Goal: Task Accomplishment & Management: Manage account settings

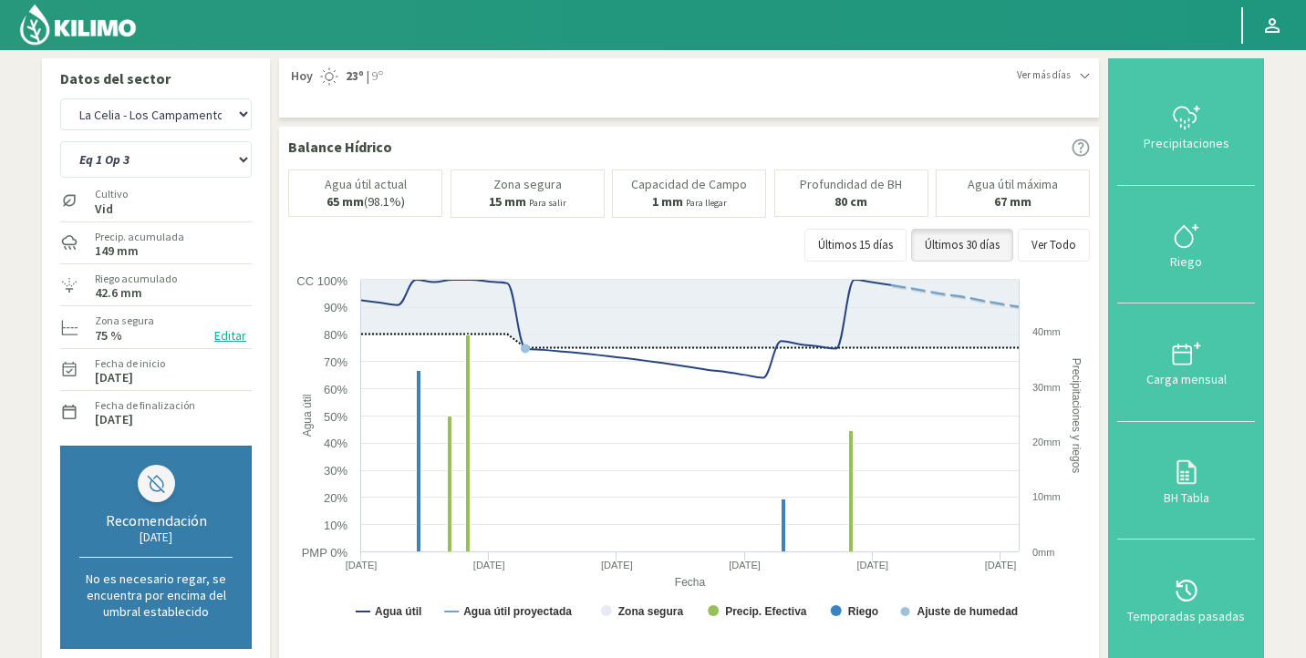
click at [60, 98] on select "Agr. Huertos de Chocalan Agrícola Bakia Agrícola [GEOGRAPHIC_DATA] - IC Agrícol…" at bounding box center [155, 114] width 191 height 32
select select "1241: Object"
select select "9: Object"
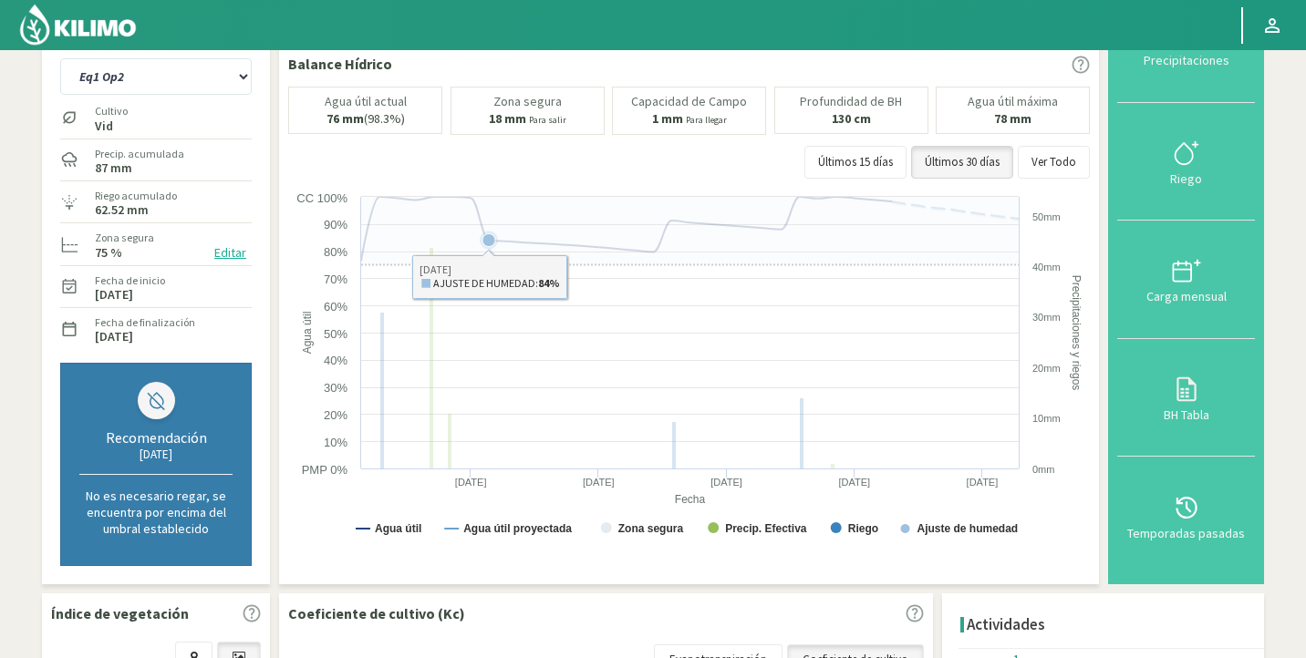
scroll to position [84, 0]
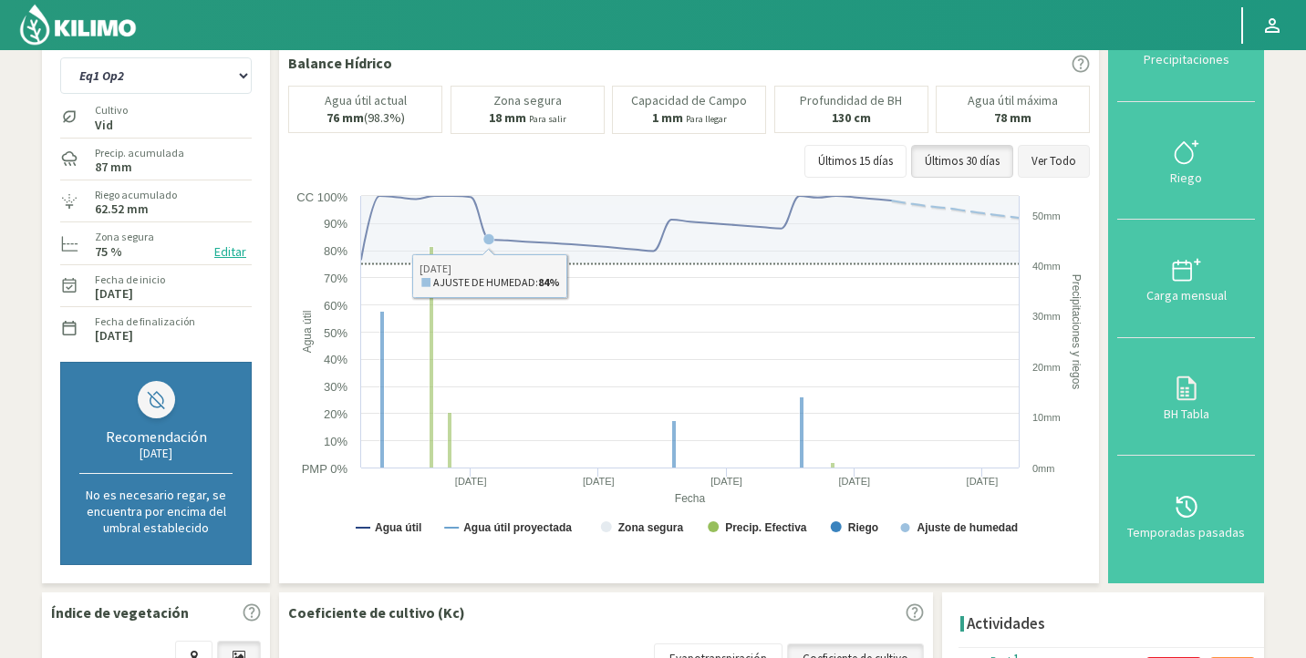
click at [1047, 164] on button "Ver Todo" at bounding box center [1054, 161] width 72 height 33
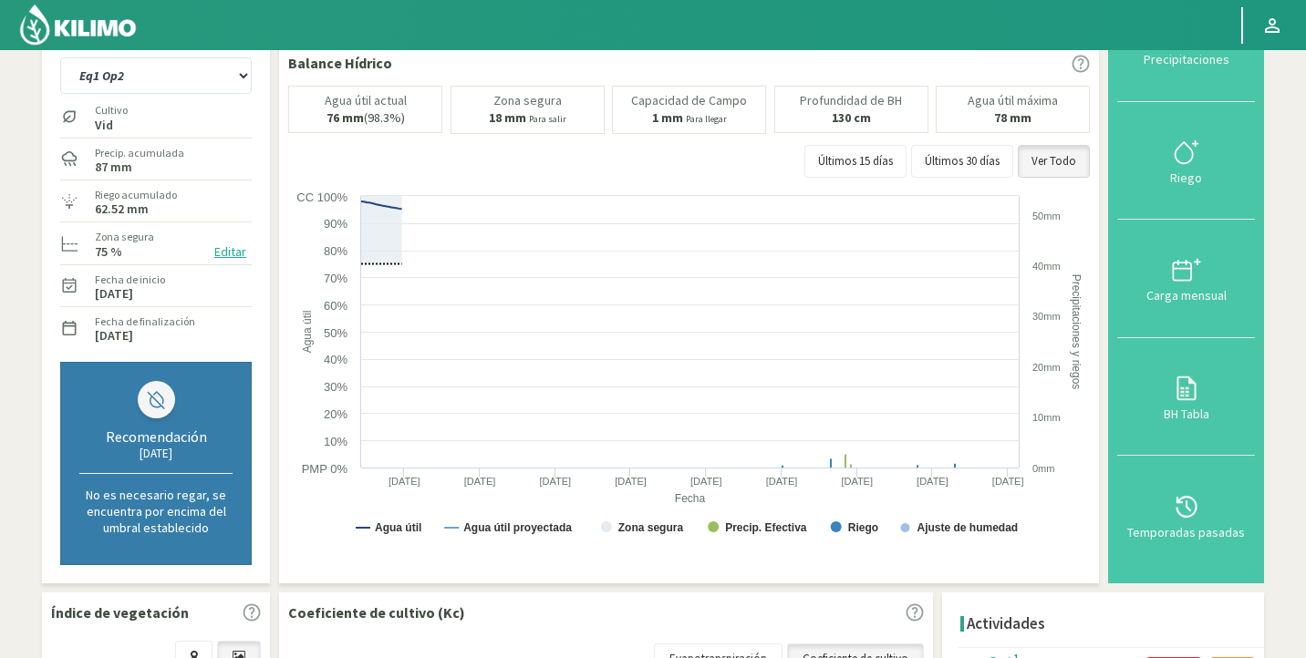
click at [106, 37] on img at bounding box center [77, 25] width 119 height 44
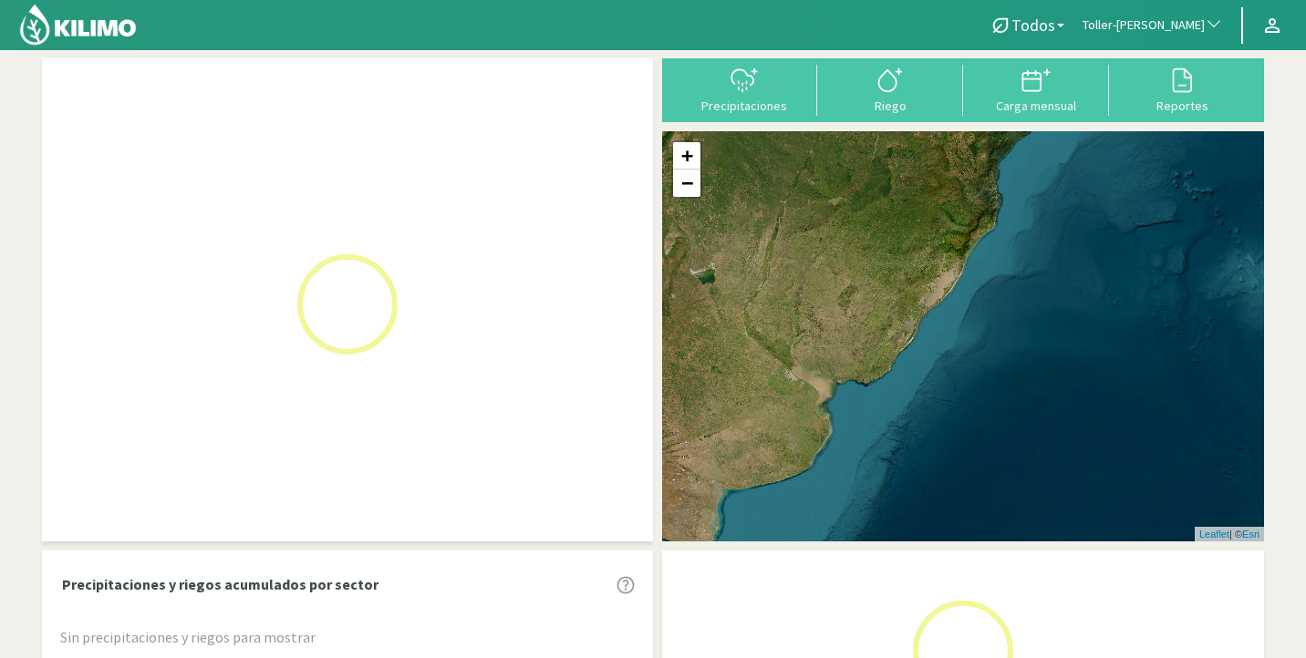
click at [1197, 23] on span "Toller-[PERSON_NAME]" at bounding box center [1143, 25] width 122 height 18
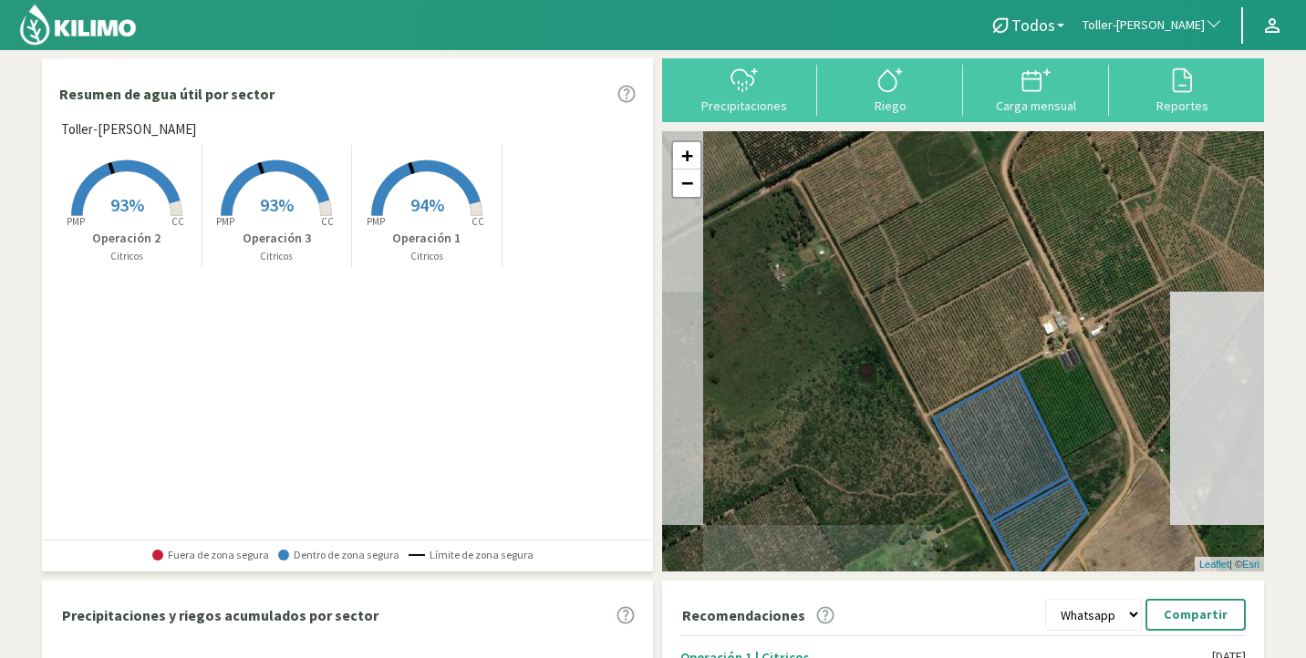
click at [1197, 23] on span "Toller-[PERSON_NAME]" at bounding box center [1143, 25] width 122 height 18
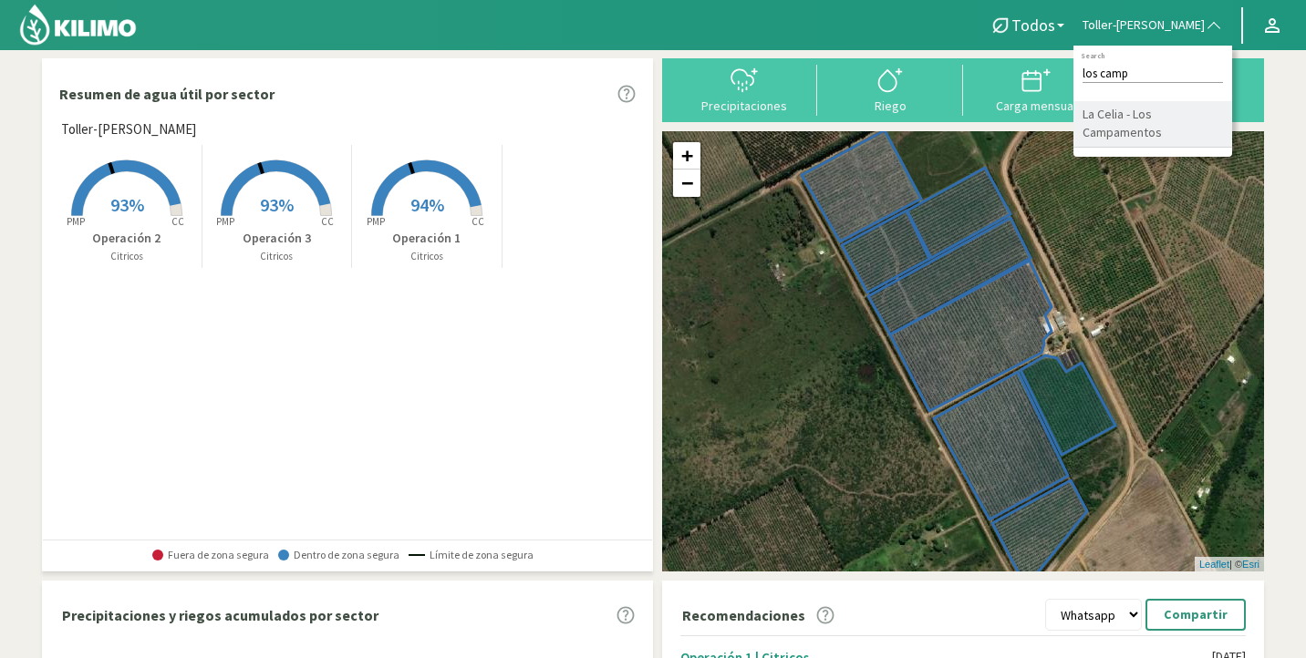
type input "los camp"
click at [1171, 115] on li "La Celia - Los Campamentos" at bounding box center [1152, 124] width 159 height 47
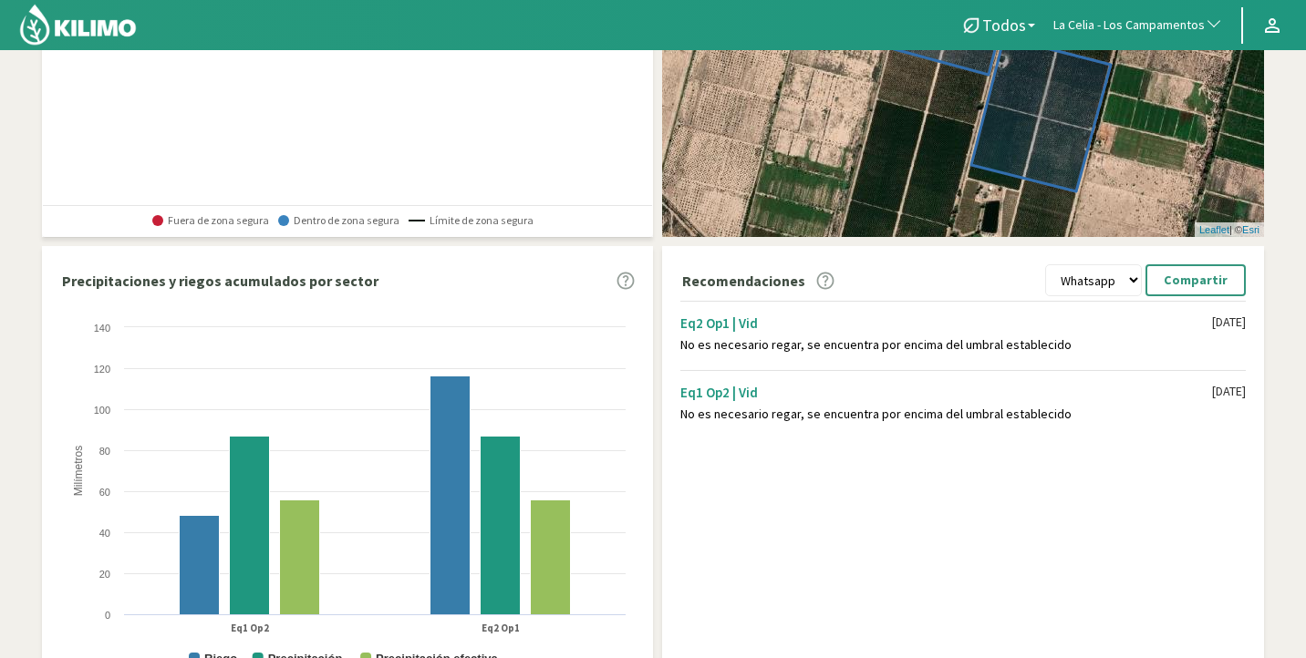
scroll to position [379, 0]
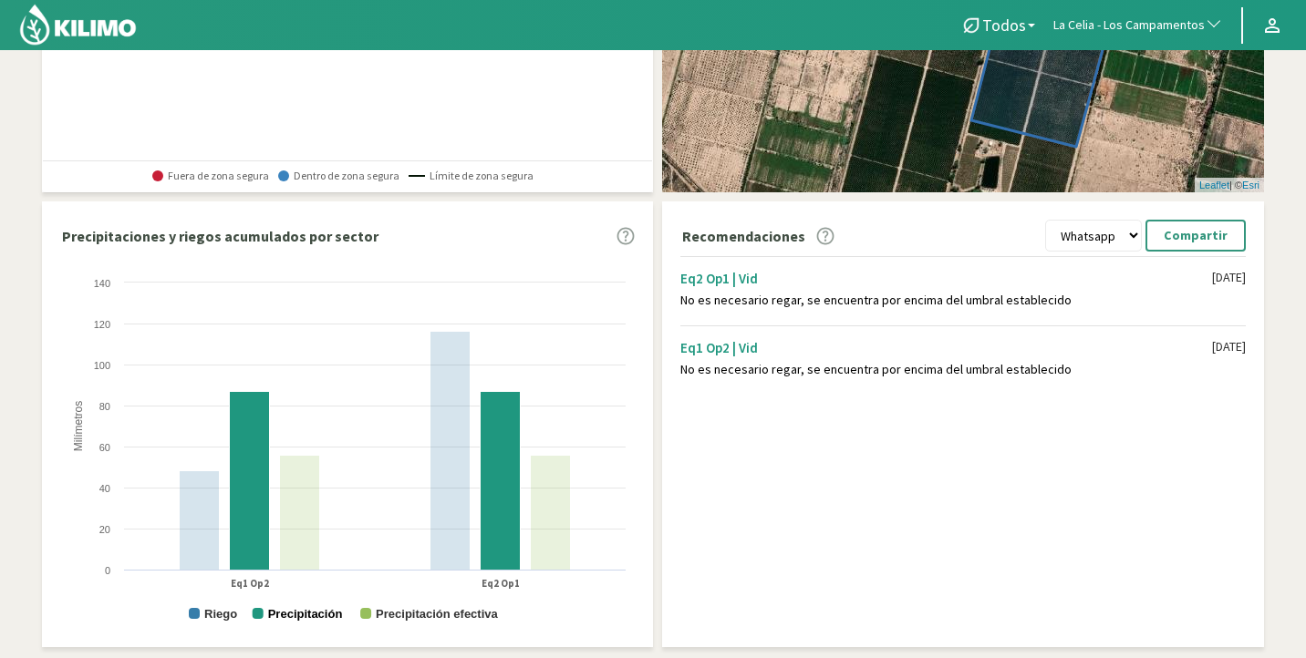
click at [329, 615] on text "Precipitación" at bounding box center [305, 614] width 75 height 14
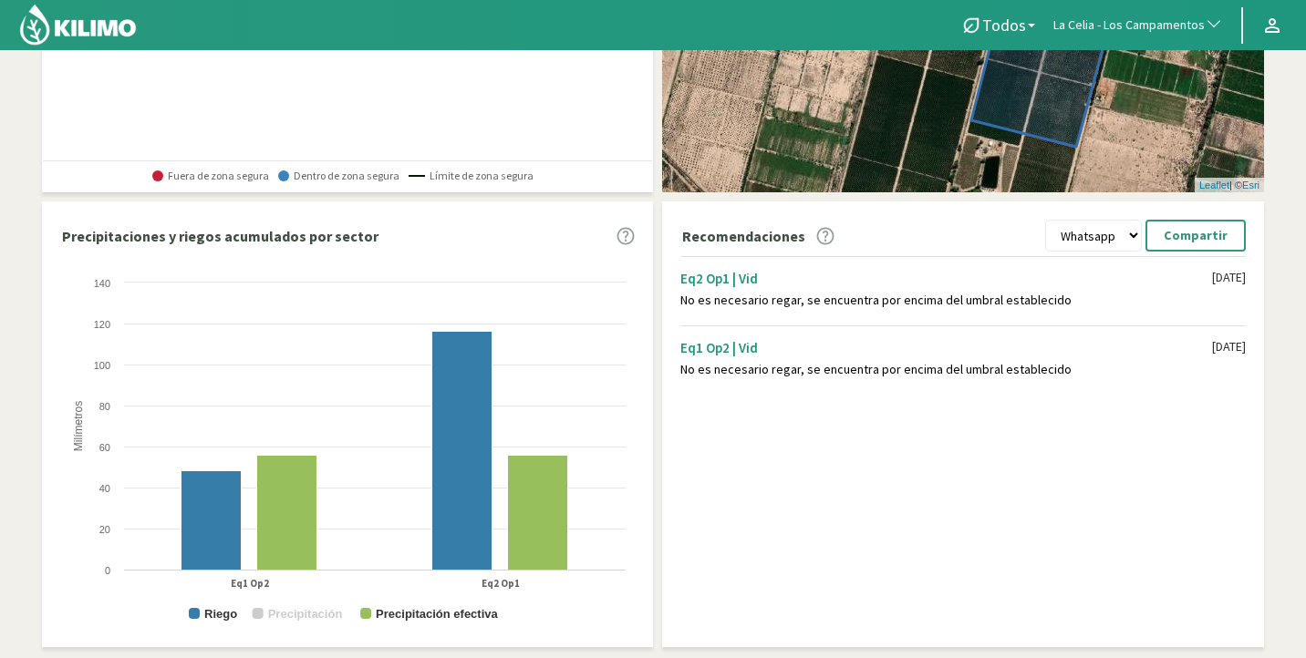
click at [329, 615] on text "Precipitación" at bounding box center [305, 614] width 75 height 14
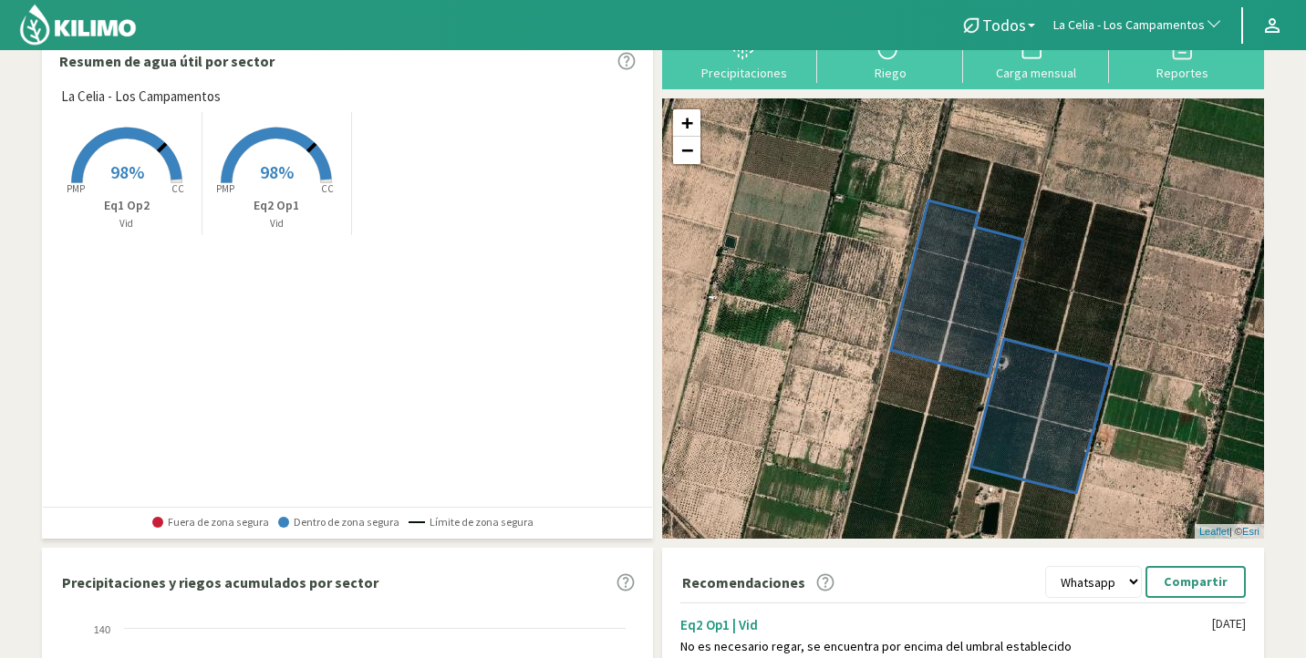
scroll to position [0, 0]
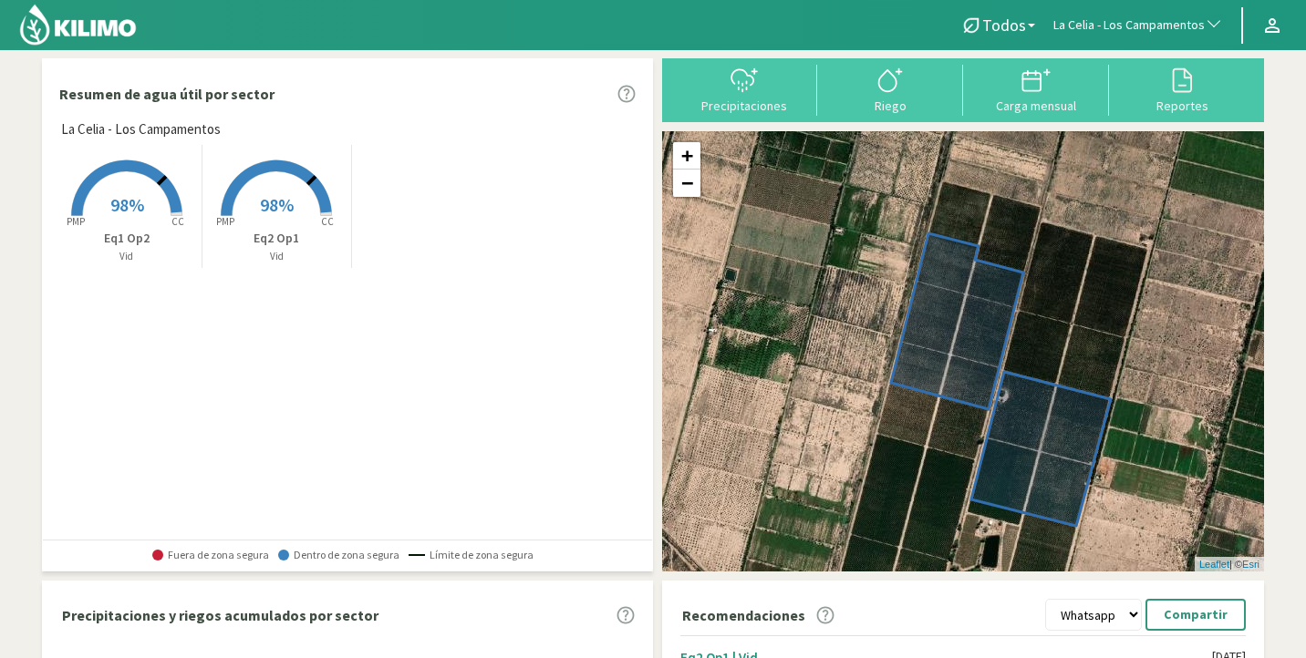
click at [294, 207] on rect at bounding box center [276, 218] width 146 height 146
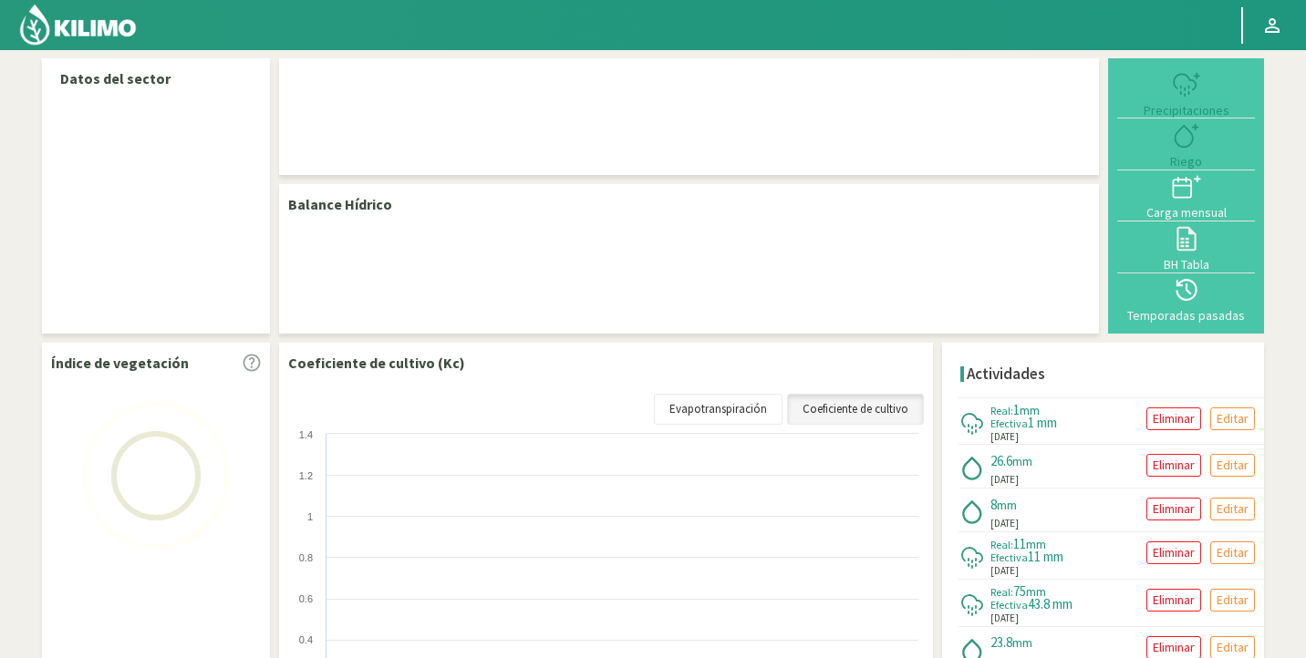
select select "133: Object"
select select "1: Object"
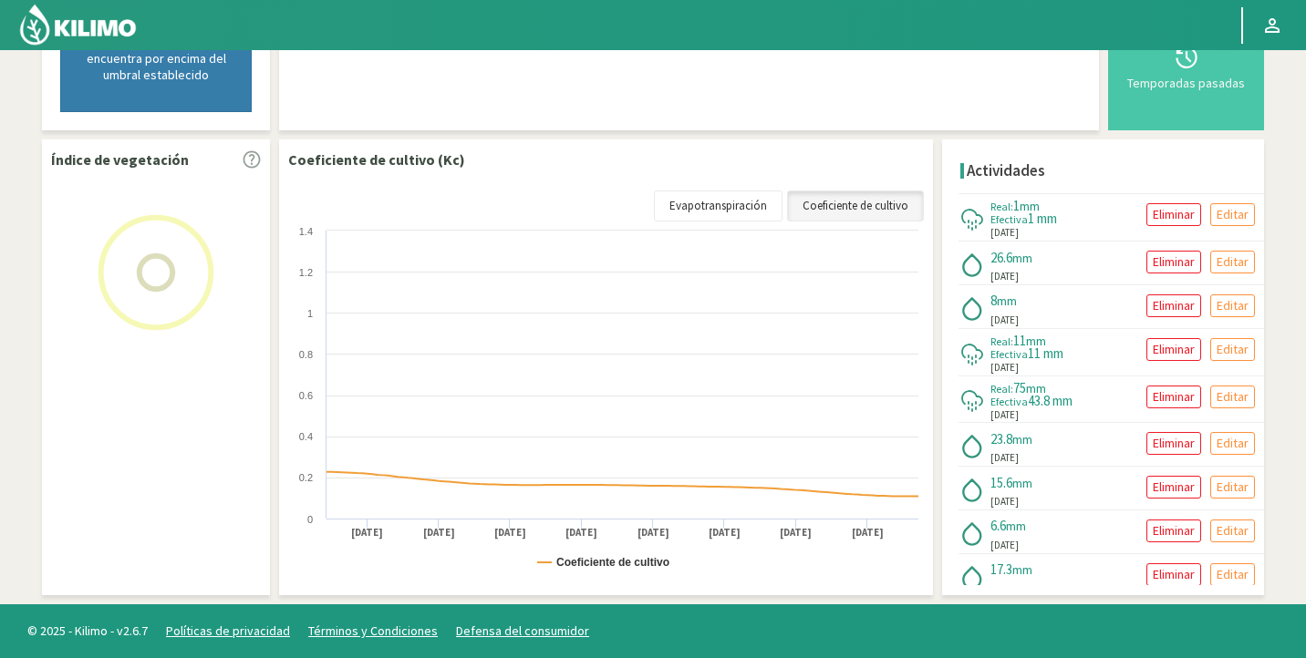
scroll to position [538, 0]
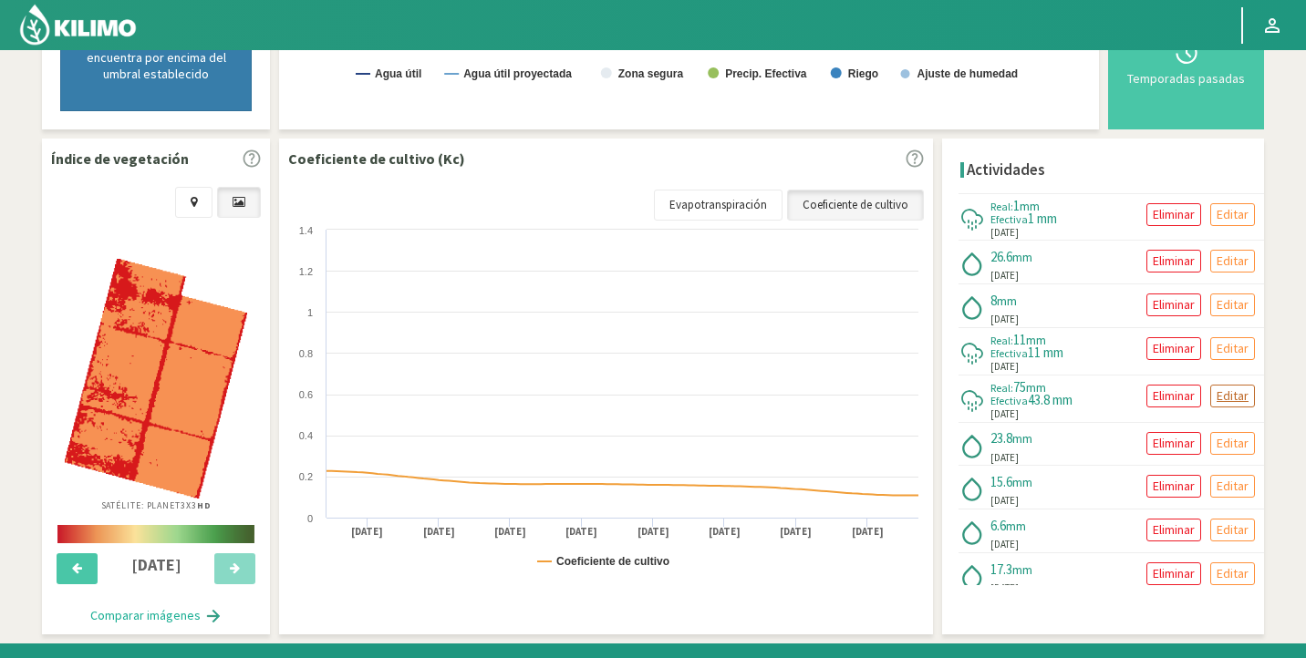
click at [1217, 392] on p "Editar" at bounding box center [1232, 396] width 32 height 21
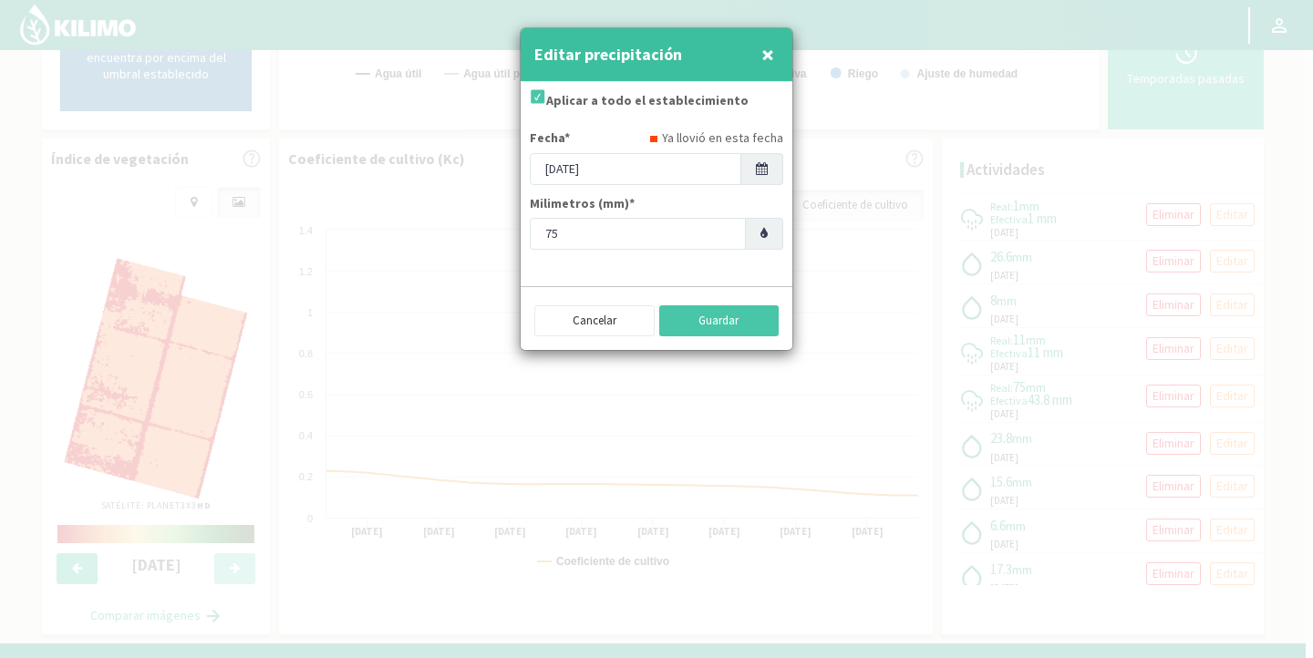
click at [764, 230] on icon at bounding box center [763, 233] width 7 height 13
click at [742, 318] on button "Guardar" at bounding box center [719, 320] width 120 height 31
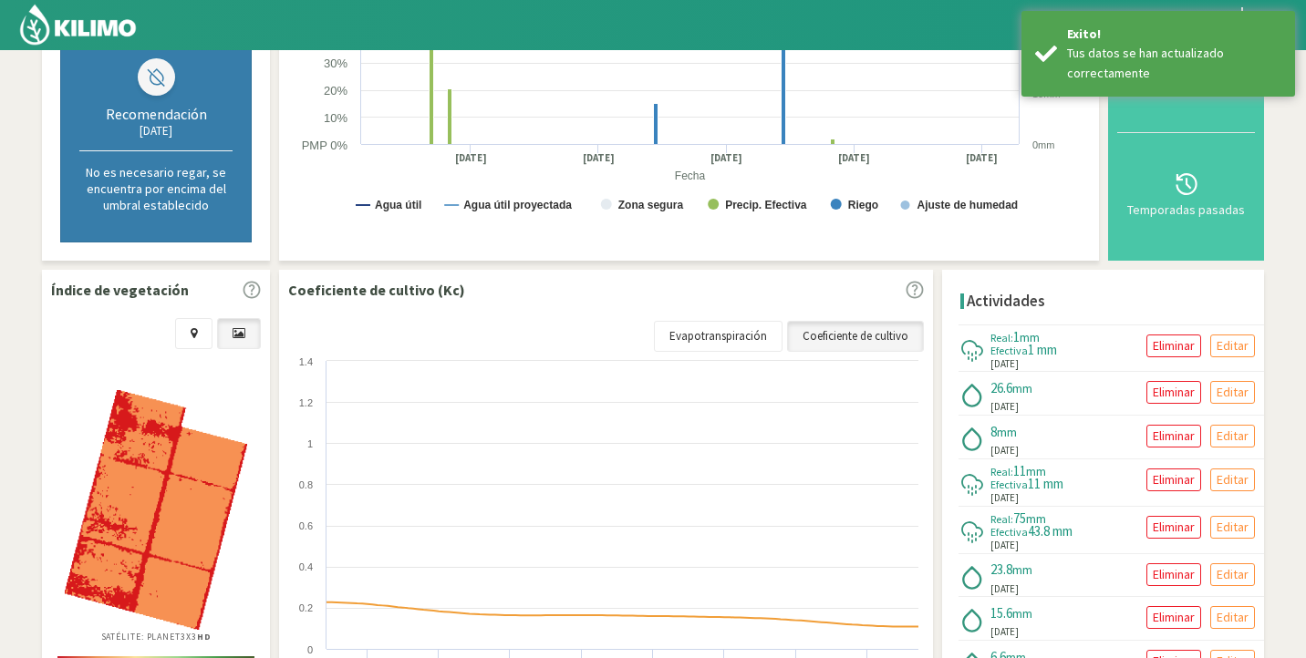
scroll to position [0, 0]
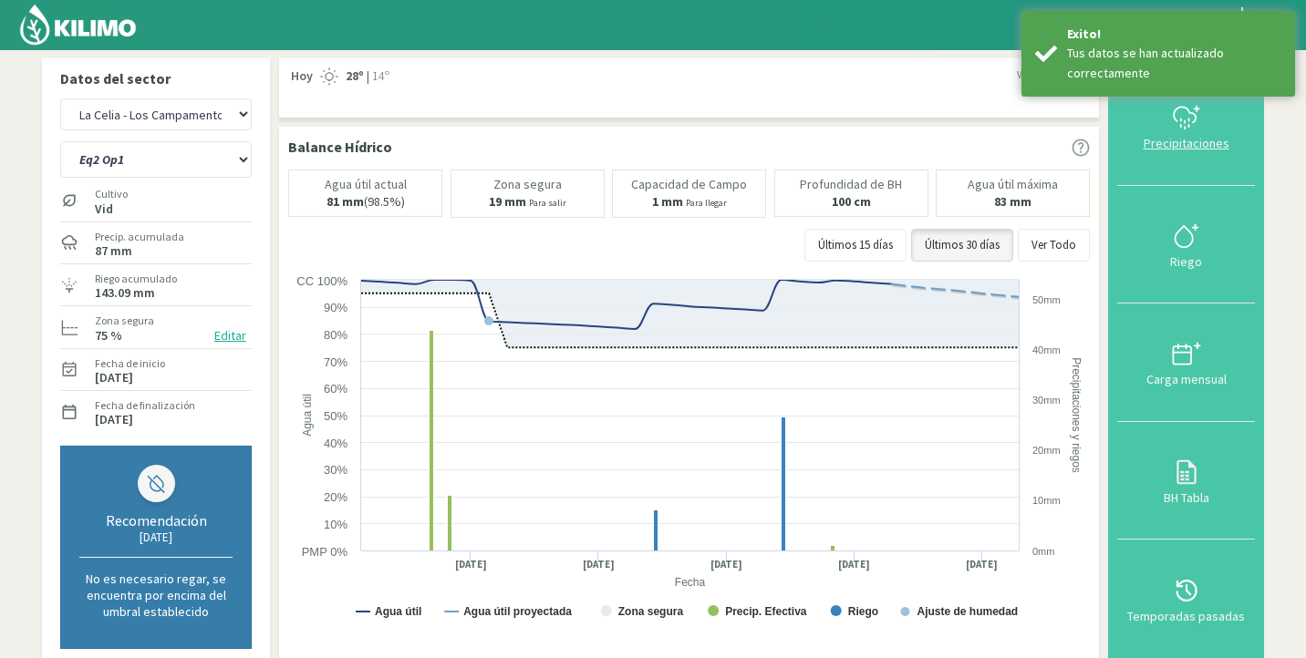
click at [1188, 137] on div "Precipitaciones" at bounding box center [1185, 143] width 127 height 13
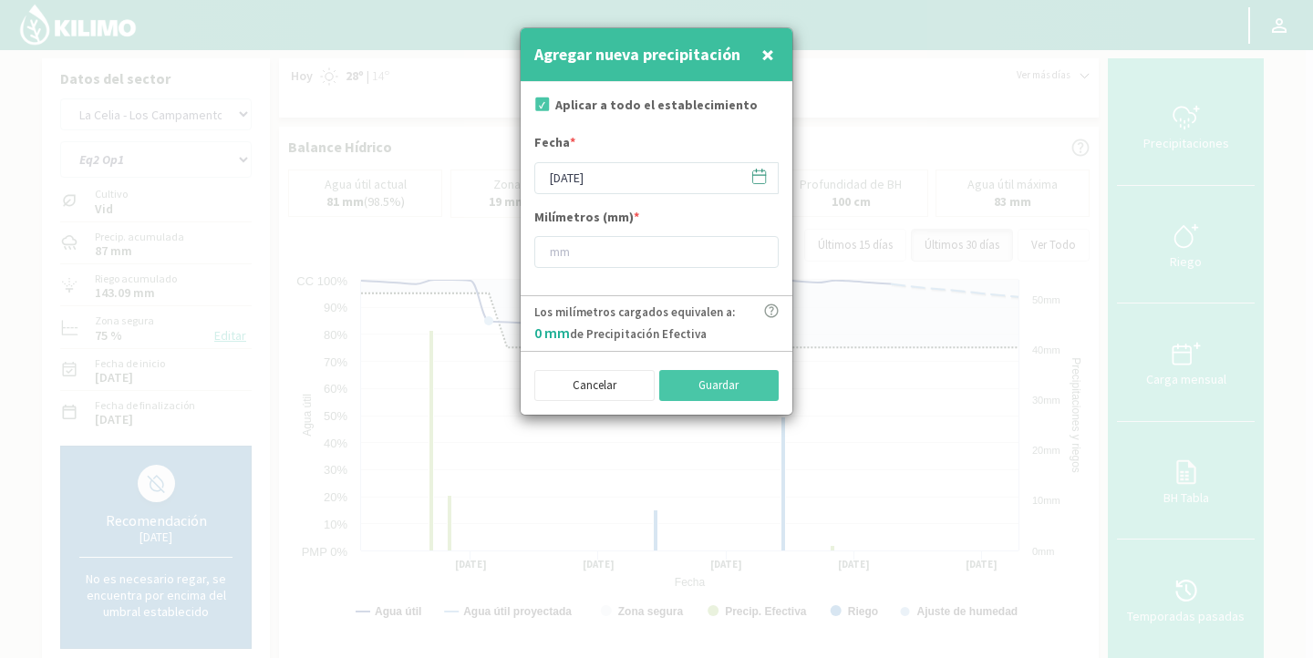
click at [777, 311] on icon at bounding box center [771, 311] width 14 height 14
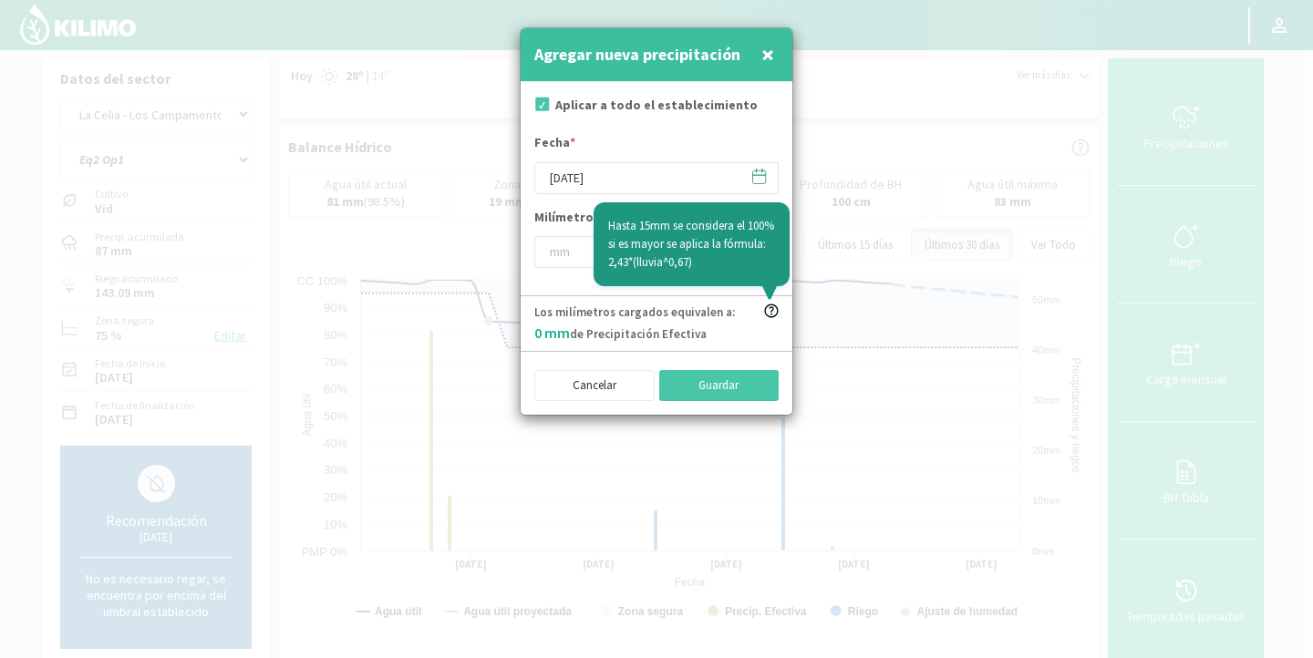
click at [762, 55] on span "×" at bounding box center [767, 54] width 13 height 30
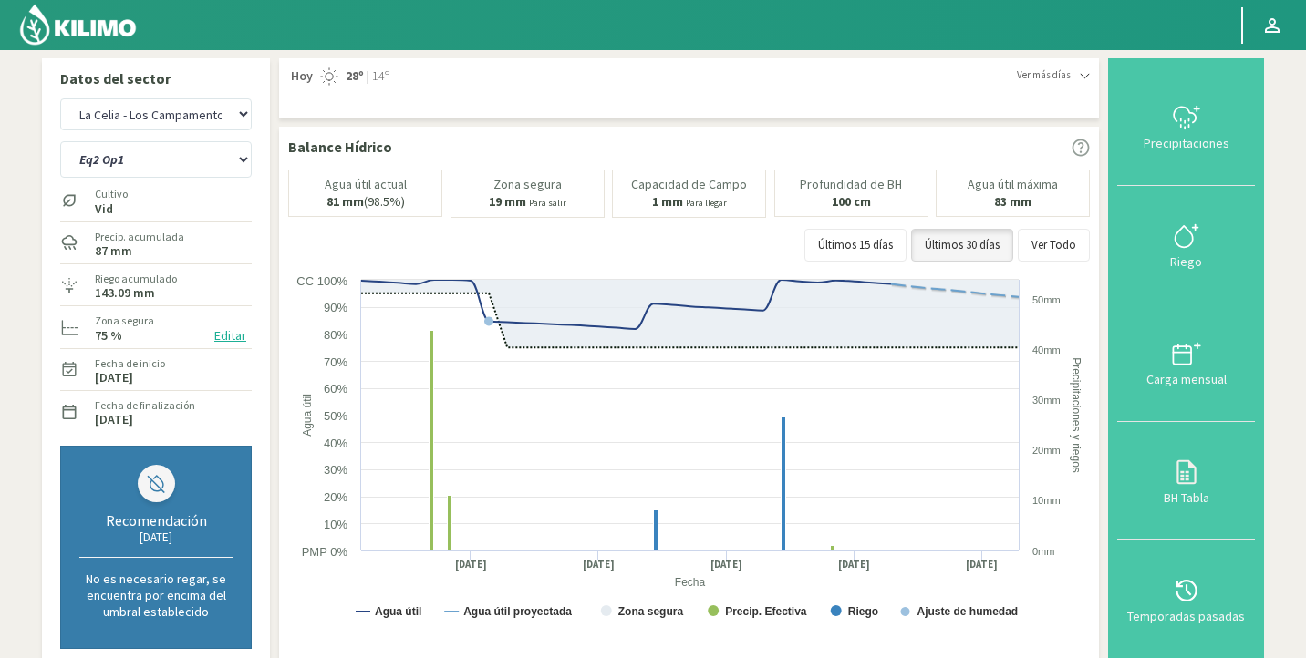
click at [108, 26] on img at bounding box center [77, 25] width 119 height 44
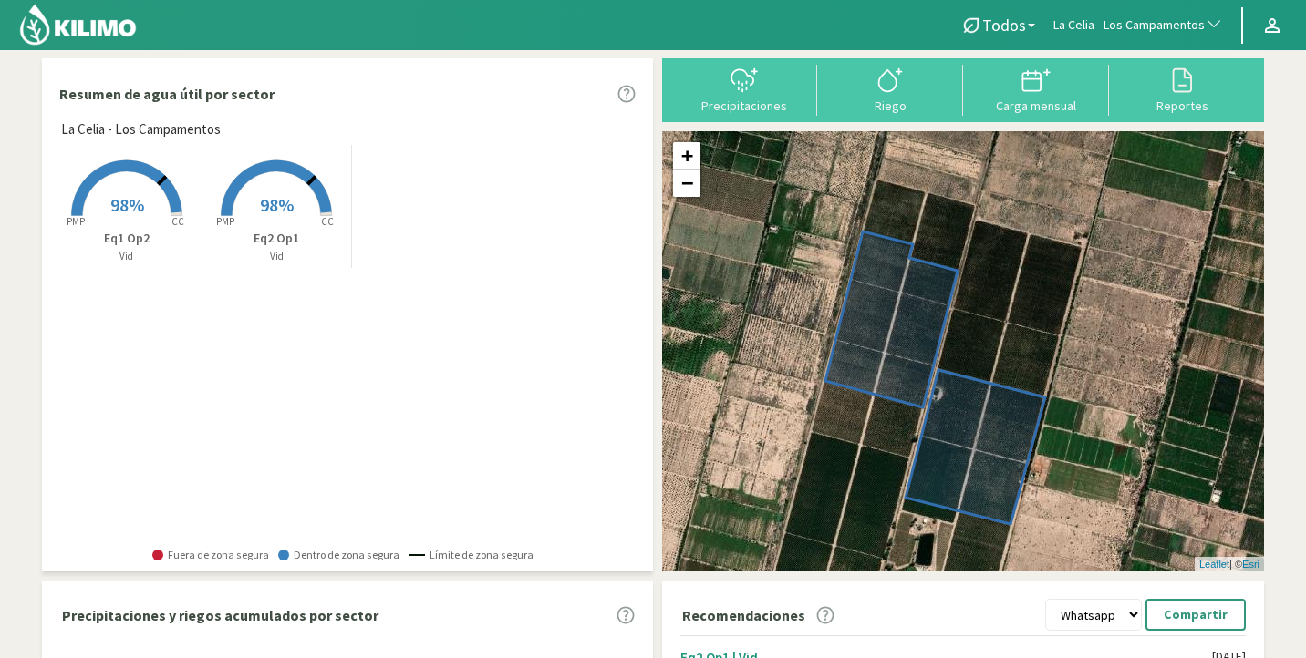
click at [260, 194] on span "98%" at bounding box center [277, 204] width 34 height 23
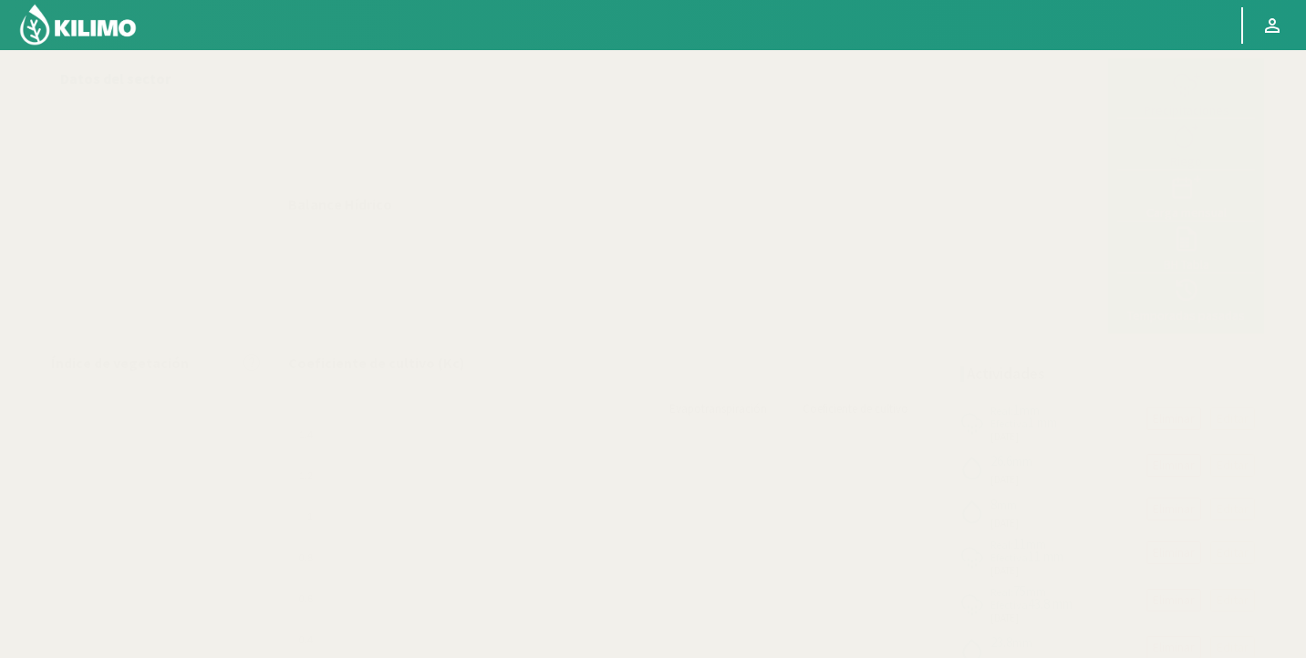
select select "133: Object"
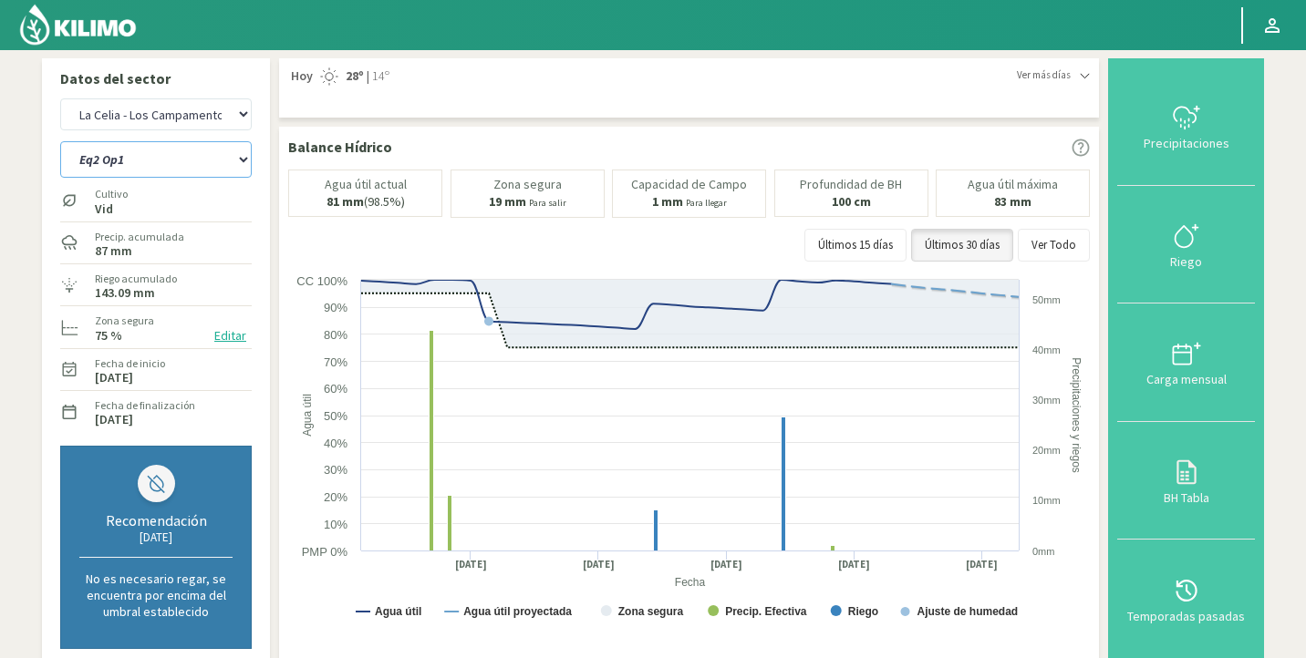
click at [140, 163] on select "Eq1 Op2 Eq2 Op1" at bounding box center [155, 159] width 191 height 36
click at [60, 141] on select "Eq1 Op2 Eq2 Op1" at bounding box center [155, 159] width 191 height 36
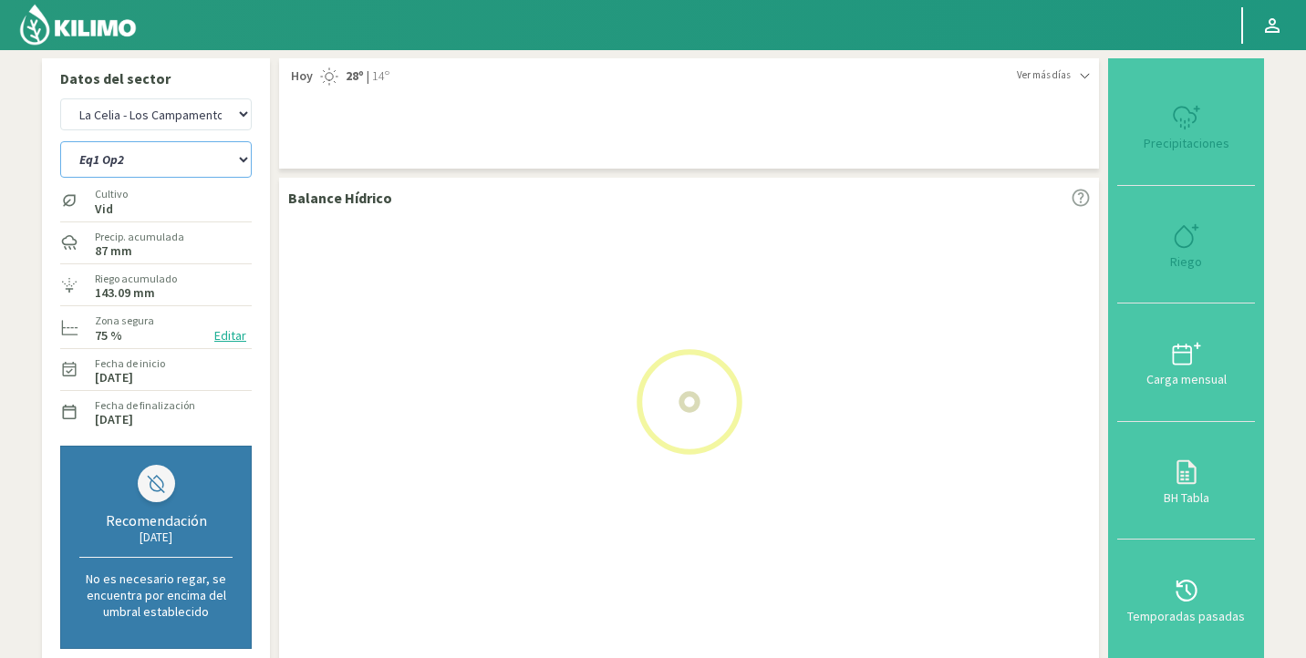
select select "1: Object"
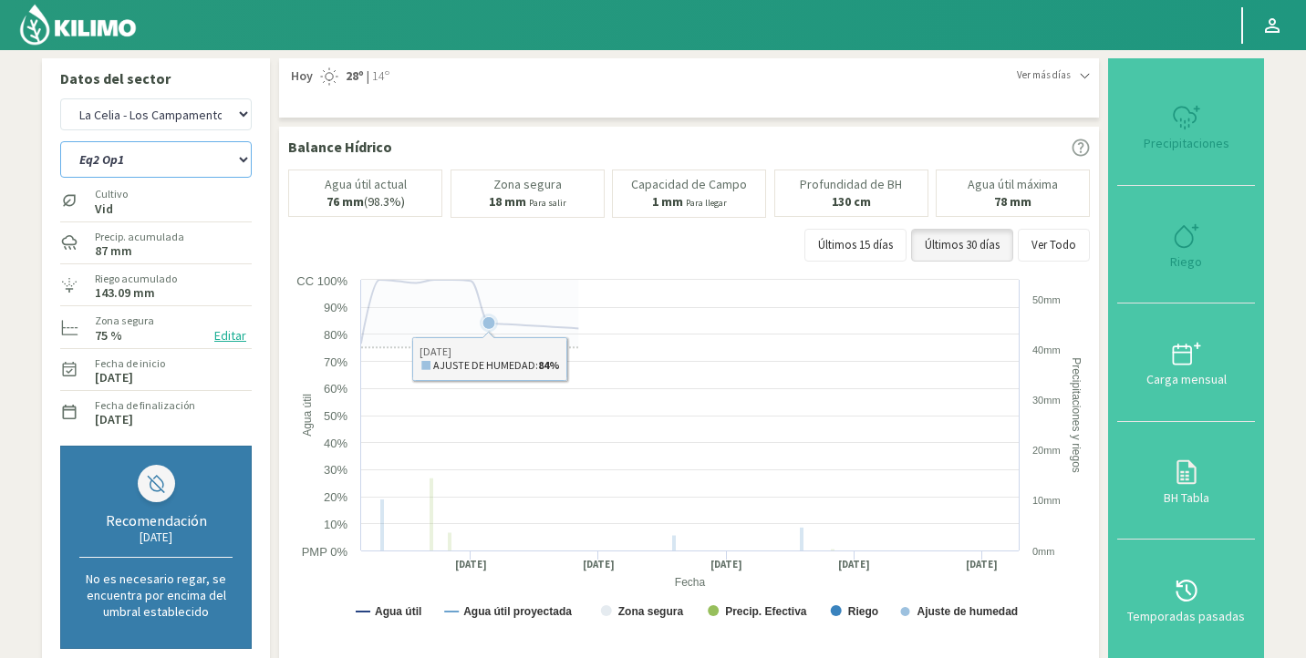
scroll to position [577, 0]
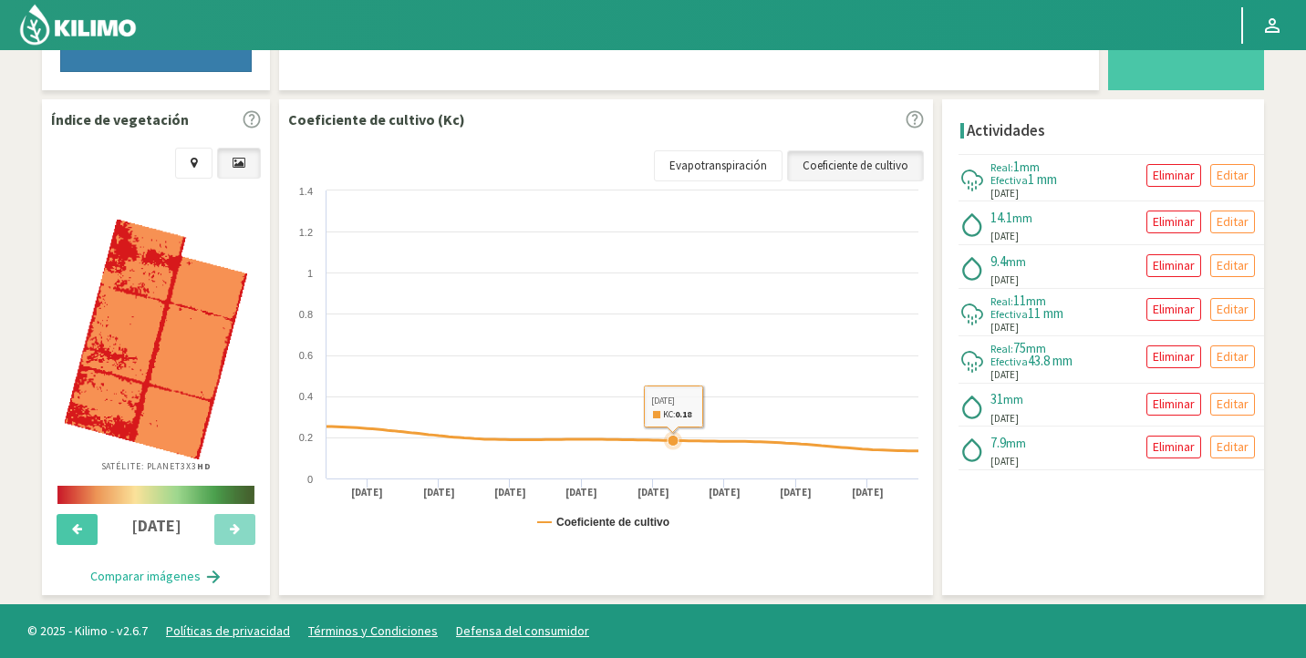
select select "410: Object"
select select "2: Object"
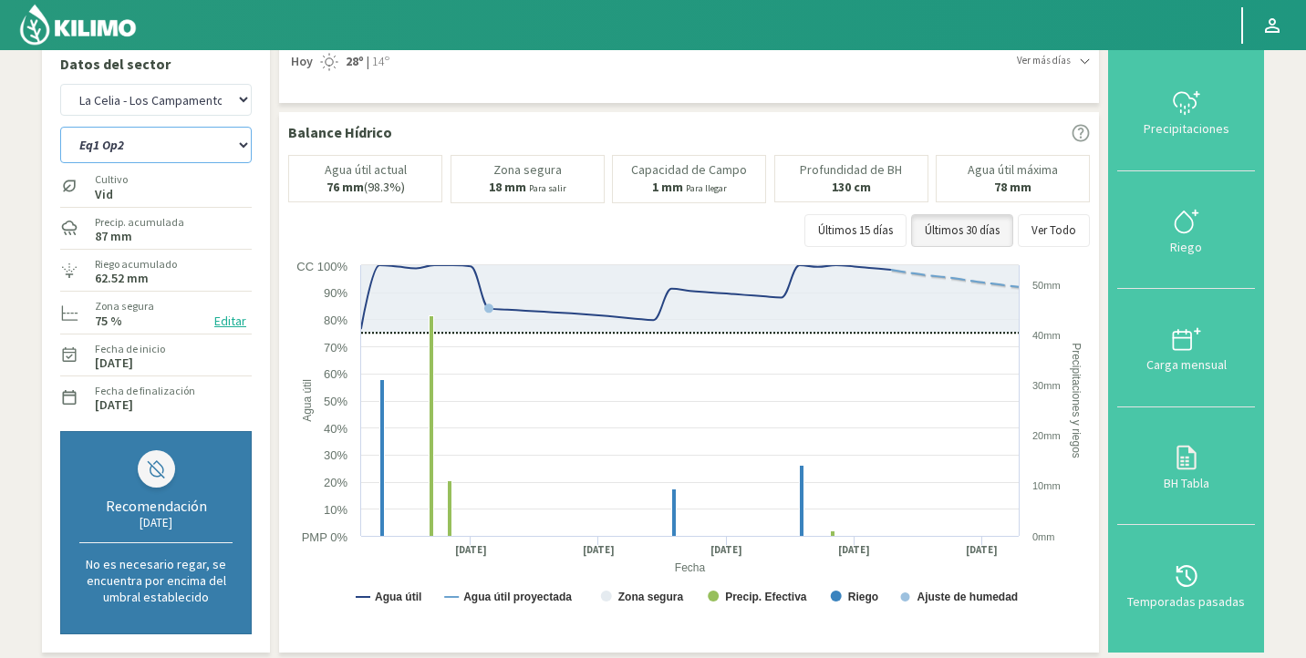
scroll to position [0, 0]
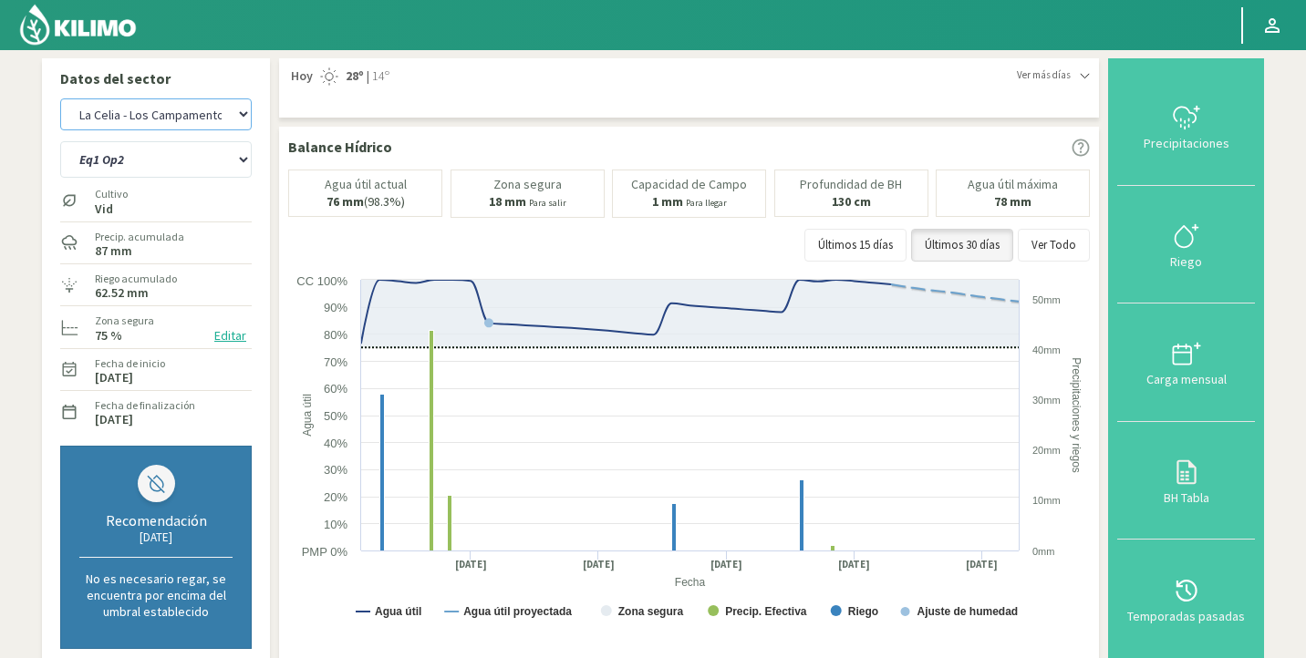
click at [169, 109] on select "Agr. Huertos de Chocalan Agrícola Bakia Agrícola [GEOGRAPHIC_DATA] - IC Agrícol…" at bounding box center [155, 114] width 191 height 32
click at [60, 98] on select "Agr. Huertos de Chocalan Agrícola Bakia Agrícola [GEOGRAPHIC_DATA] - IC Agrícol…" at bounding box center [155, 114] width 191 height 32
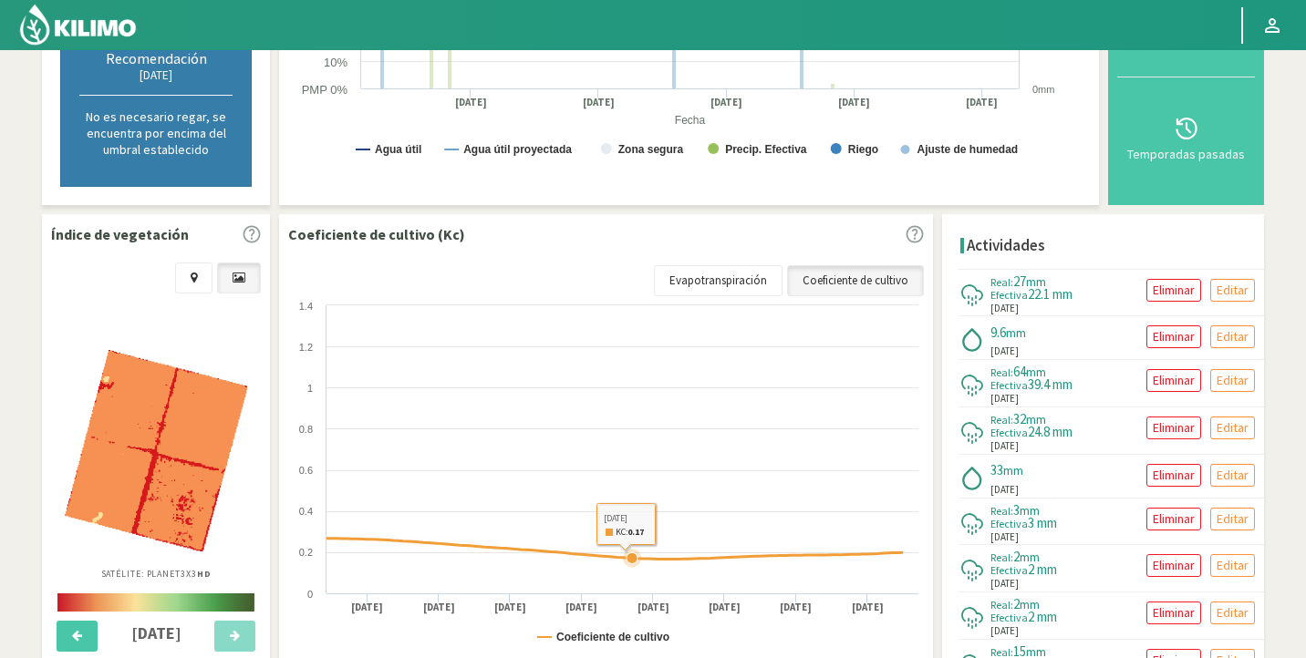
scroll to position [570, 0]
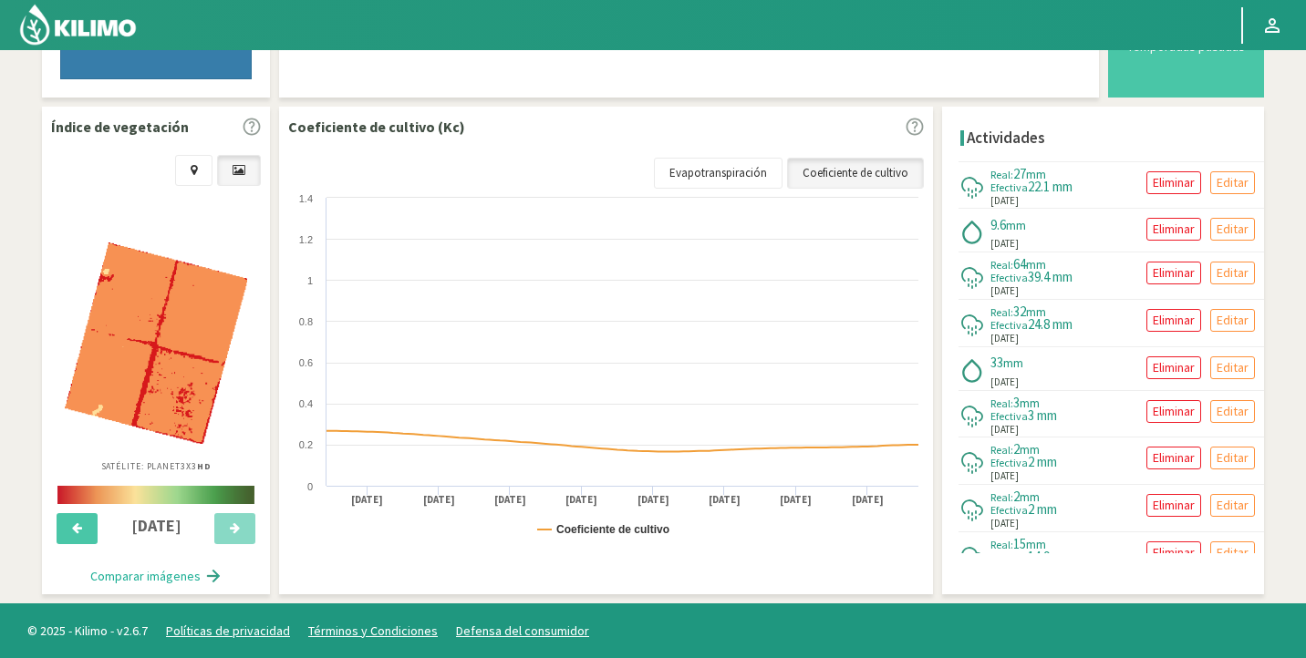
click at [917, 121] on icon at bounding box center [914, 127] width 17 height 17
click at [921, 129] on icon at bounding box center [914, 127] width 18 height 18
select select "686: Object"
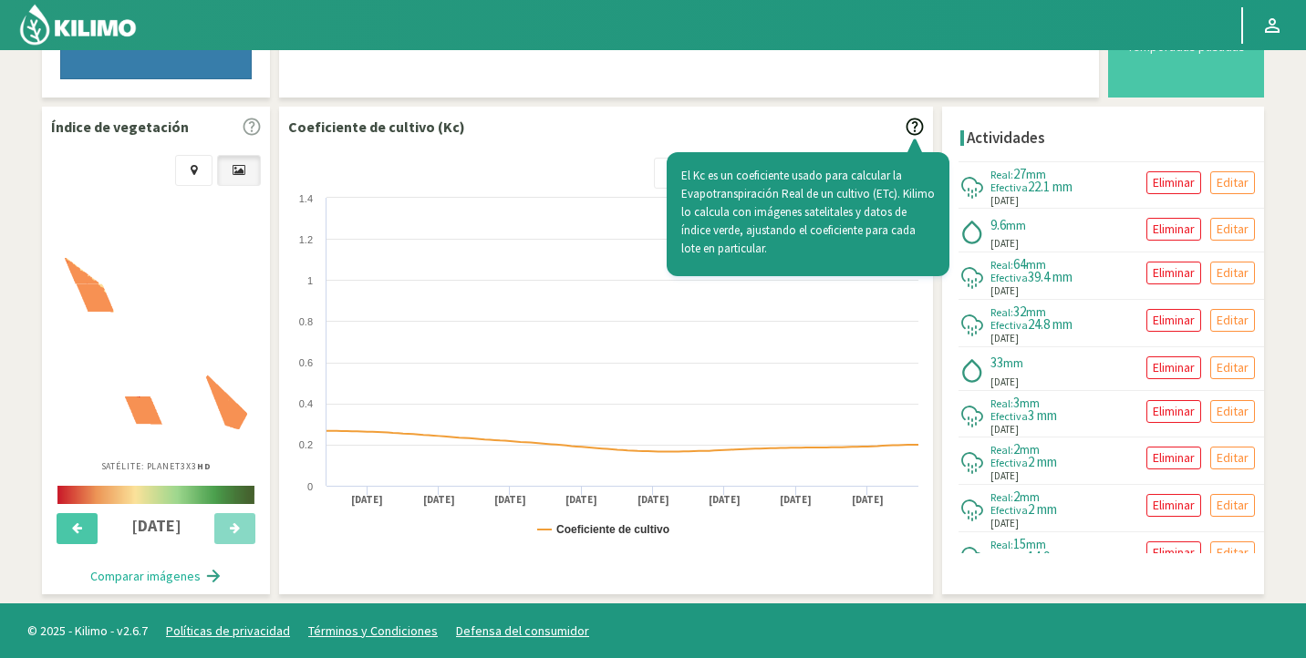
click at [548, 135] on div "Coeficiente de cultivo (Kc) El Kc es un coeficiente usado para calcular la Evap…" at bounding box center [606, 127] width 636 height 22
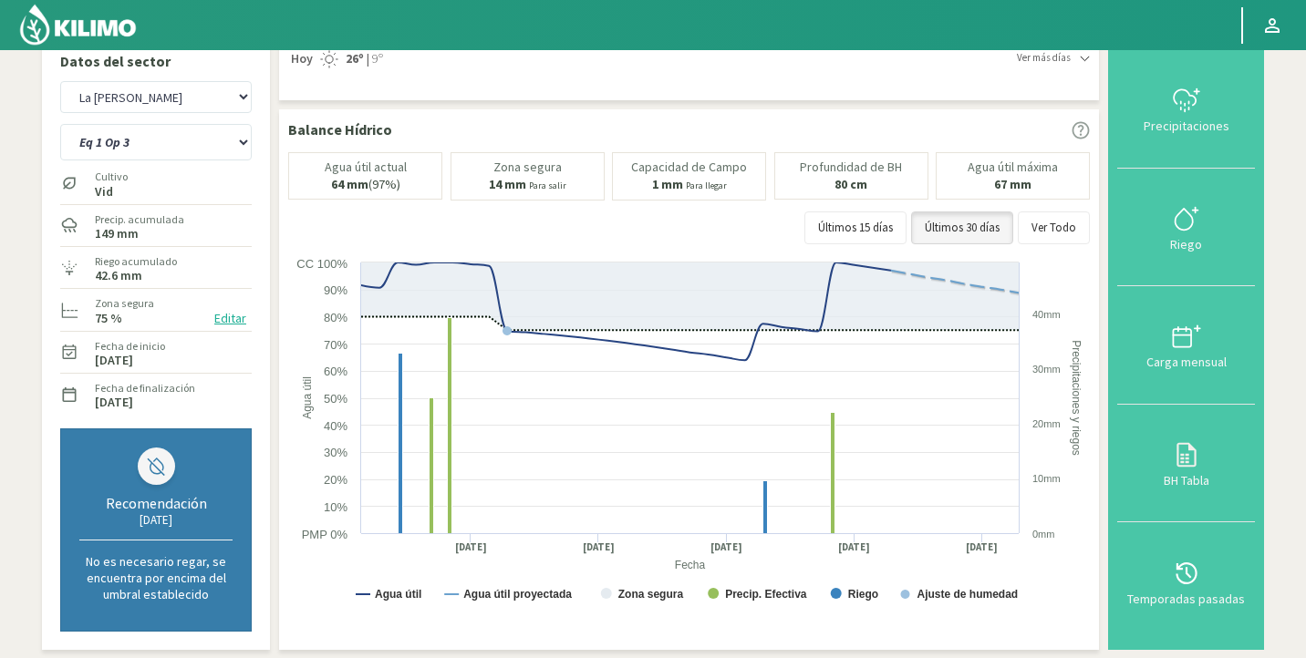
scroll to position [0, 0]
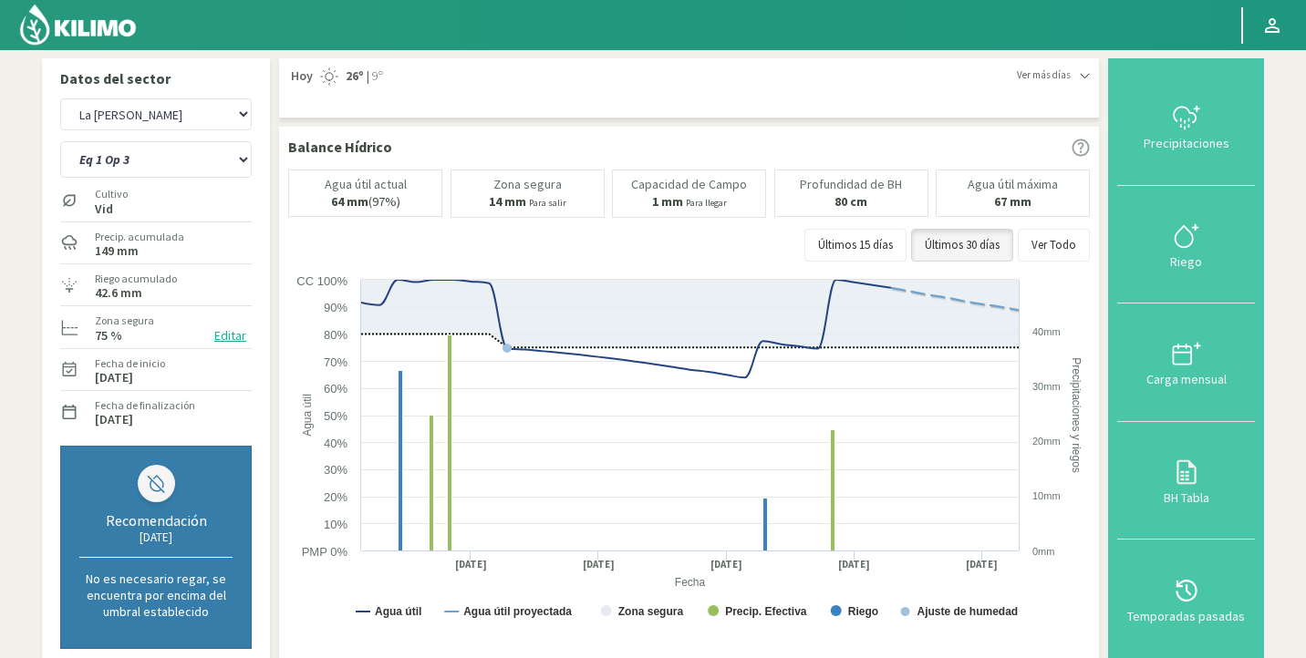
click at [129, 184] on div "Cultivo Vid" at bounding box center [155, 200] width 191 height 39
click at [131, 168] on select "Eq 1 Op 3 Eq 1 Op 4 Eq 2 Op 4 Eq3 Op1 Eq3 Op3 Eq 4 Op 1 Eq 4 Op 2 Eq 4 Op 3 Eq5…" at bounding box center [155, 159] width 191 height 36
click at [60, 141] on select "Eq 1 Op 3 Eq 1 Op 4 Eq 2 Op 4 Eq3 Op1 Eq3 Op3 Eq 4 Op 1 Eq 4 Op 2 Eq 4 Op 3 Eq5…" at bounding box center [155, 159] width 191 height 36
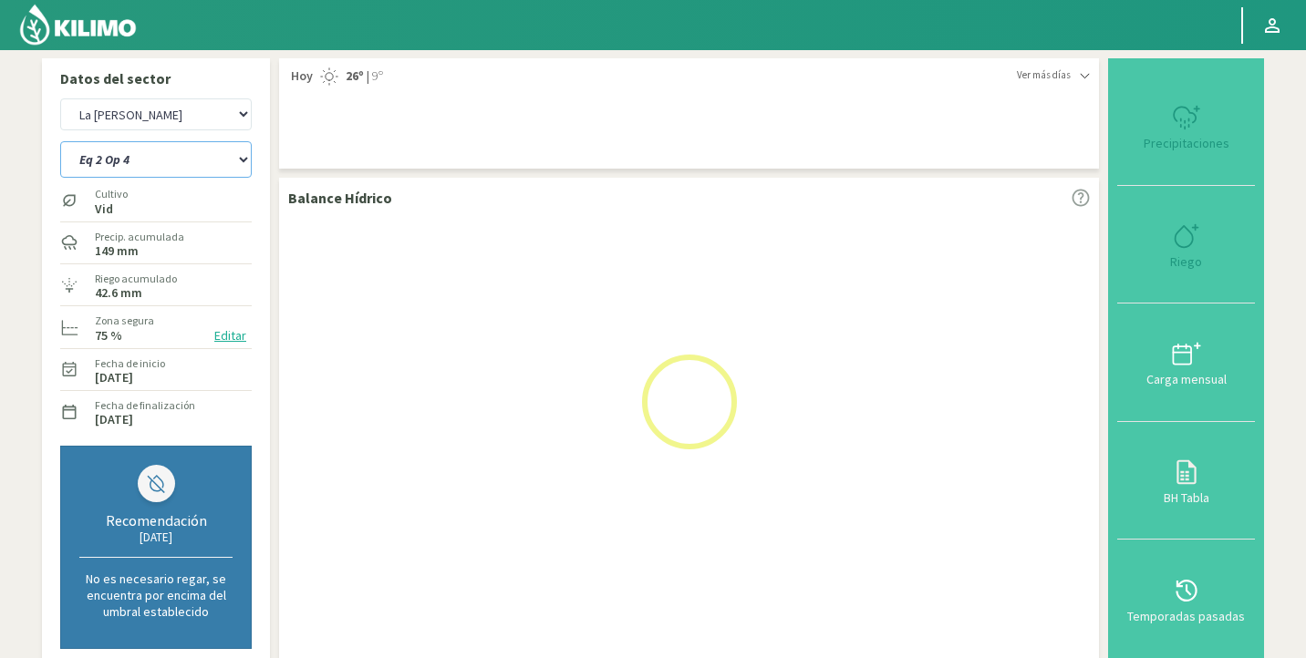
select select "4: Object"
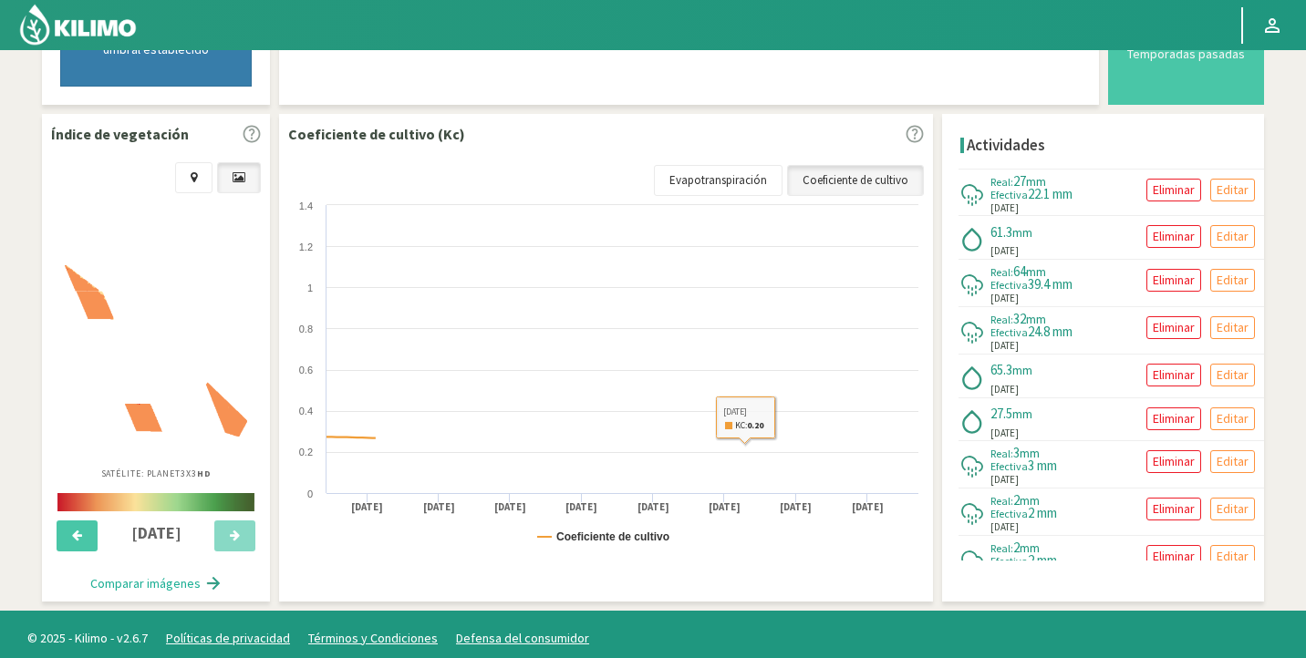
scroll to position [570, 0]
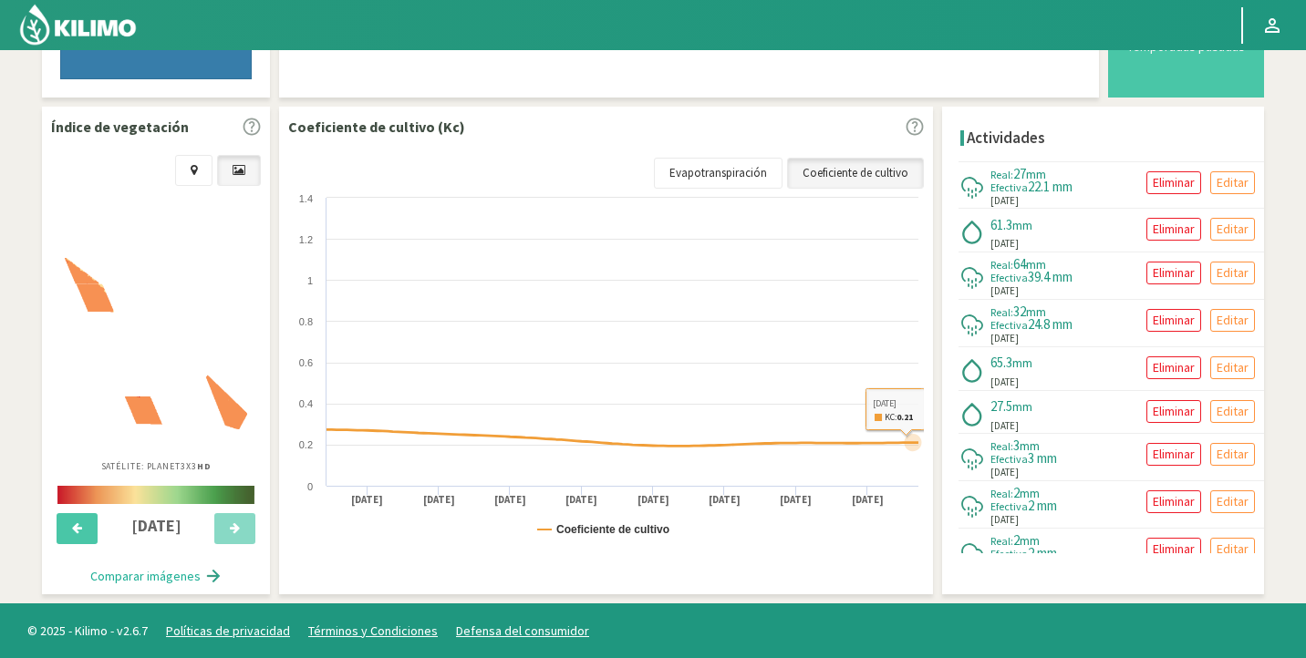
select select "963: Object"
select select "15: Object"
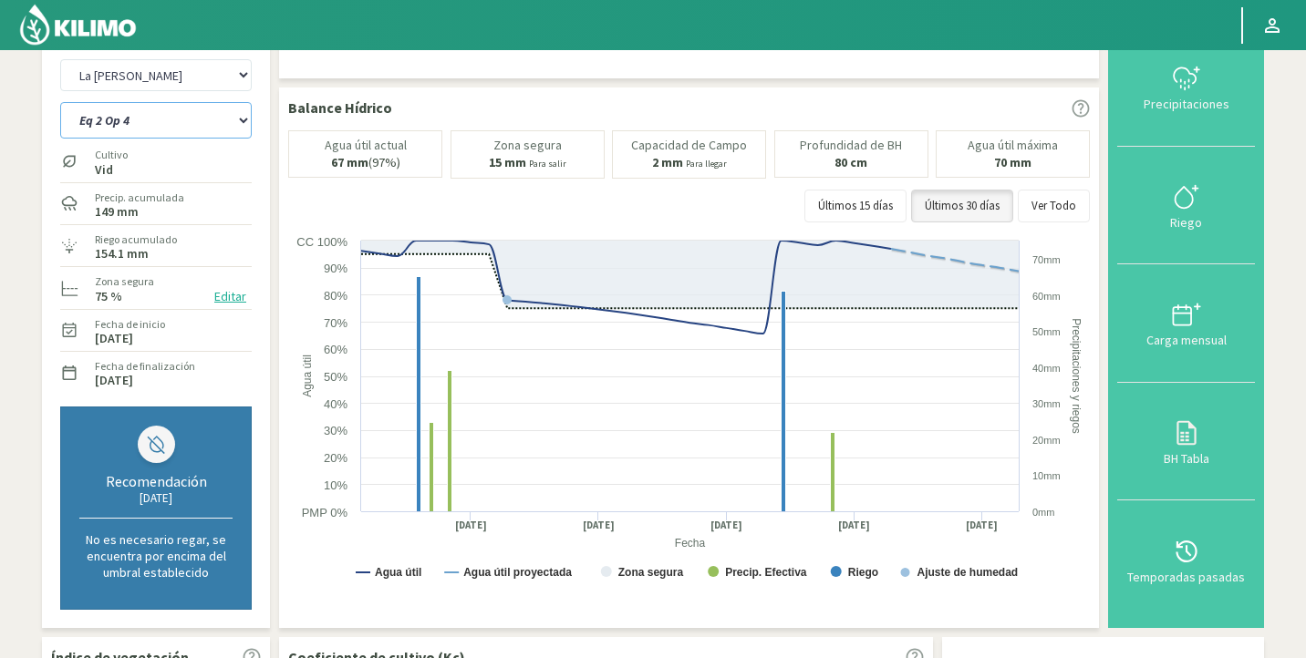
scroll to position [0, 0]
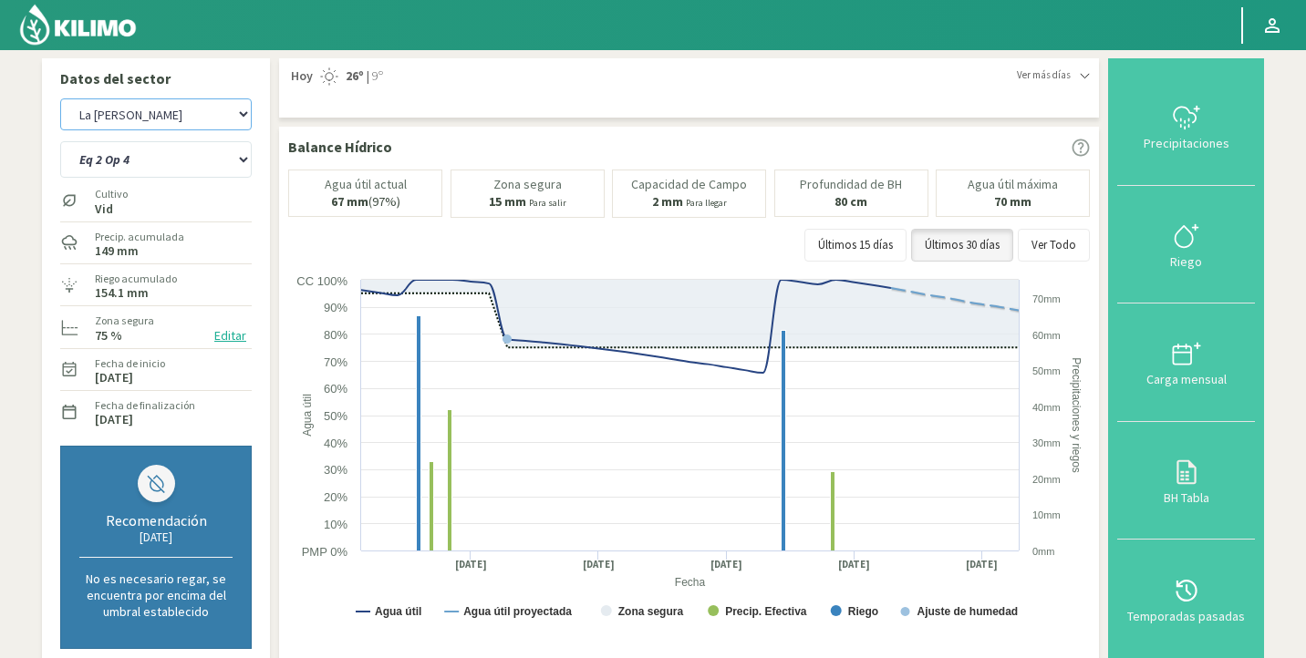
click at [140, 125] on select "Agr. Huertos de Chocalan Agrícola Bakia Agrícola [GEOGRAPHIC_DATA] - IC Agrícol…" at bounding box center [155, 114] width 191 height 32
click at [60, 98] on select "Agr. Huertos de Chocalan Agrícola Bakia Agrícola [GEOGRAPHIC_DATA] - IC Agrícol…" at bounding box center [155, 114] width 191 height 32
click at [163, 148] on select "Eq 1 Op 3 Eq 1 Op 4 Eq 2 Op 4 Eq3 Op1 Eq3 Op3 Eq 4 Op 1 Eq 4 Op 2 Eq 4 Op 3 Eq5…" at bounding box center [155, 159] width 191 height 36
select select "1239: Object"
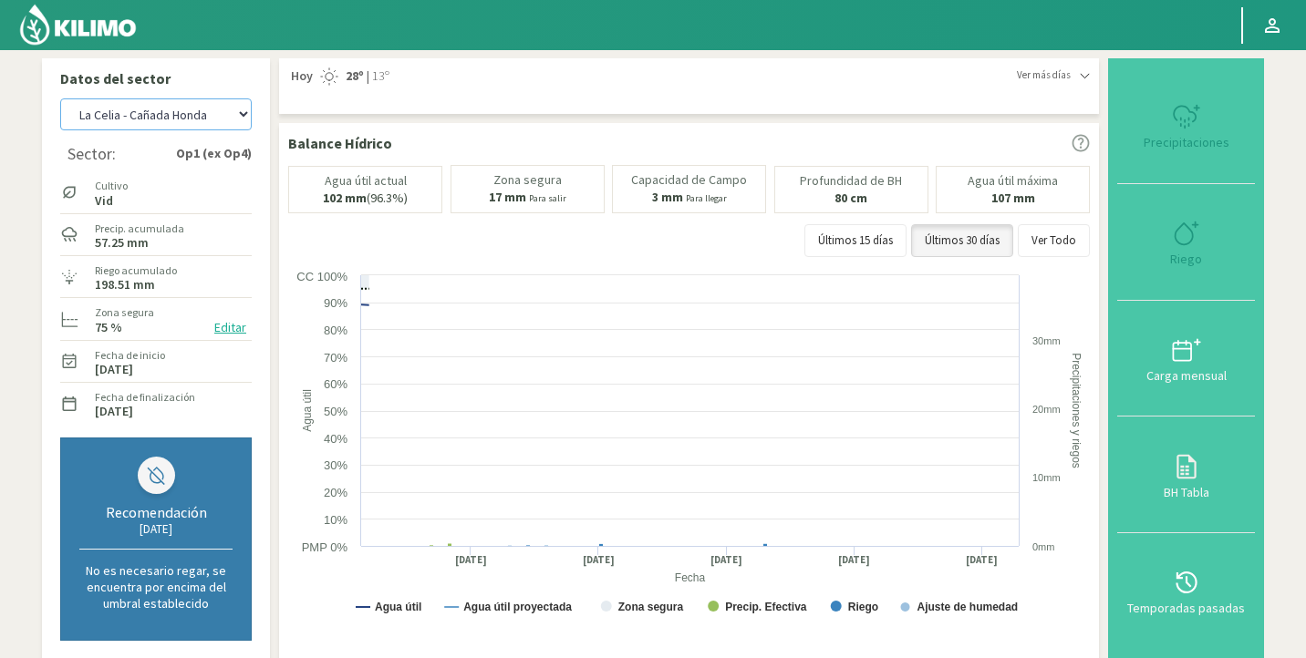
click at [142, 124] on select "Agr. Huertos de Chocalan Agrícola Bakia Agrícola [GEOGRAPHIC_DATA] - IC Agrícol…" at bounding box center [155, 114] width 191 height 32
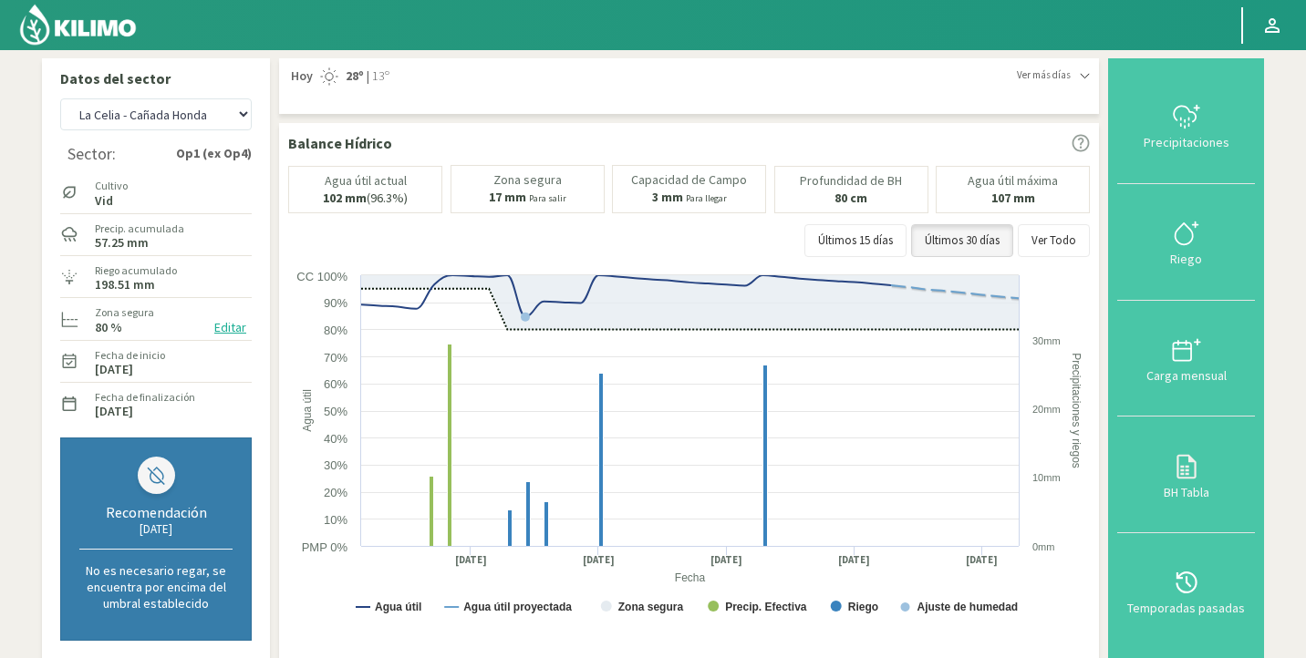
click at [124, 20] on img at bounding box center [77, 25] width 119 height 44
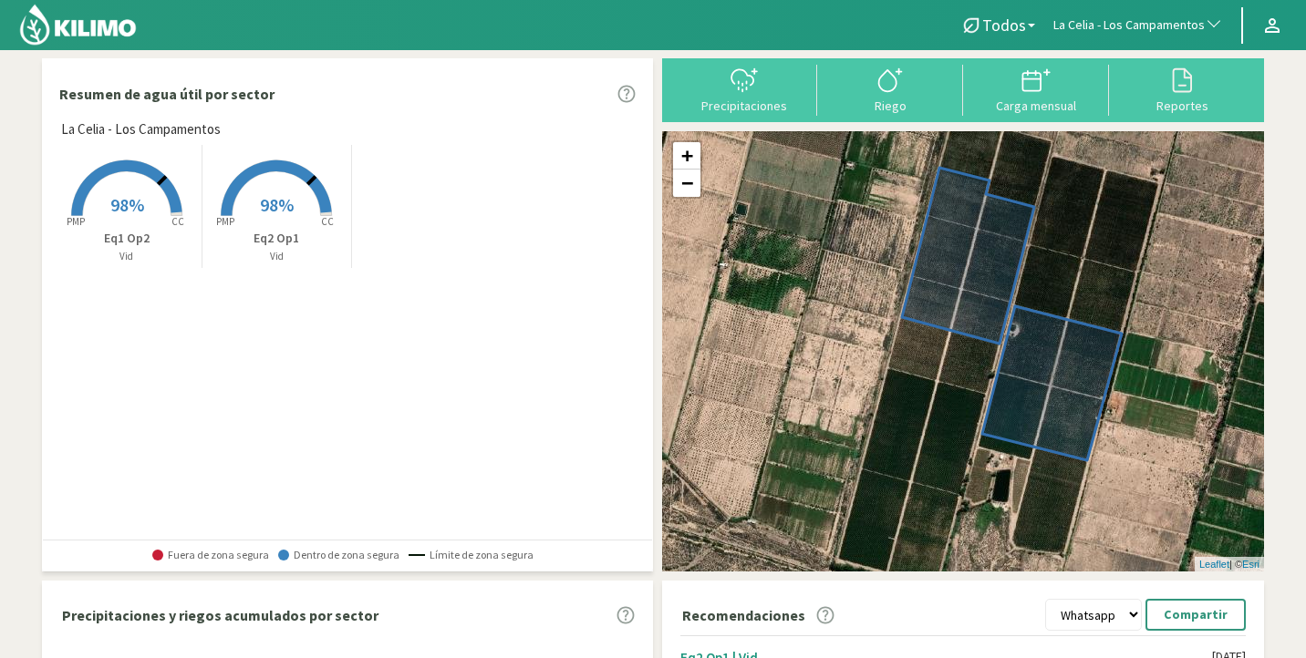
click at [1096, 22] on span "La Celia - Los Campamentos" at bounding box center [1128, 25] width 151 height 18
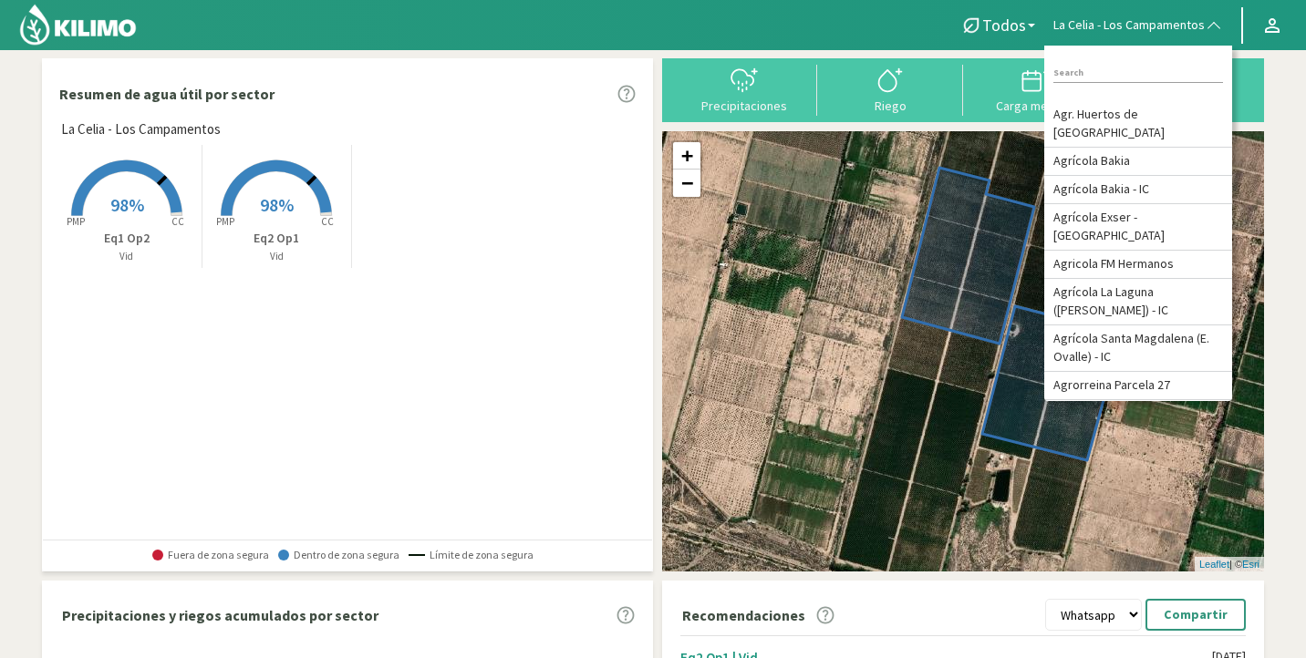
click at [1158, 28] on span "La Celia - Los Campamentos" at bounding box center [1128, 25] width 151 height 18
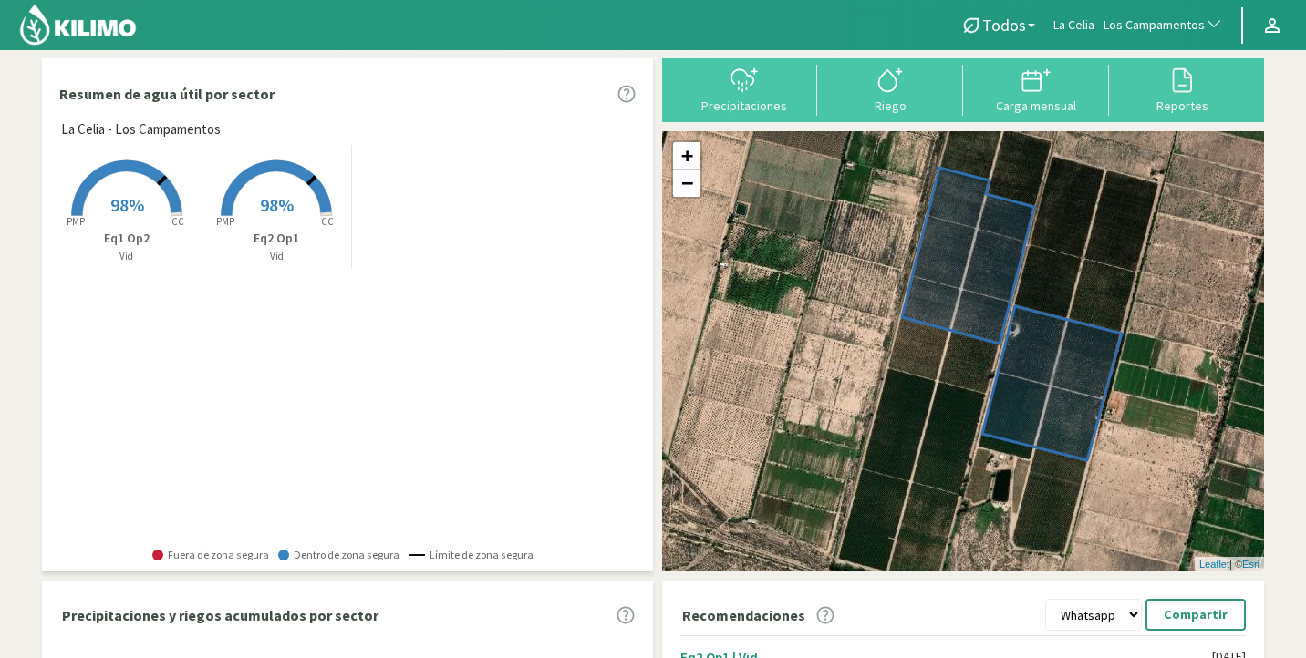
click at [1136, 23] on span "La Celia - Los Campamentos" at bounding box center [1128, 25] width 151 height 18
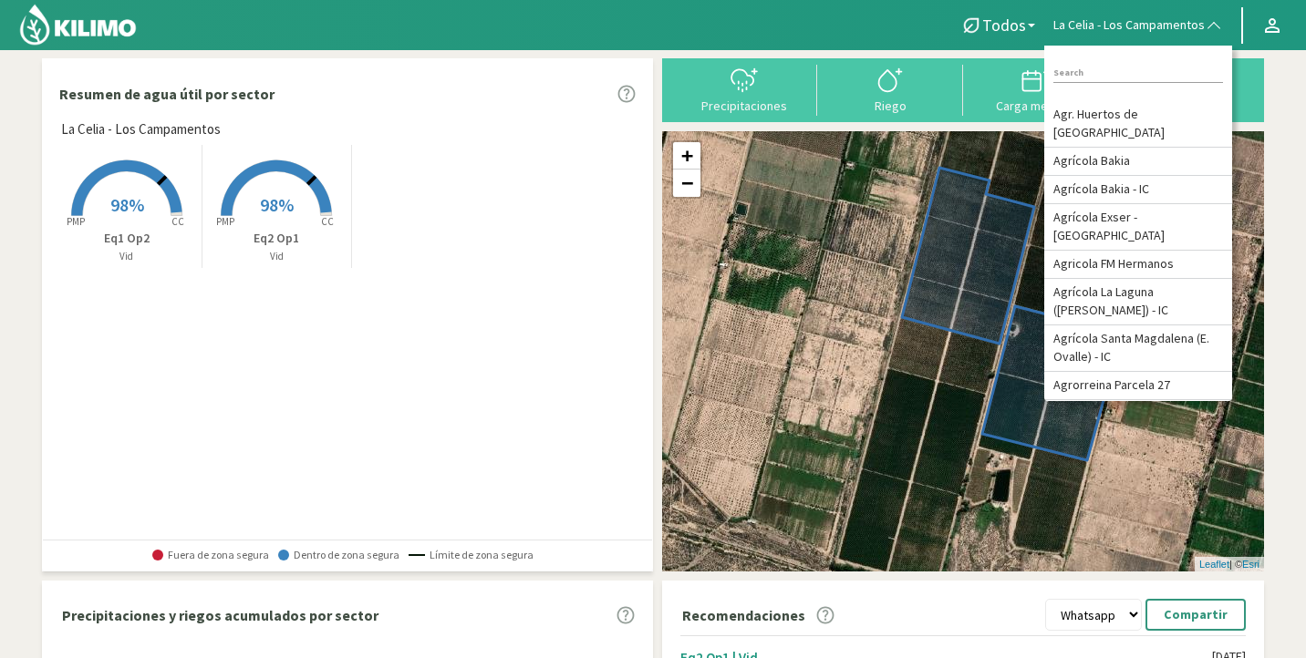
click at [864, 36] on div at bounding box center [468, 25] width 937 height 50
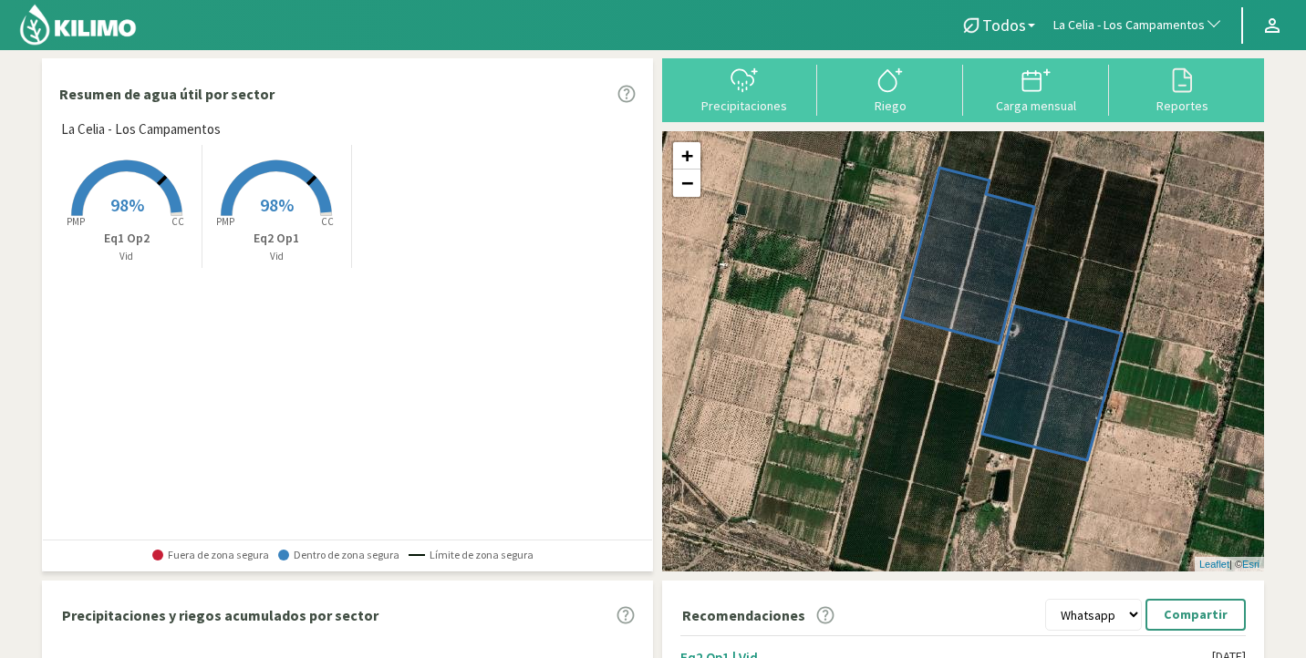
click at [269, 199] on span "98%" at bounding box center [277, 204] width 34 height 23
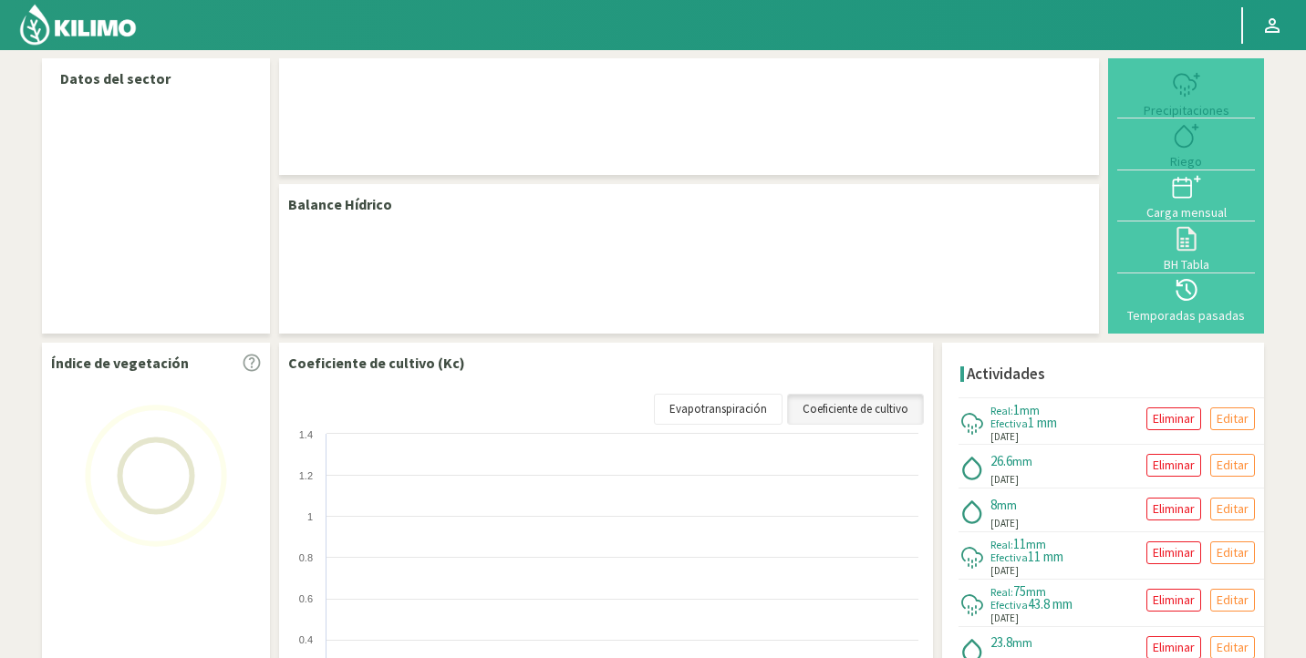
select select "133: Object"
select select "1: Object"
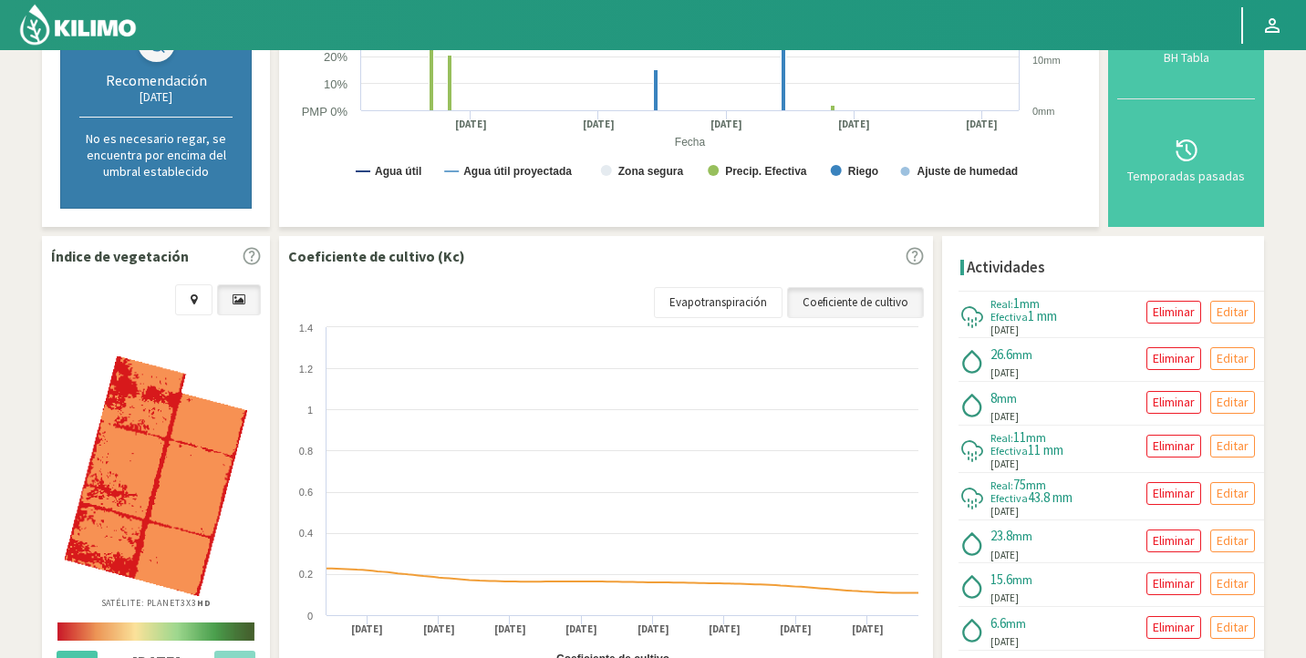
scroll to position [519, 0]
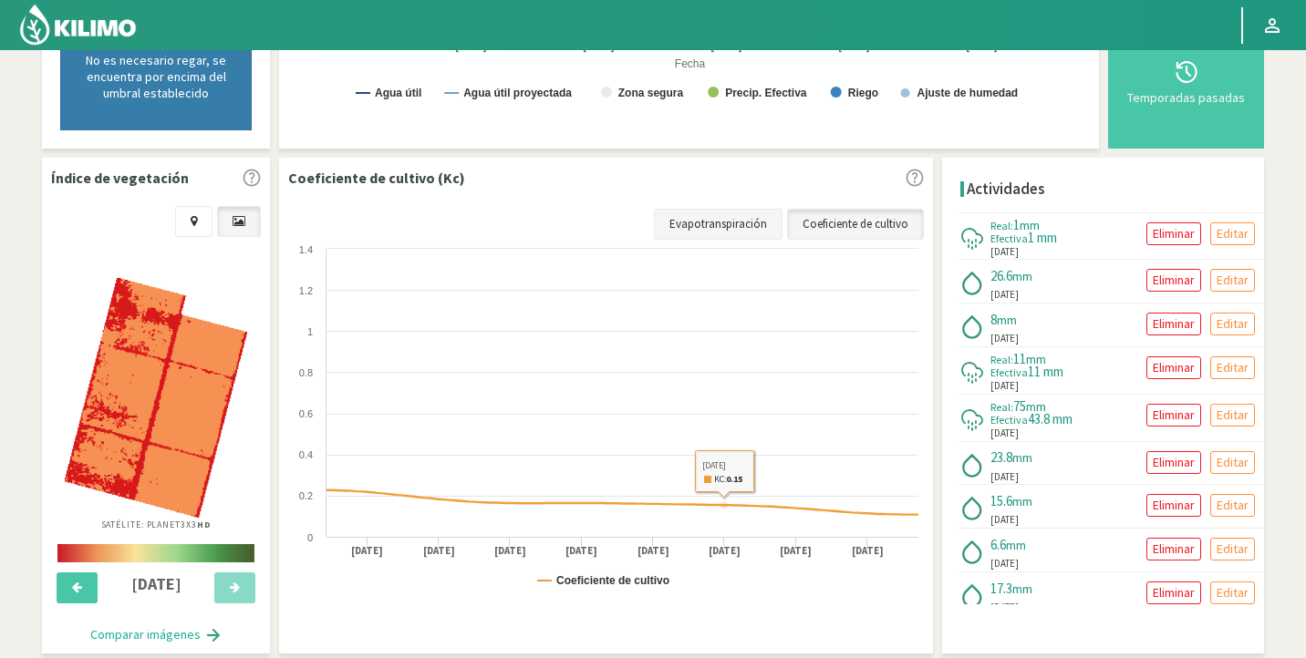
click at [718, 223] on link "Evapotranspiración" at bounding box center [718, 224] width 129 height 31
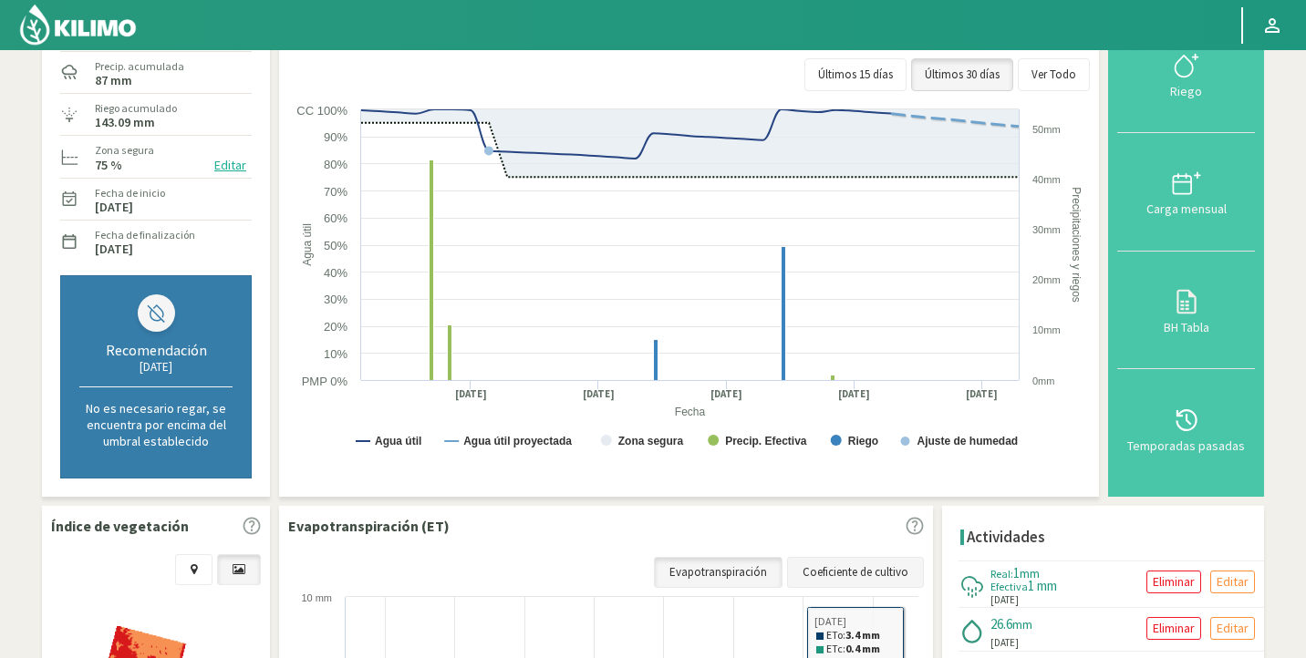
scroll to position [0, 0]
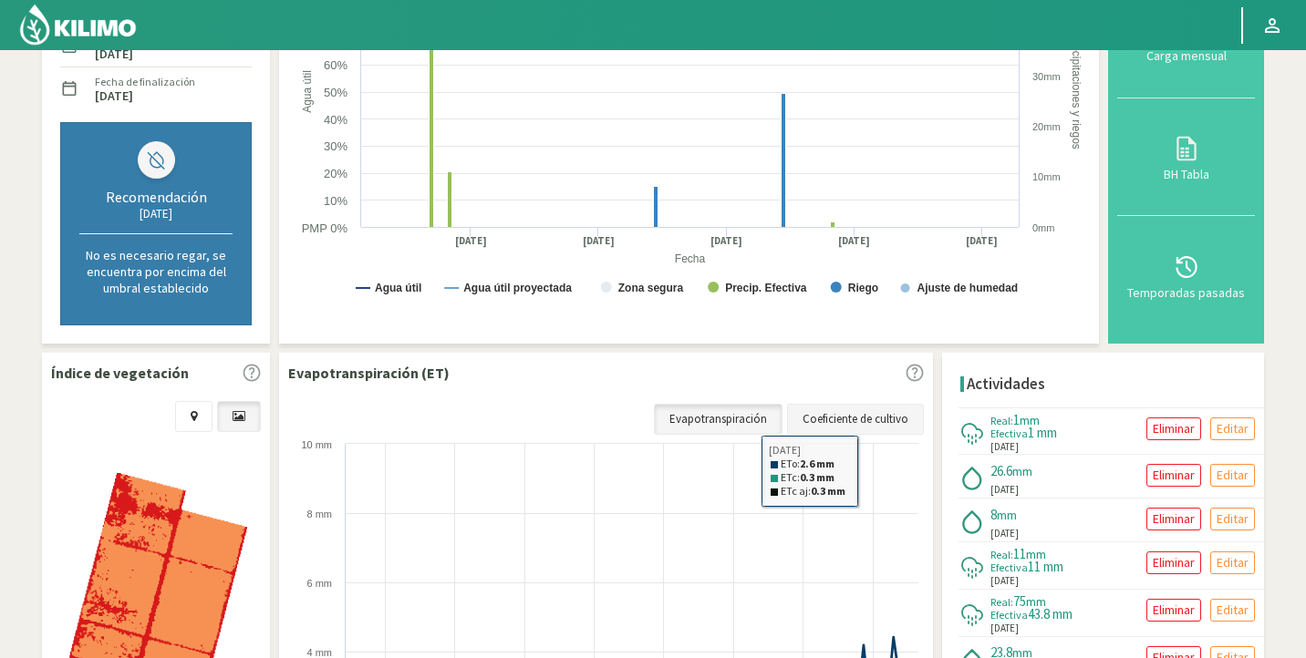
click at [876, 414] on link "Coeficiente de cultivo" at bounding box center [855, 419] width 137 height 31
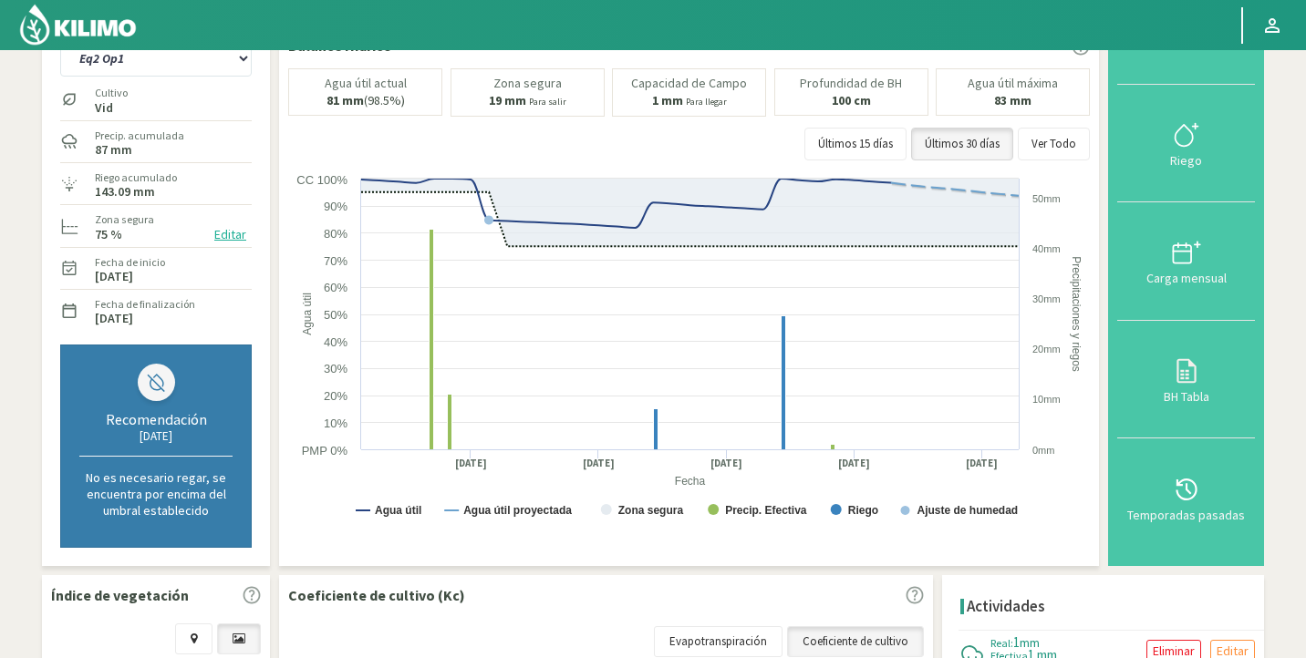
scroll to position [148, 0]
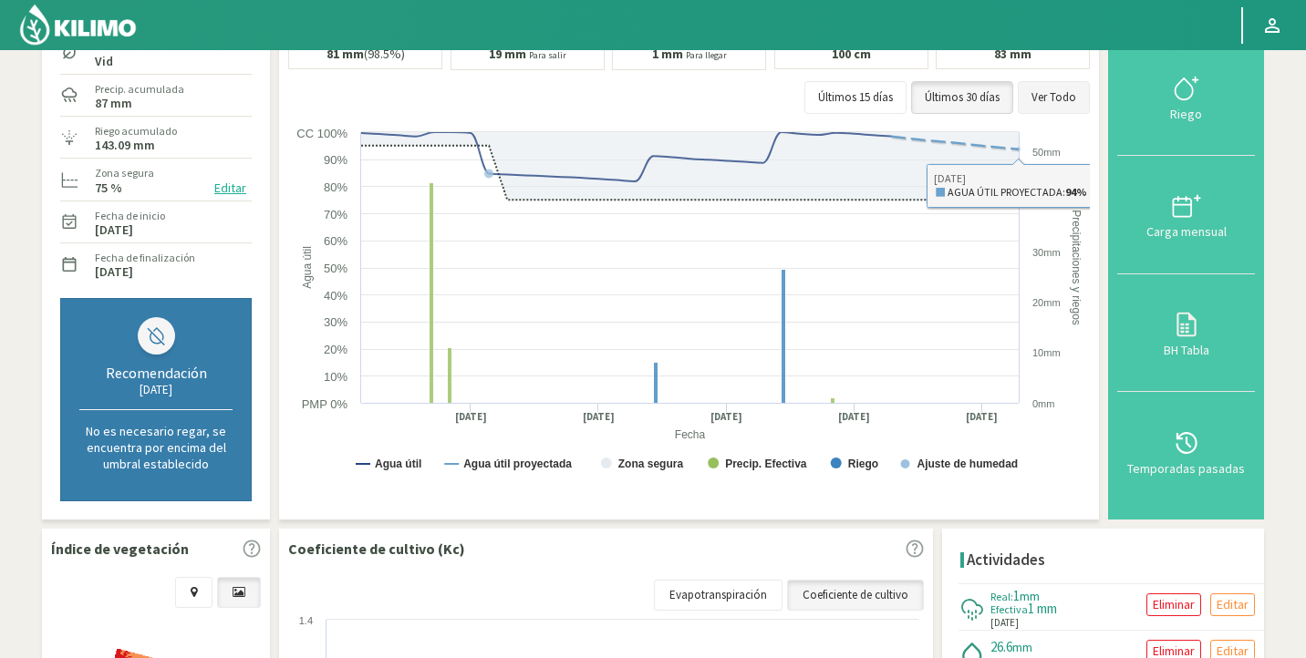
click at [1062, 92] on button "Ver Todo" at bounding box center [1054, 97] width 72 height 33
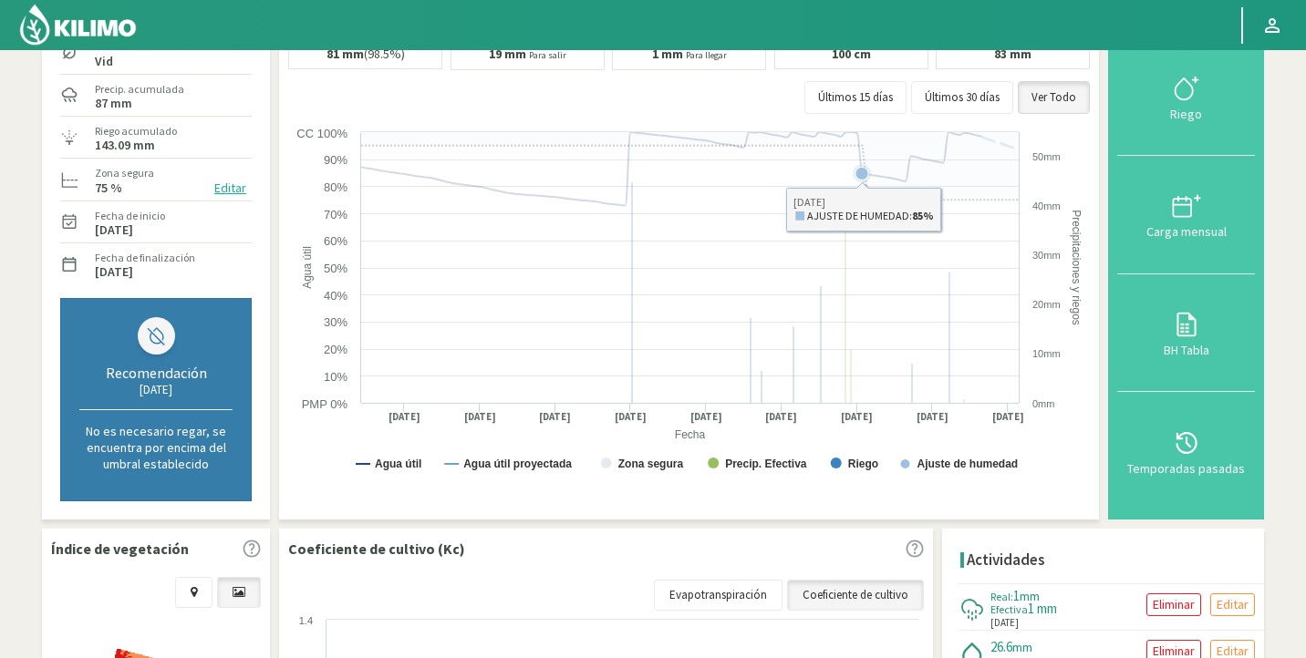
scroll to position [83, 0]
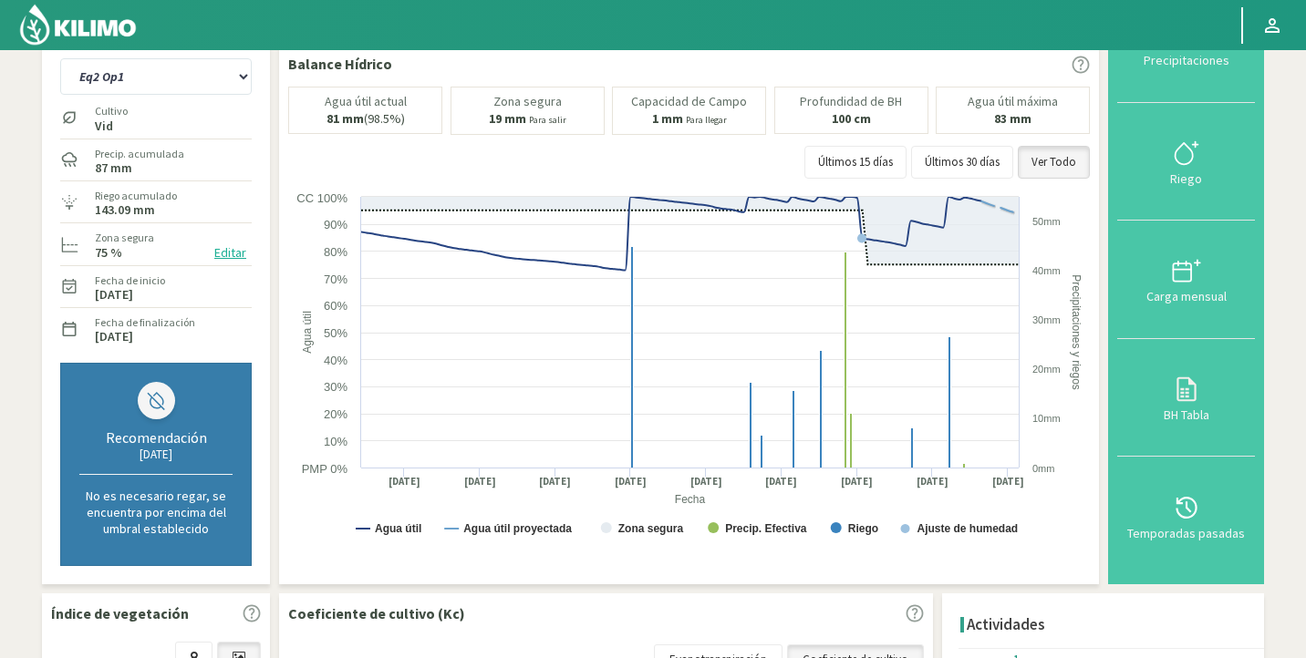
click at [233, 256] on button "Editar" at bounding box center [230, 253] width 43 height 21
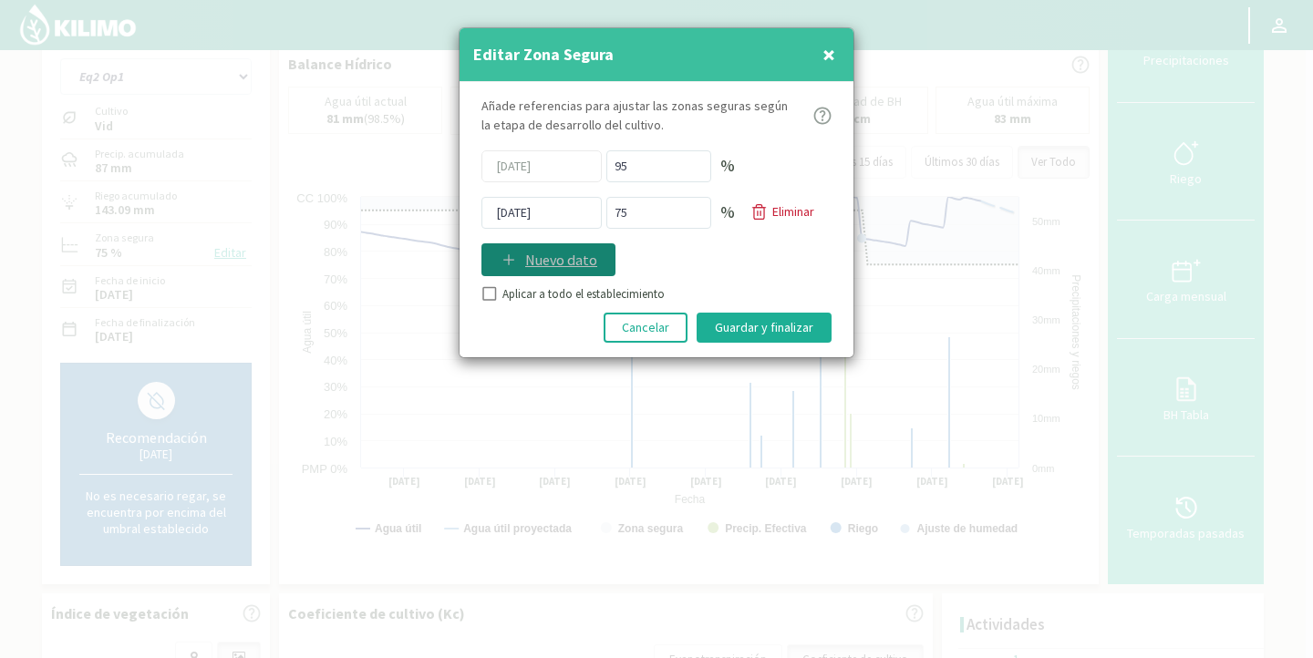
click at [565, 257] on p "Nuevo dato" at bounding box center [561, 260] width 72 height 22
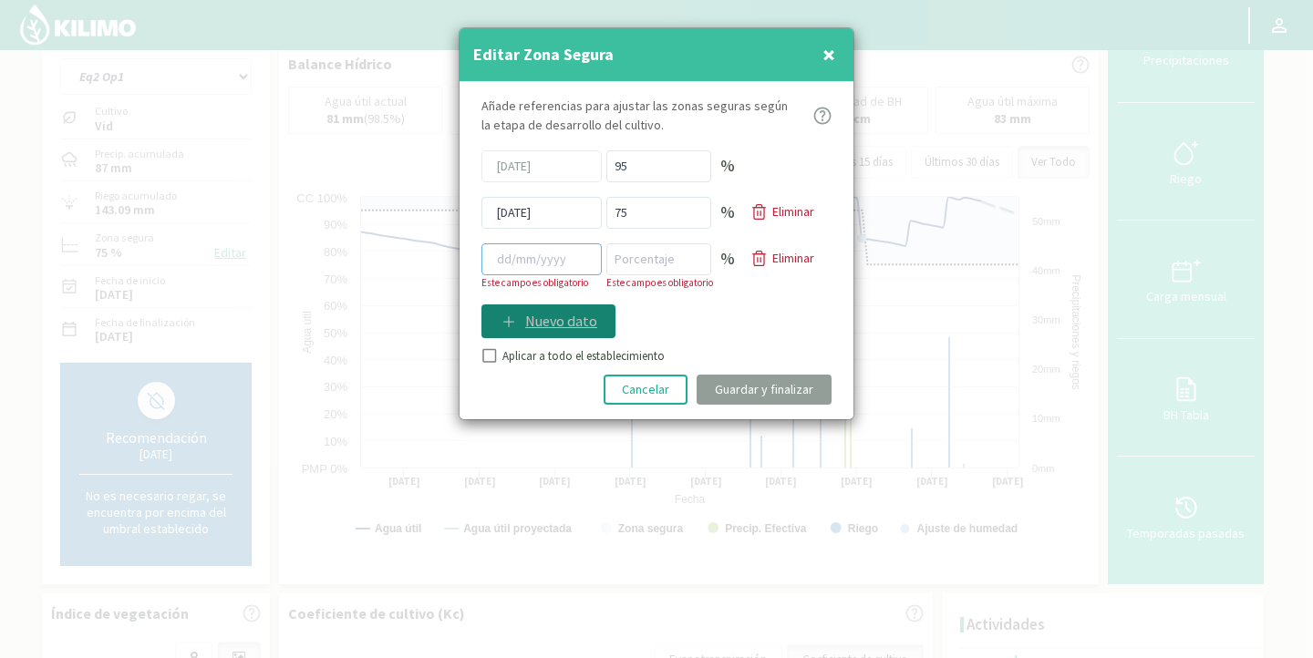
click at [565, 257] on input at bounding box center [541, 259] width 120 height 32
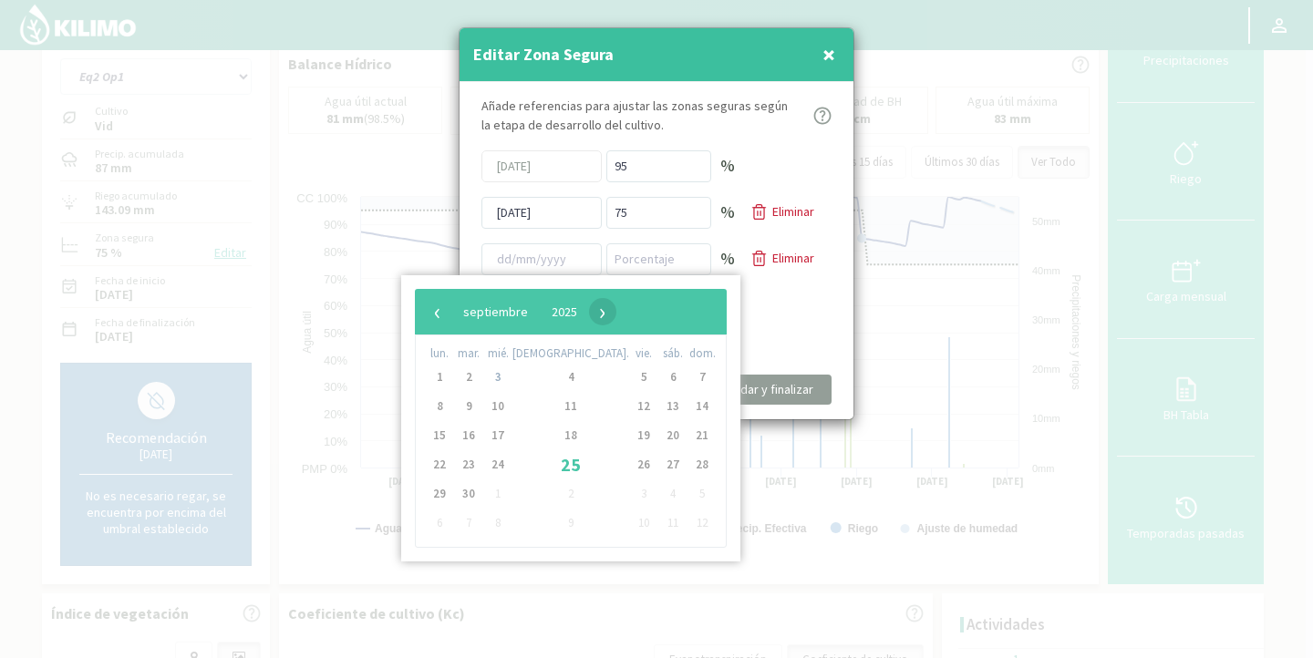
click at [616, 315] on span "›" at bounding box center [602, 311] width 27 height 27
click at [442, 406] on span "6" at bounding box center [439, 406] width 29 height 29
type input "[DATE]"
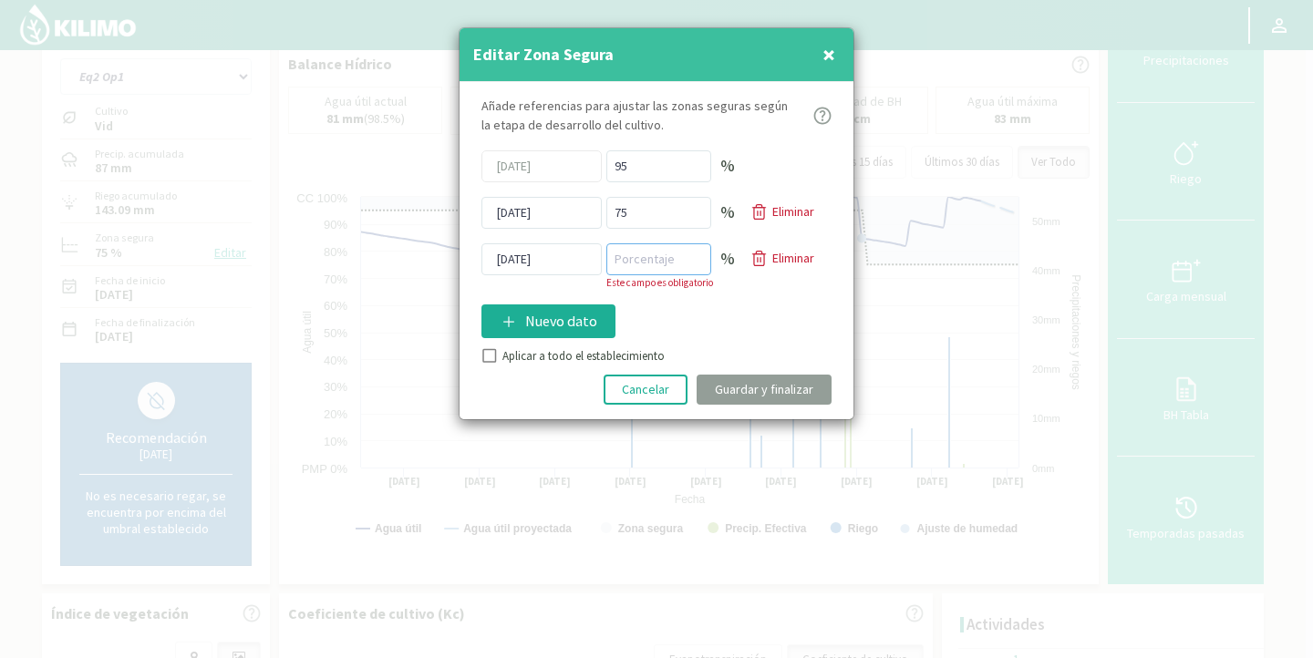
click at [673, 266] on input "number" at bounding box center [658, 259] width 105 height 32
type input "80"
click at [814, 257] on p "Eliminar" at bounding box center [793, 258] width 42 height 19
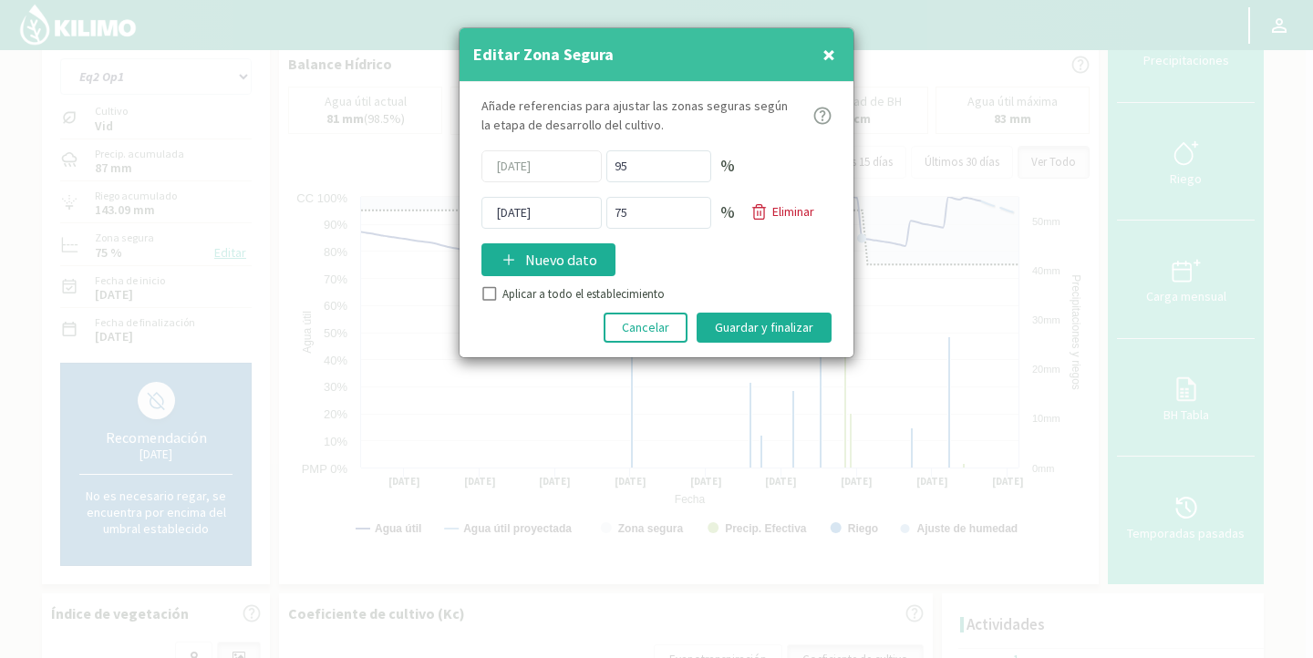
click at [834, 56] on span "×" at bounding box center [828, 54] width 13 height 30
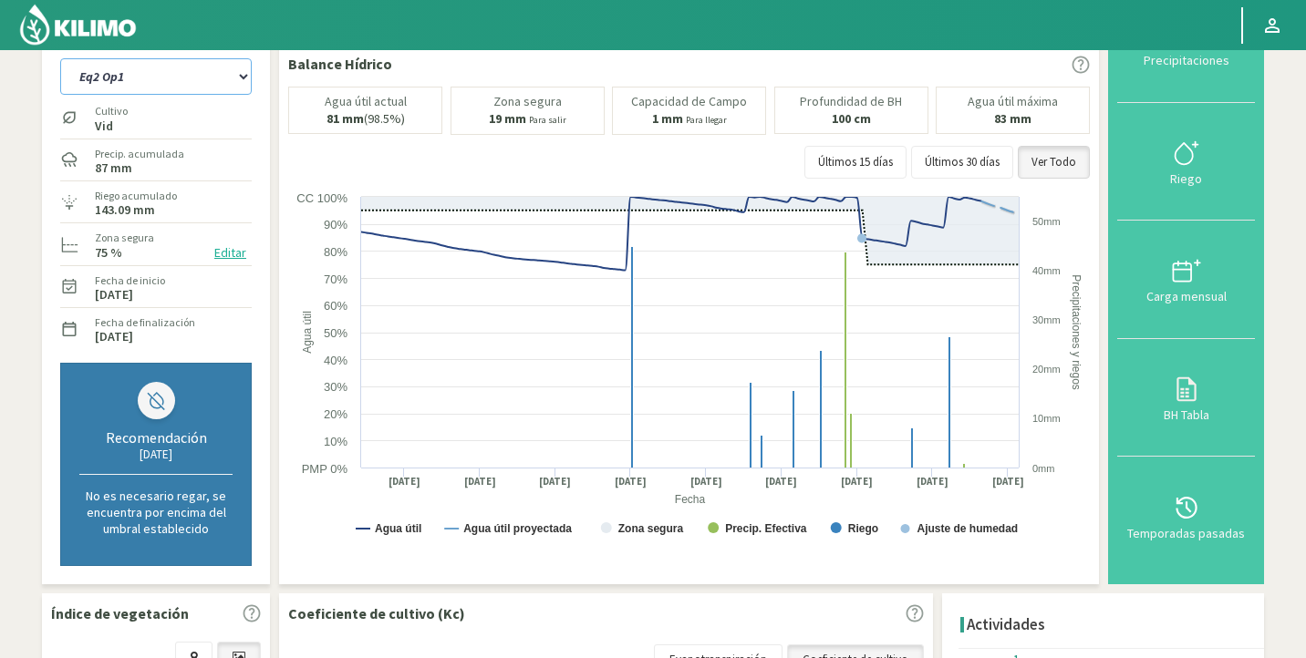
click at [153, 67] on select "Eq1 Op2 Eq2 Op1" at bounding box center [155, 76] width 191 height 36
click at [60, 58] on select "Eq1 Op2 Eq2 Op1" at bounding box center [155, 76] width 191 height 36
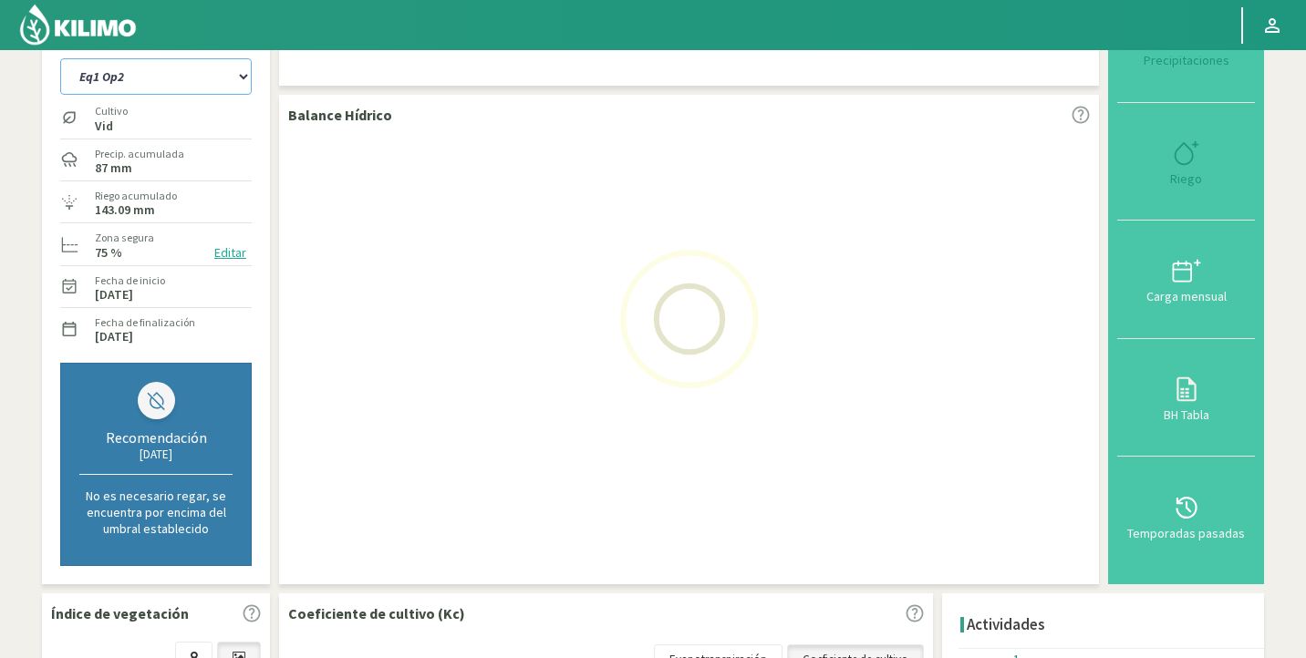
select select "1: Object"
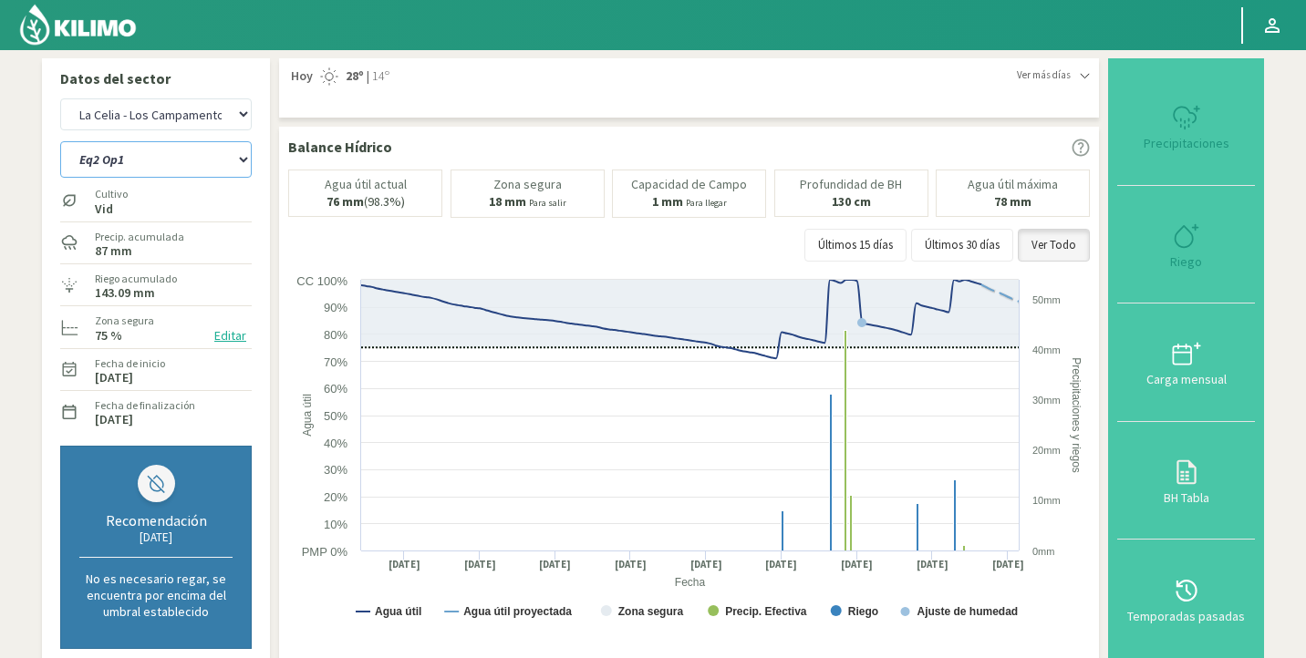
select select "410: Object"
click at [121, 163] on select "Eq1 Op2 Eq2 Op1" at bounding box center [155, 159] width 191 height 36
click at [60, 141] on select "Eq1 Op2 Eq2 Op1" at bounding box center [155, 159] width 191 height 36
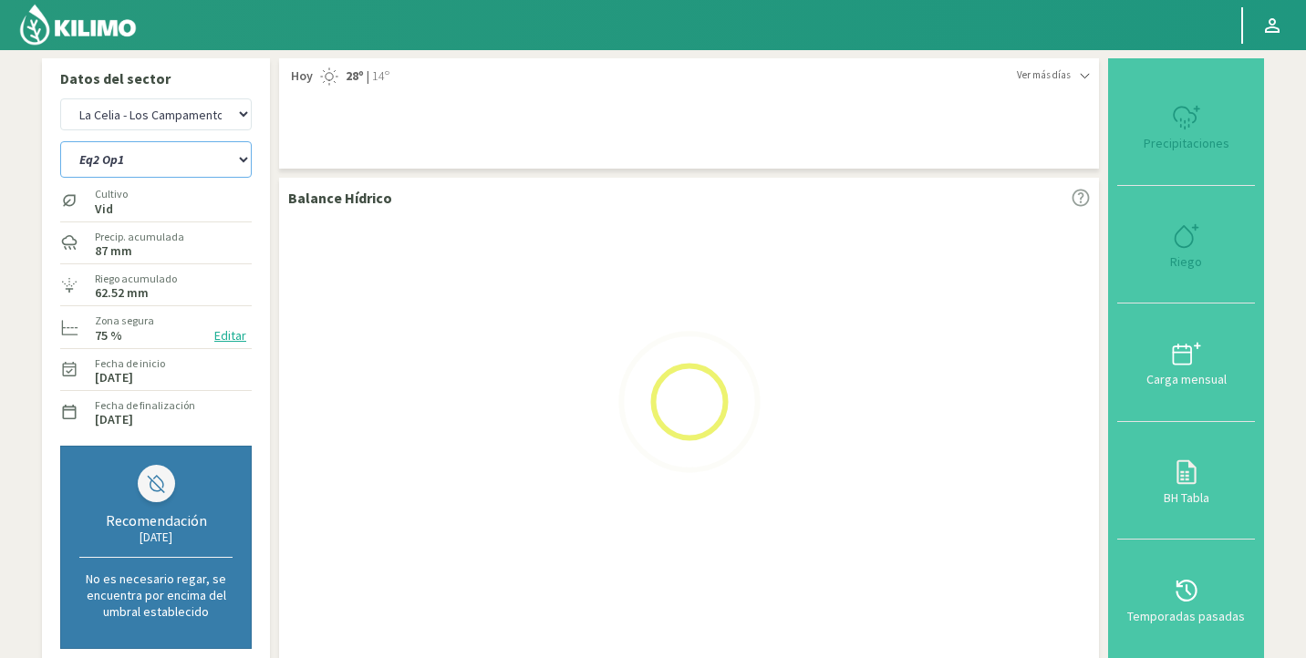
select select "2: Object"
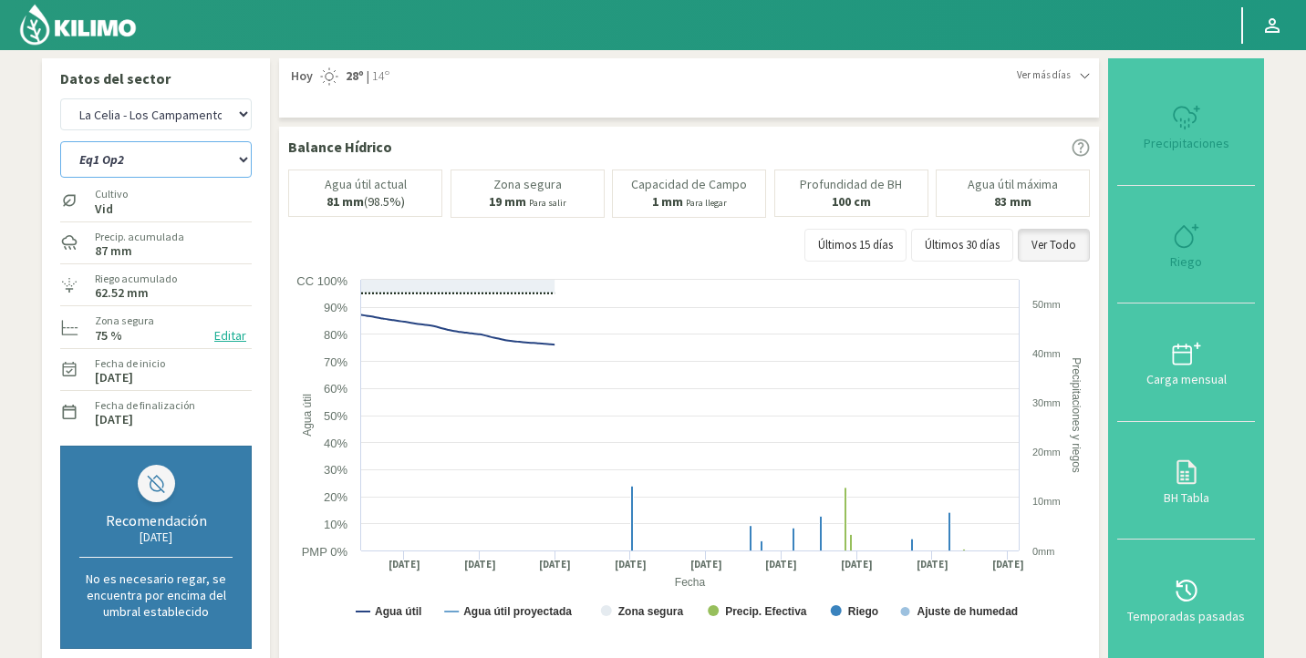
select select "687: Object"
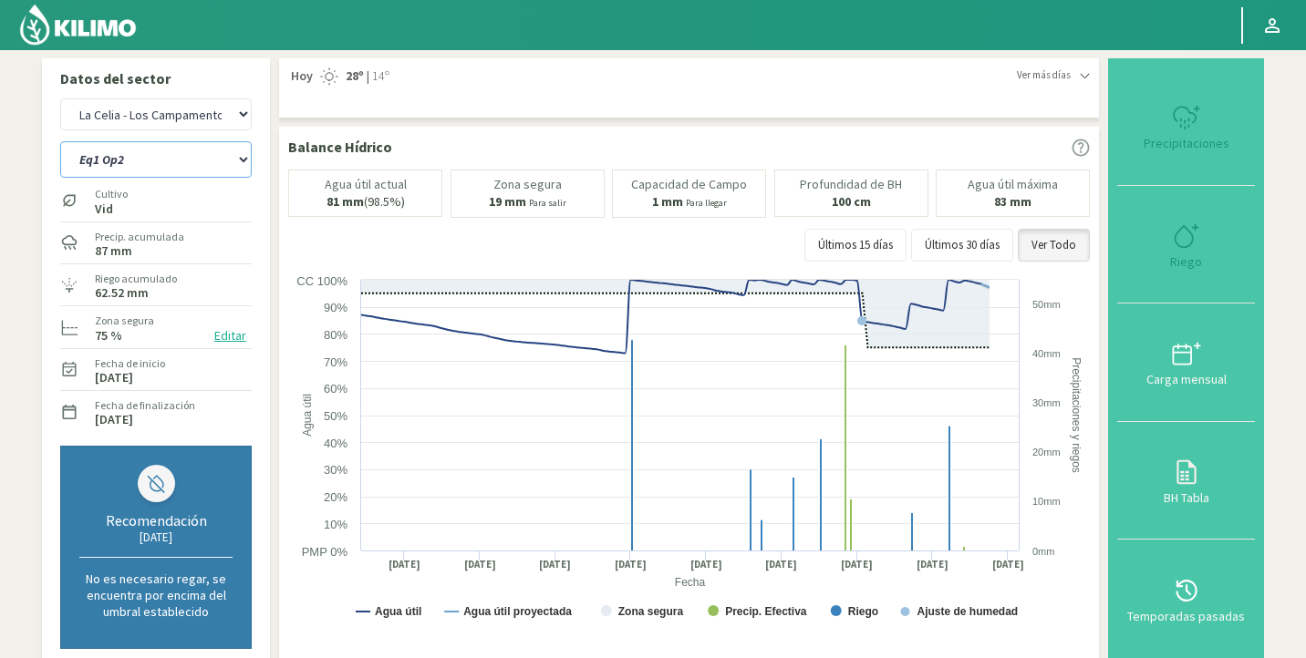
select select "5: Object"
click at [195, 119] on select "Agr. Huertos de Chocalan Agrícola Bakia Agrícola [GEOGRAPHIC_DATA] - IC Agrícol…" at bounding box center [155, 114] width 191 height 32
click at [60, 98] on select "Agr. Huertos de Chocalan Agrícola Bakia Agrícola [GEOGRAPHIC_DATA] - IC Agrícol…" at bounding box center [155, 114] width 191 height 32
select select "963: Object"
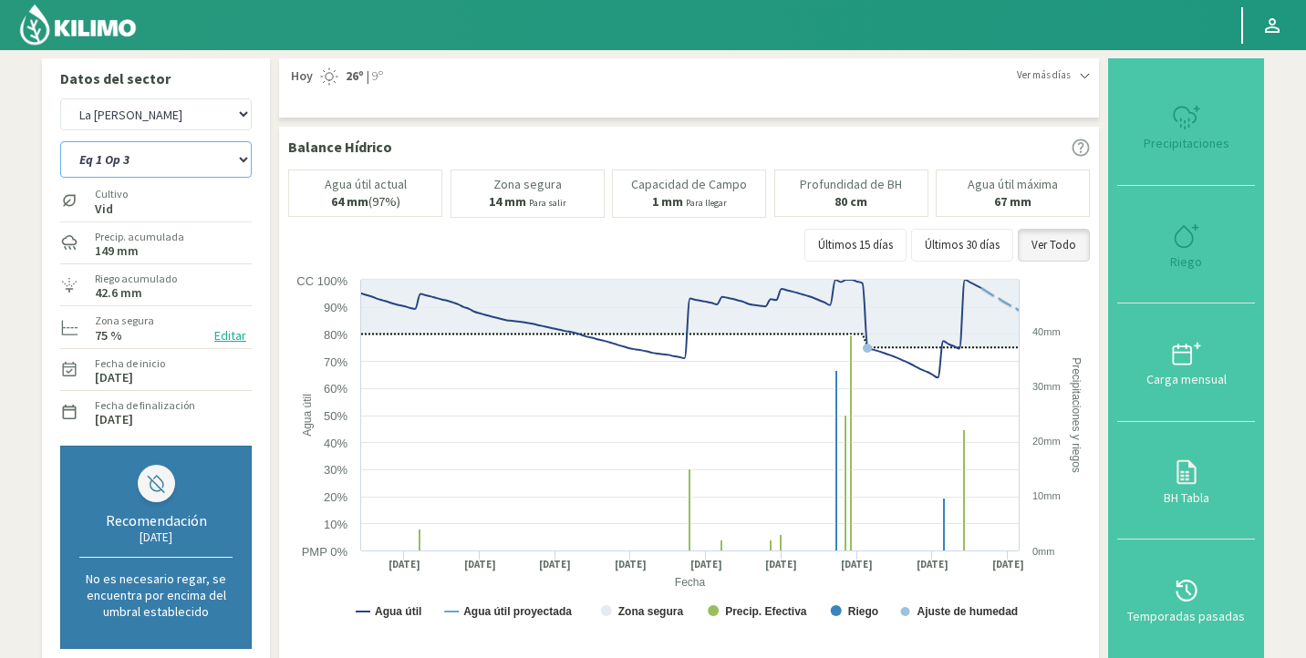
click at [161, 160] on select "Eq 1 Op 3 Eq 1 Op 4 Eq 2 Op 4 Eq3 Op1 Eq3 Op3 Eq 4 Op 1 Eq 4 Op 2 Eq 4 Op 3 Eq5…" at bounding box center [155, 159] width 191 height 36
click at [60, 141] on select "Eq 1 Op 3 Eq 1 Op 4 Eq 2 Op 4 Eq3 Op1 Eq3 Op3 Eq 4 Op 1 Eq 4 Op 2 Eq 4 Op 3 Eq5…" at bounding box center [155, 159] width 191 height 36
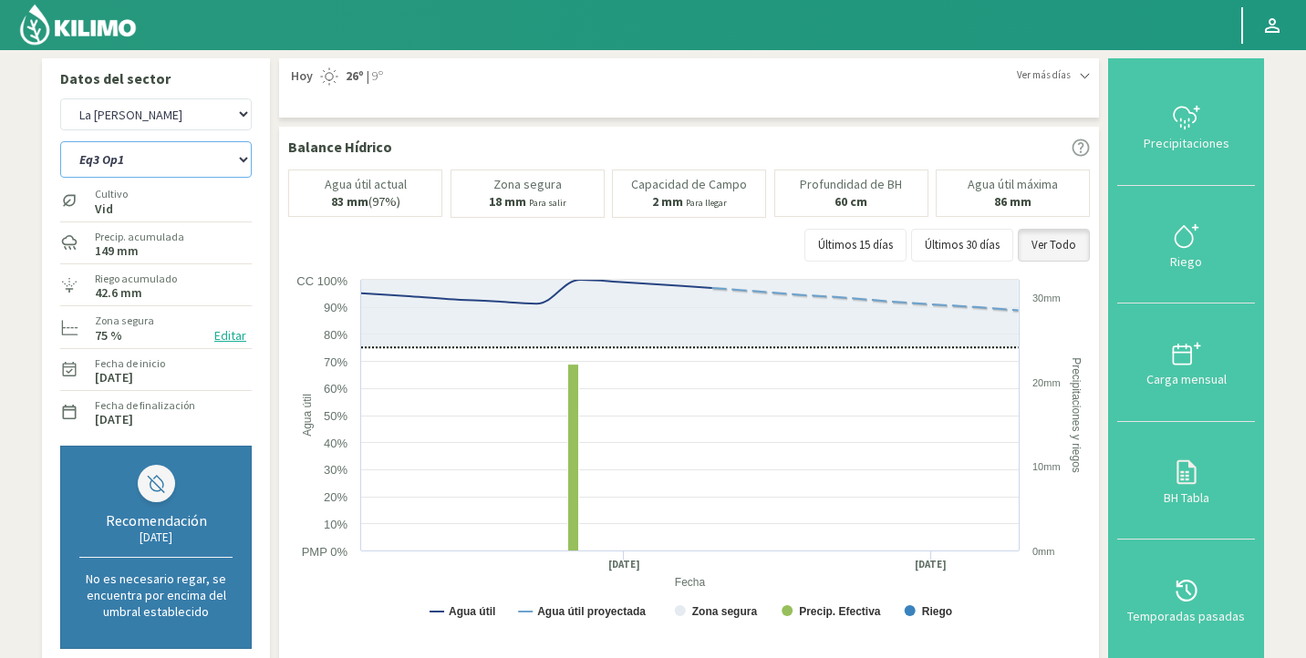
select select "6: Object"
select select "1240: Object"
select select "18: Object"
click at [176, 108] on select "Agr. Huertos de Chocalan Agrícola Bakia Agrícola [GEOGRAPHIC_DATA] - IC Agrícol…" at bounding box center [155, 114] width 191 height 32
click at [60, 98] on select "Agr. Huertos de Chocalan Agrícola Bakia Agrícola [GEOGRAPHIC_DATA] - IC Agrícol…" at bounding box center [155, 114] width 191 height 32
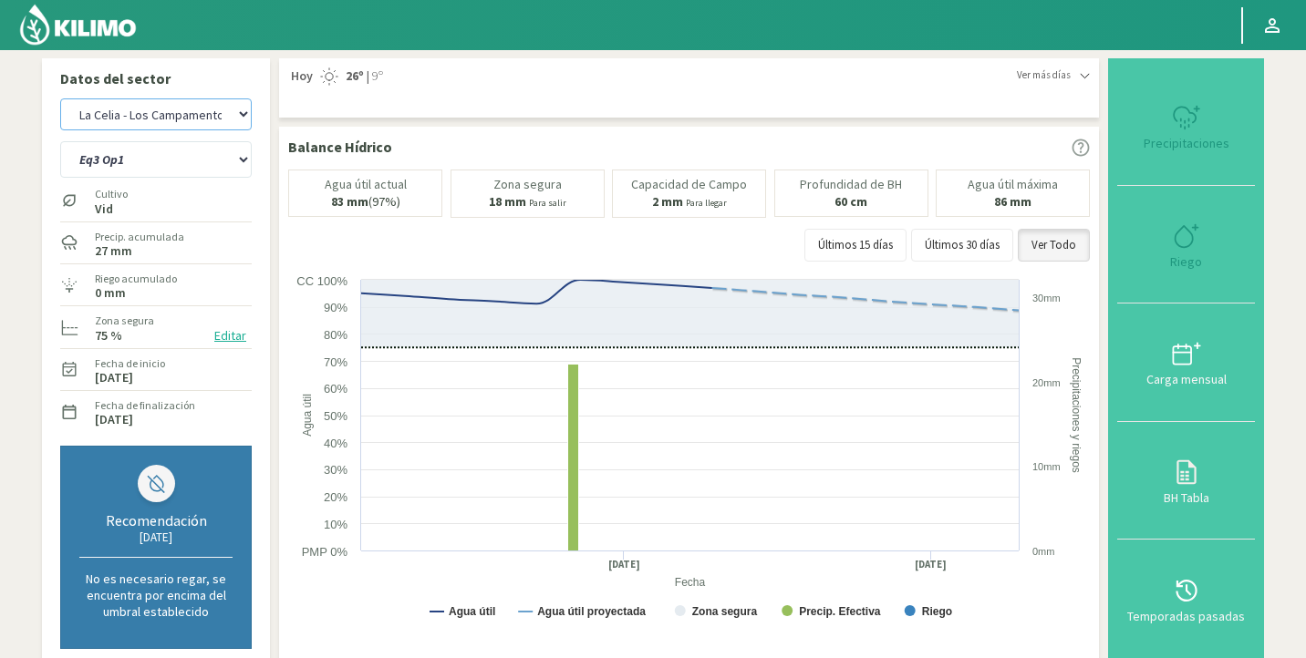
select select "1518: Object"
select select "24: Object"
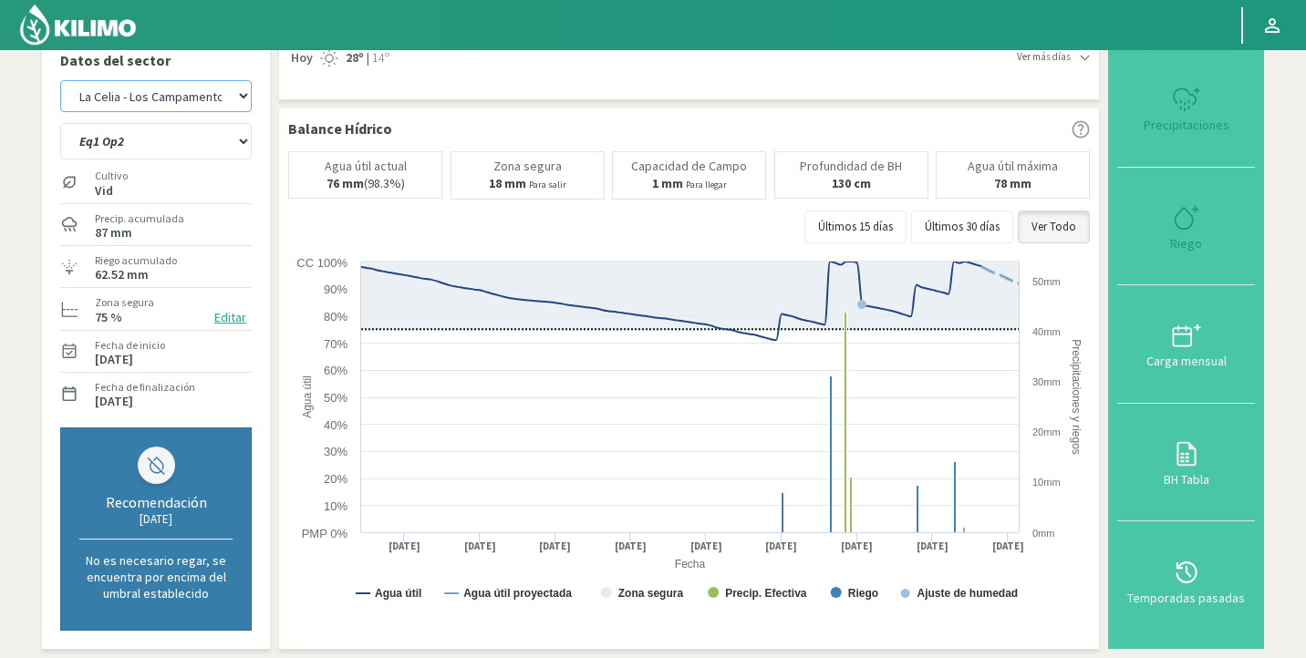
scroll to position [19, 0]
click at [238, 314] on button "Editar" at bounding box center [230, 316] width 43 height 21
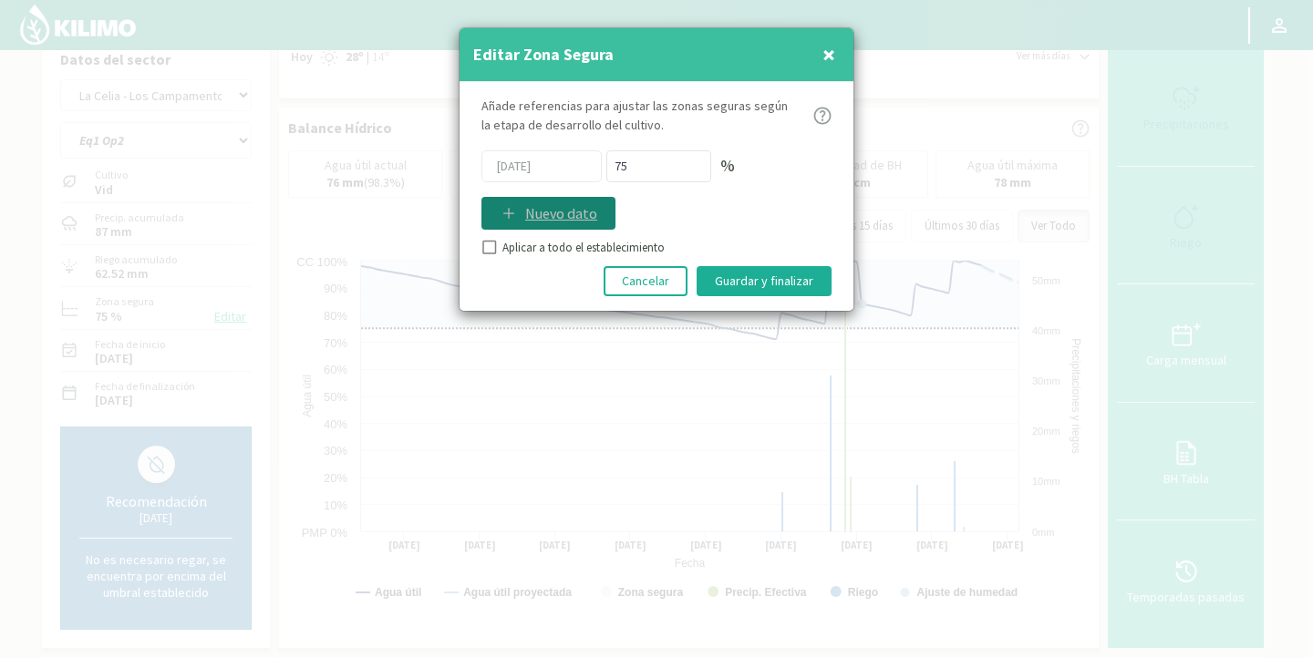
click at [536, 217] on p "Nuevo dato" at bounding box center [561, 213] width 72 height 22
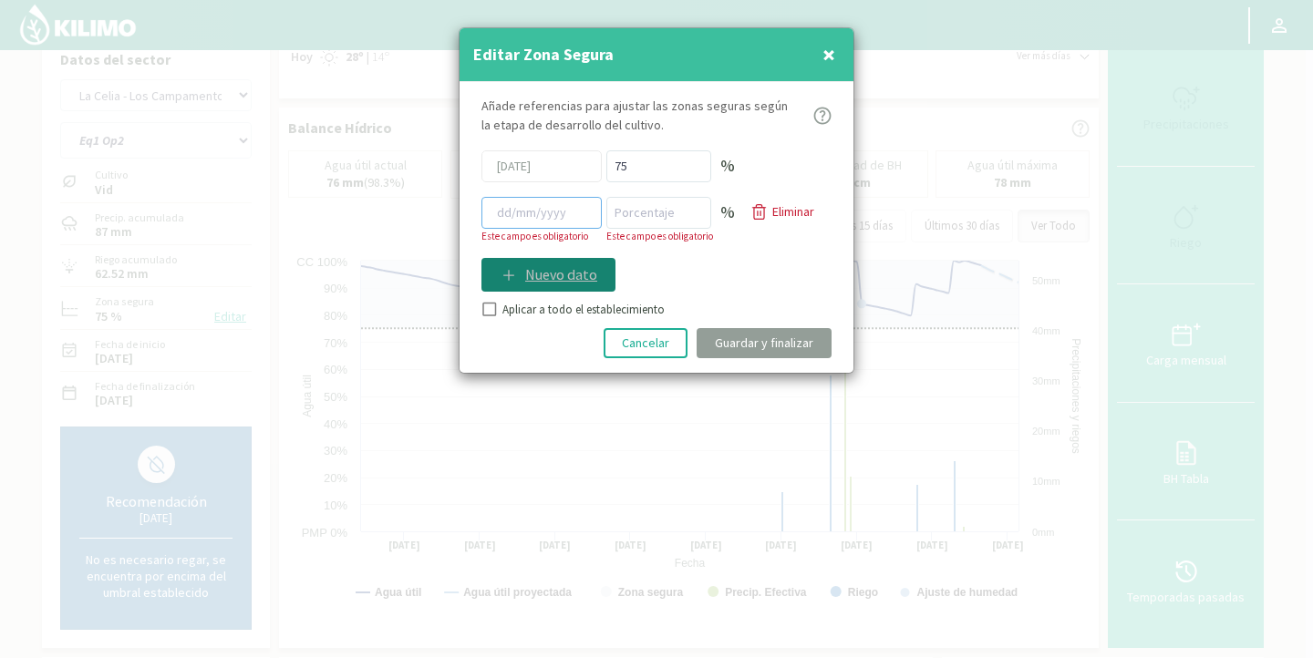
click at [536, 217] on input at bounding box center [541, 213] width 120 height 32
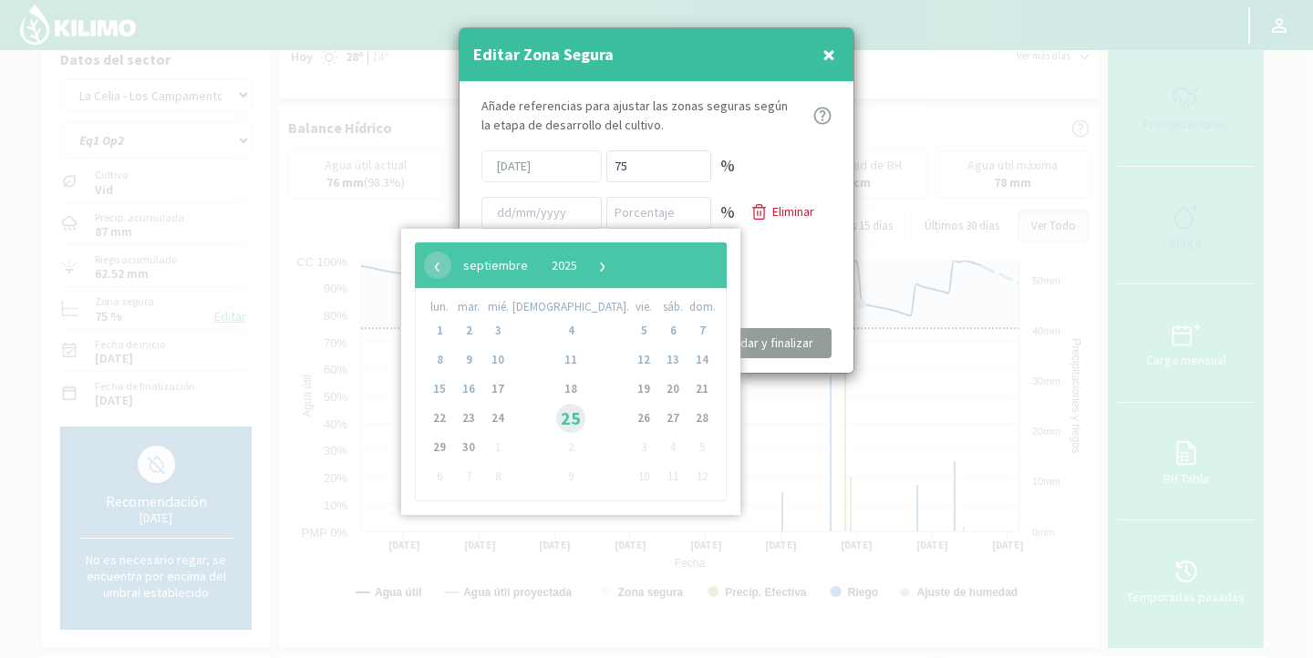
click at [556, 415] on span "25" at bounding box center [570, 418] width 29 height 29
type input "[DATE]"
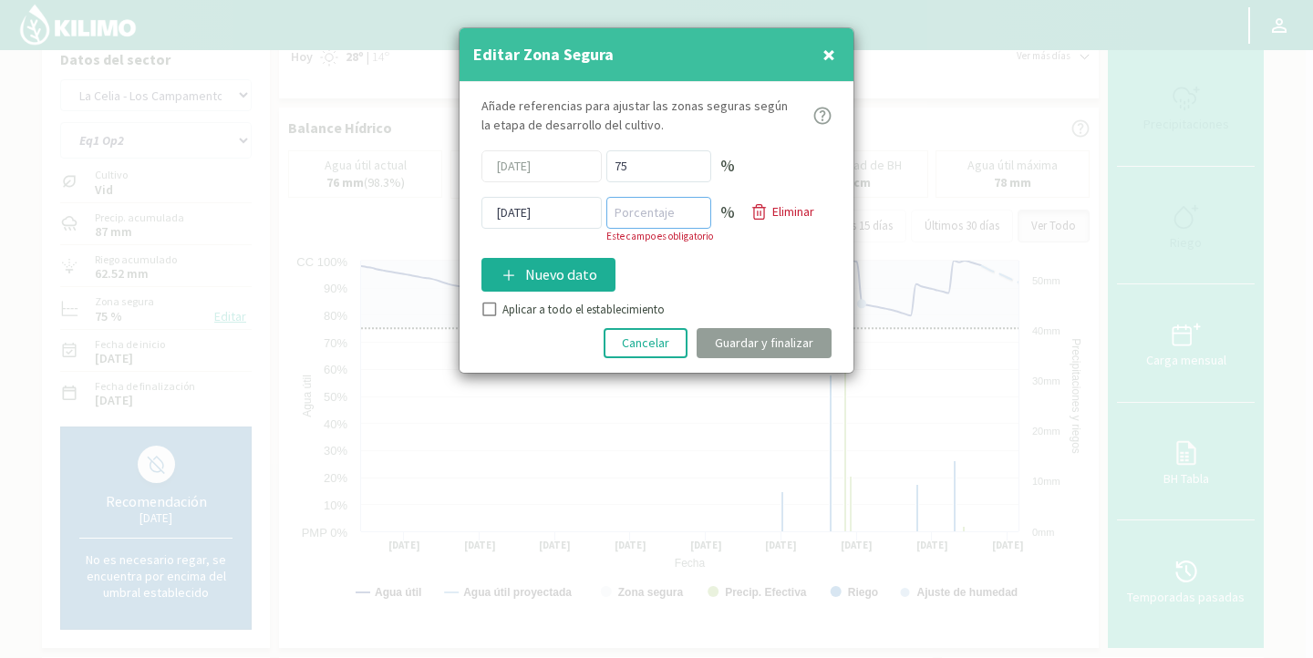
click at [668, 224] on input "number" at bounding box center [658, 213] width 105 height 32
type input "80"
click at [488, 313] on div "Añade referencias para ajustar las zonas seguras según la etapa de desarrollo d…" at bounding box center [657, 227] width 394 height 291
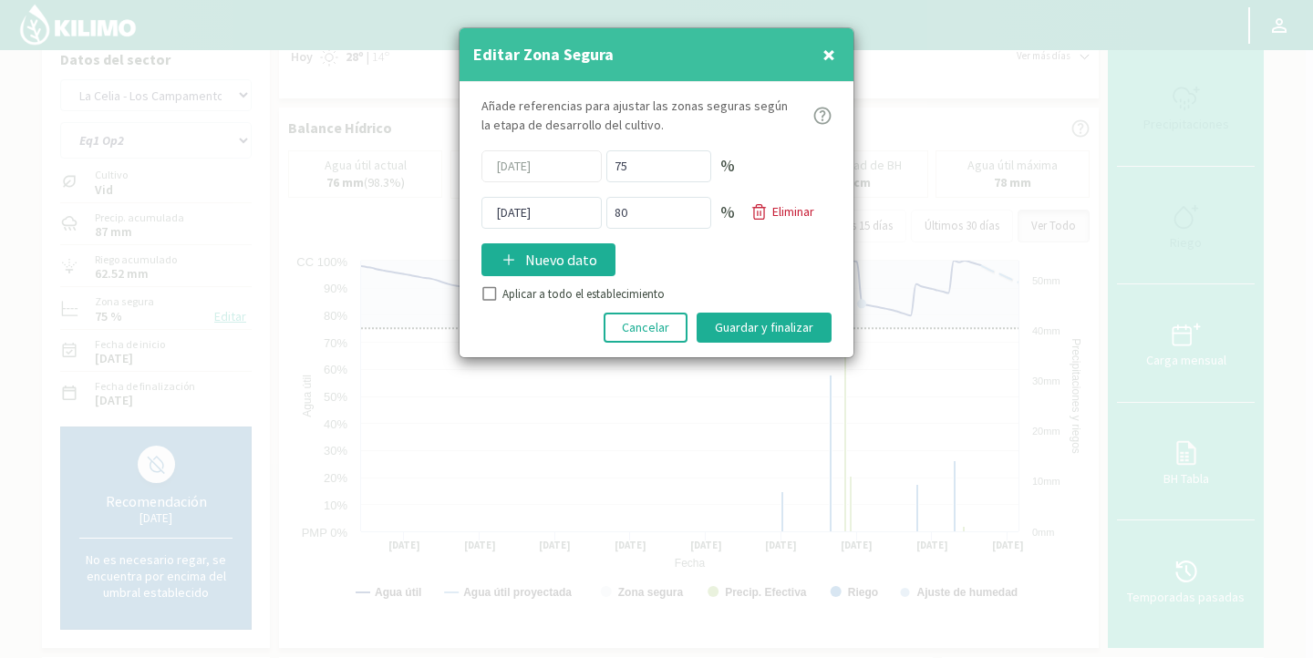
click at [489, 293] on input "Aplicar a todo el establecimiento" at bounding box center [488, 296] width 18 height 18
checkbox input "true"
click at [723, 326] on button "Guardar y finalizar" at bounding box center [764, 328] width 135 height 30
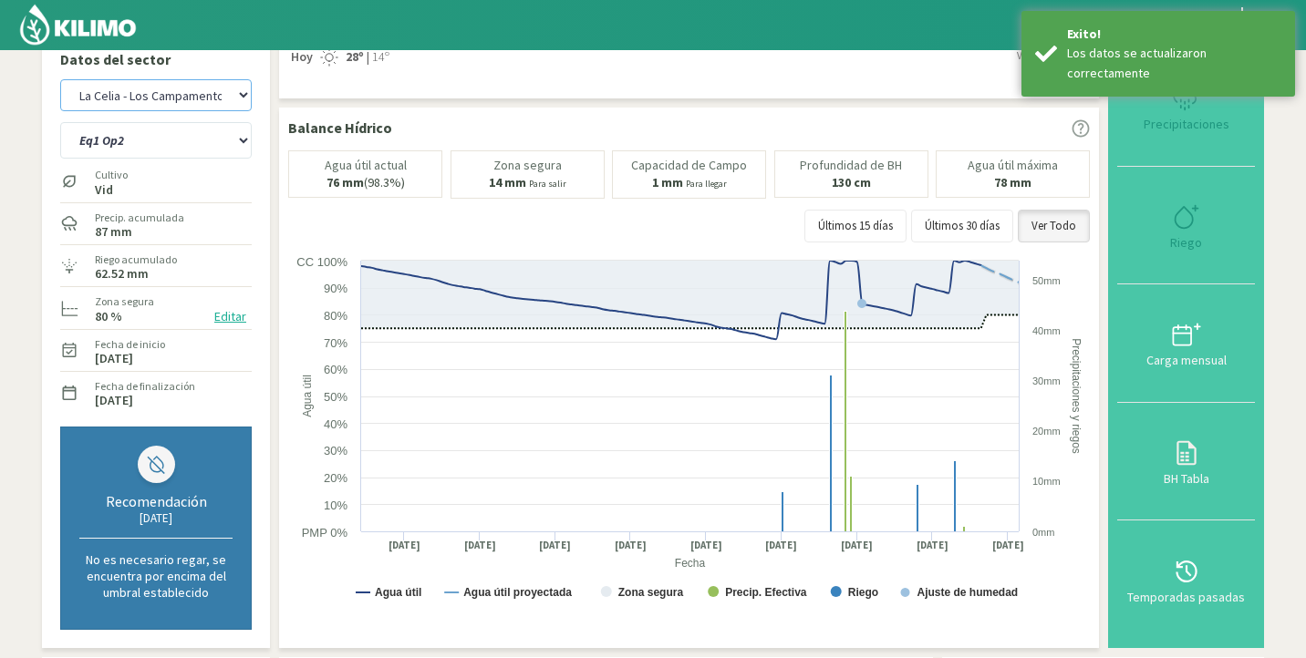
click at [150, 97] on select "Agr. Huertos de Chocalan Agrícola Bakia Agrícola [GEOGRAPHIC_DATA] - IC Agrícol…" at bounding box center [155, 95] width 191 height 32
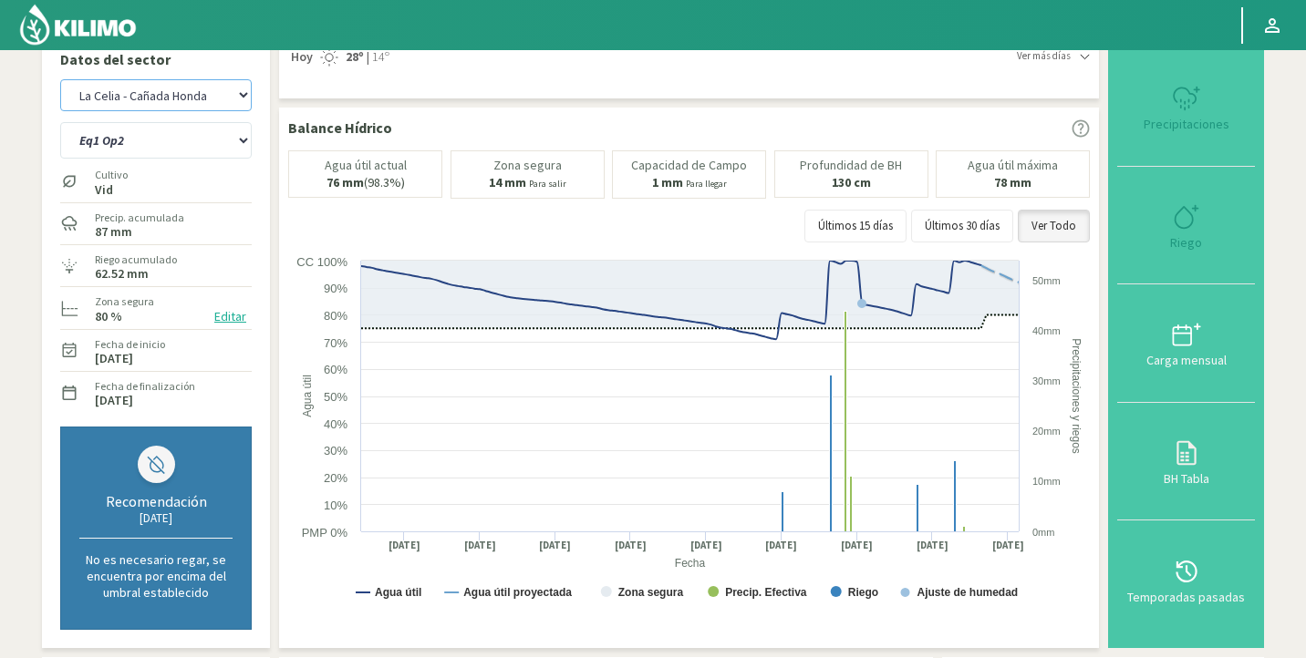
click at [60, 79] on select "Agr. Huertos de Chocalan Agrícola Bakia Agrícola [GEOGRAPHIC_DATA] - IC Agrícol…" at bounding box center [155, 95] width 191 height 32
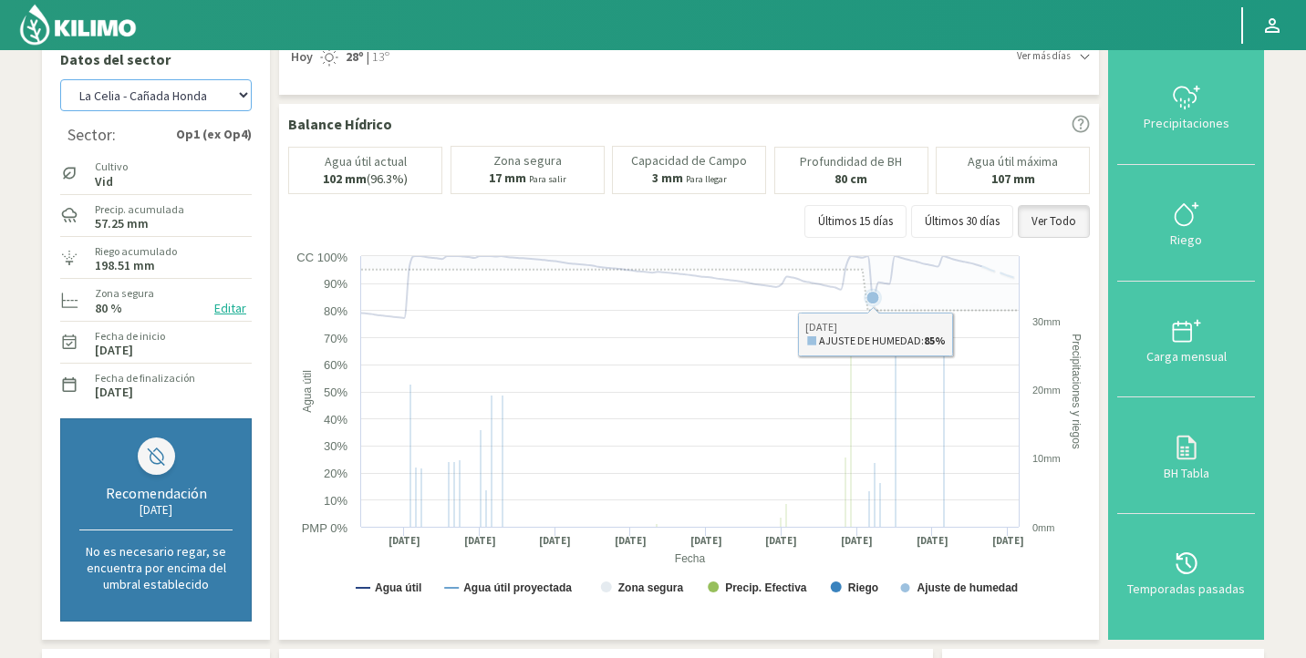
scroll to position [561, 0]
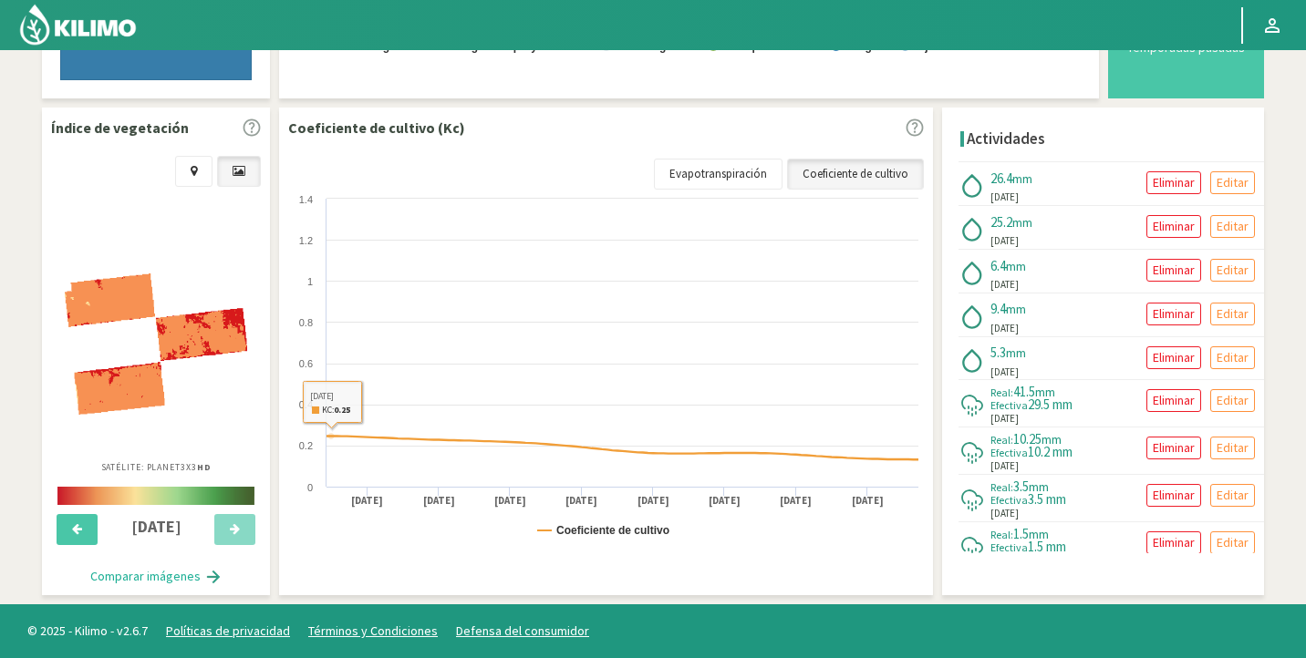
click at [149, 366] on img at bounding box center [156, 344] width 182 height 141
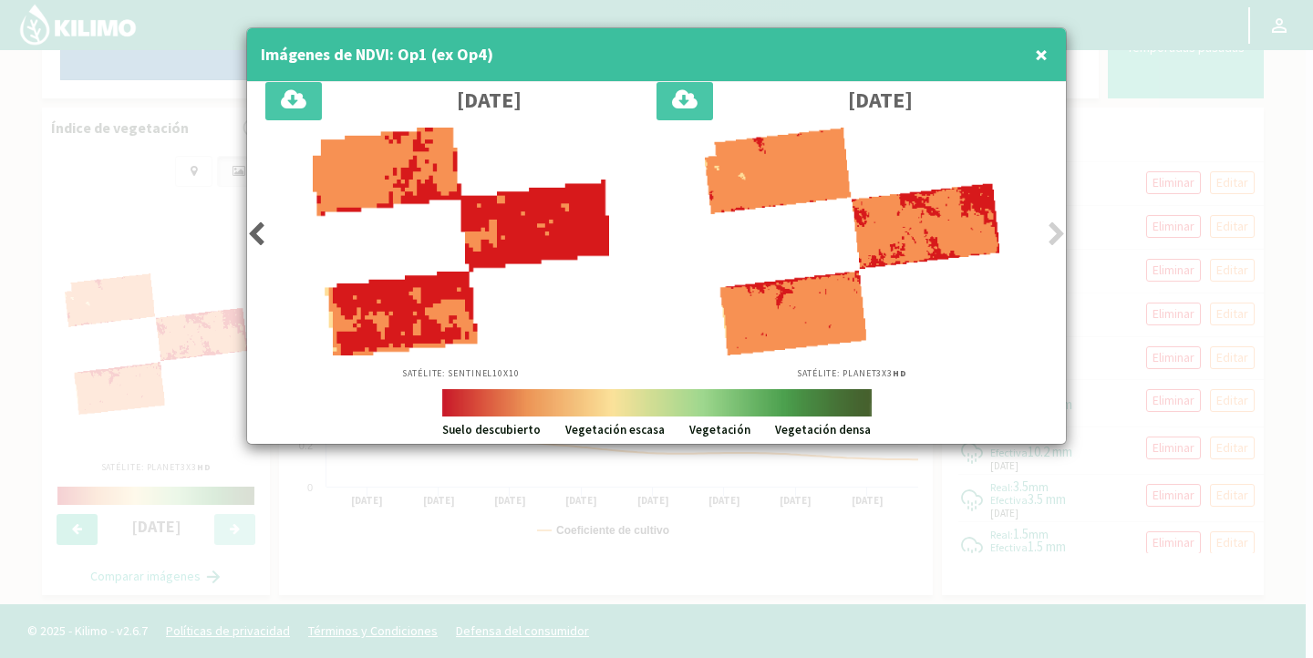
click at [1043, 53] on span "×" at bounding box center [1041, 54] width 13 height 30
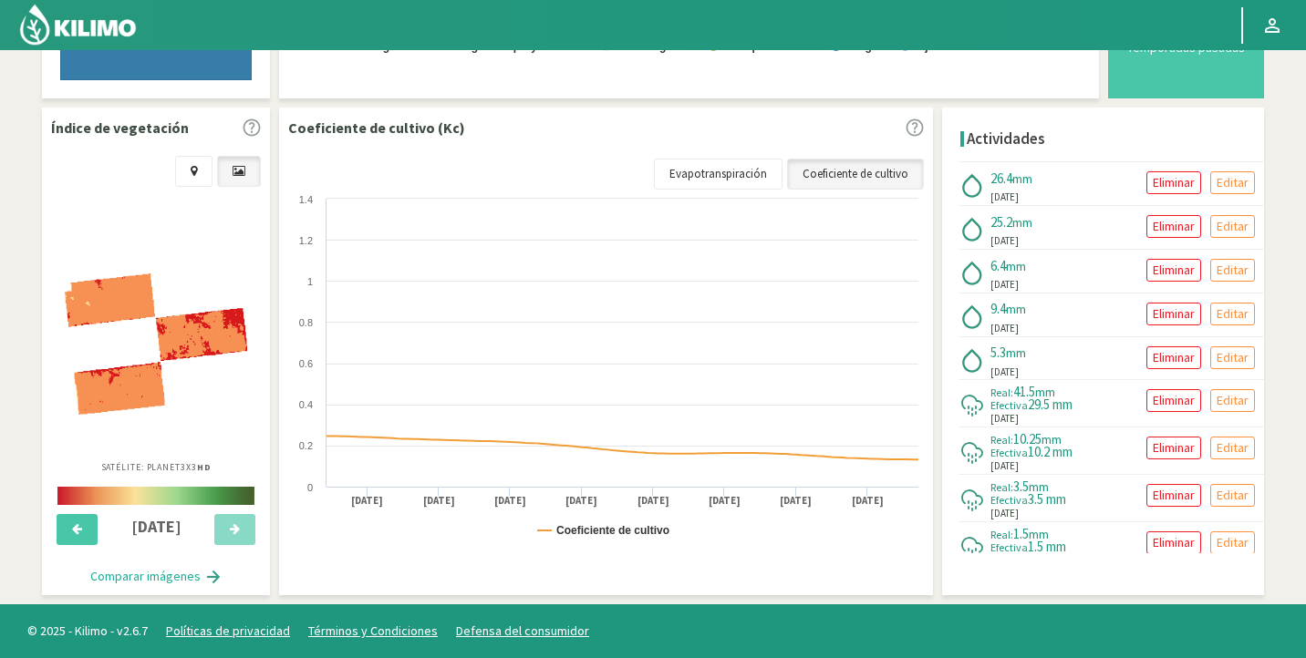
click at [150, 344] on img at bounding box center [156, 344] width 182 height 141
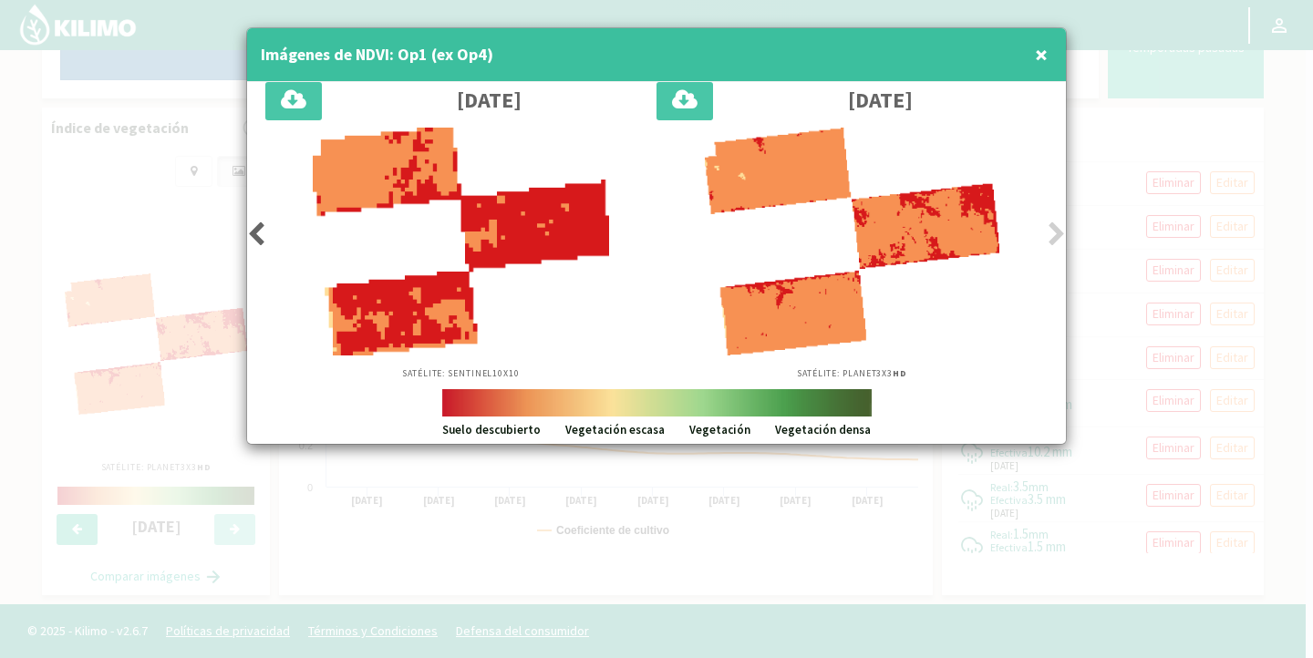
click at [263, 240] on icon at bounding box center [256, 235] width 18 height 26
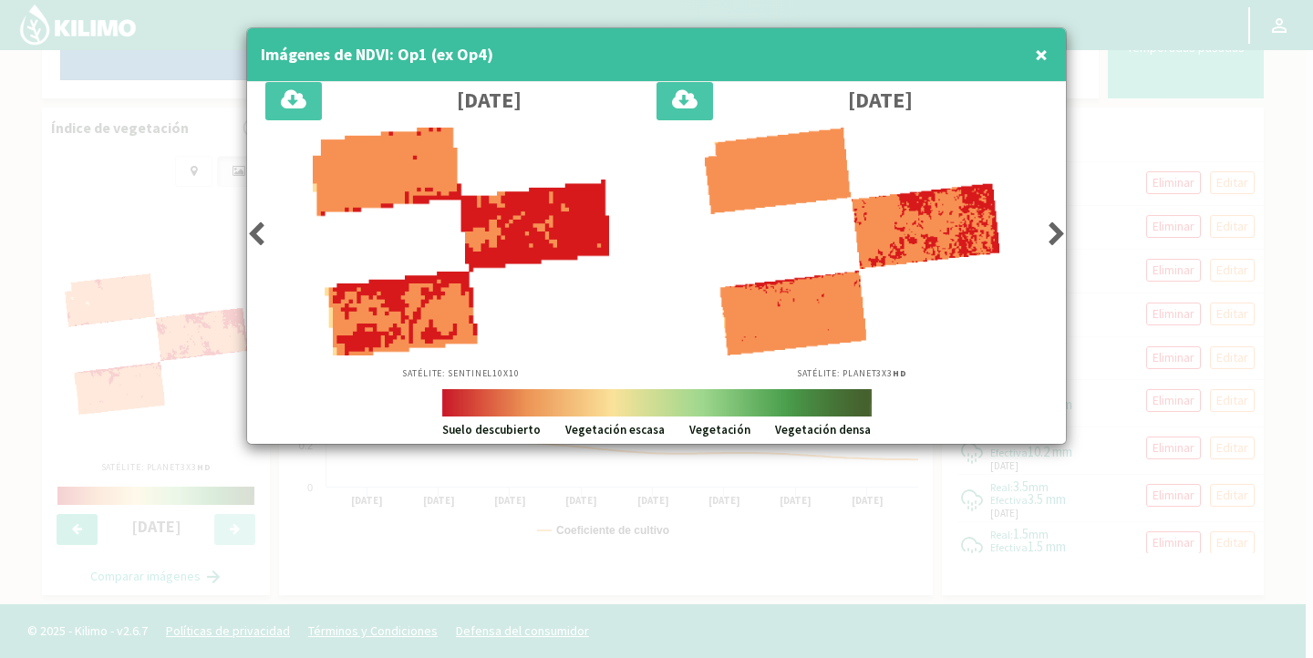
click at [263, 240] on icon at bounding box center [256, 235] width 18 height 26
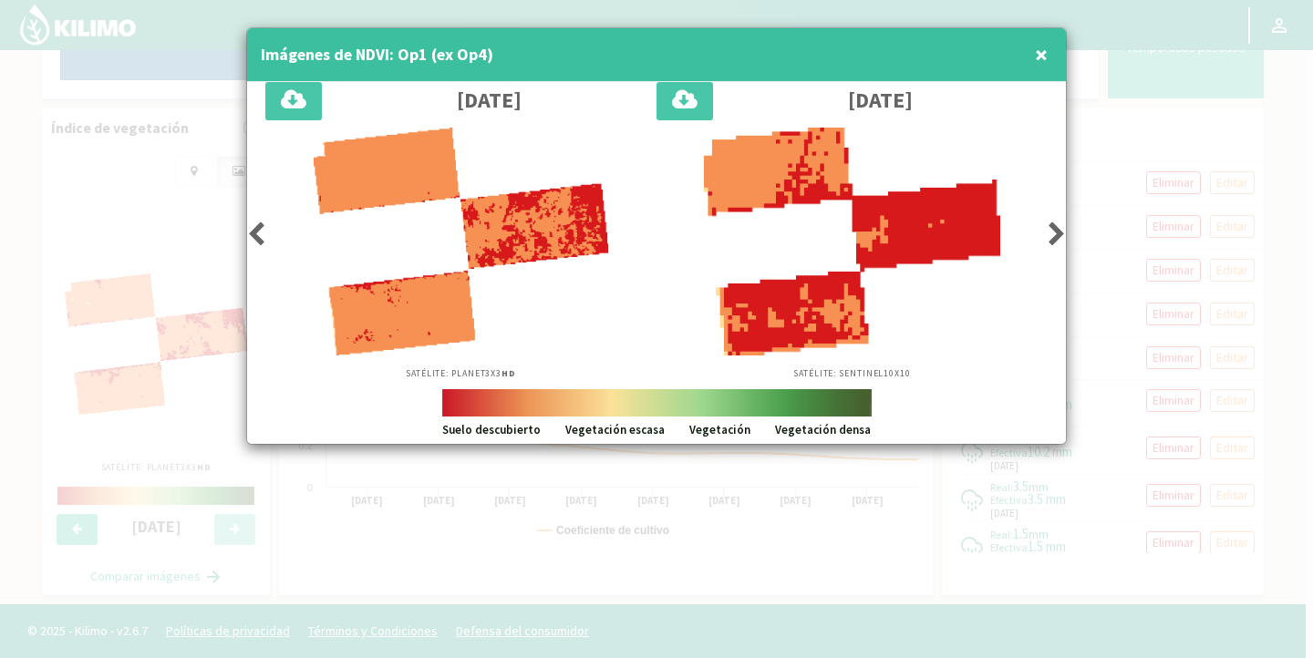
click at [263, 240] on icon at bounding box center [256, 235] width 18 height 26
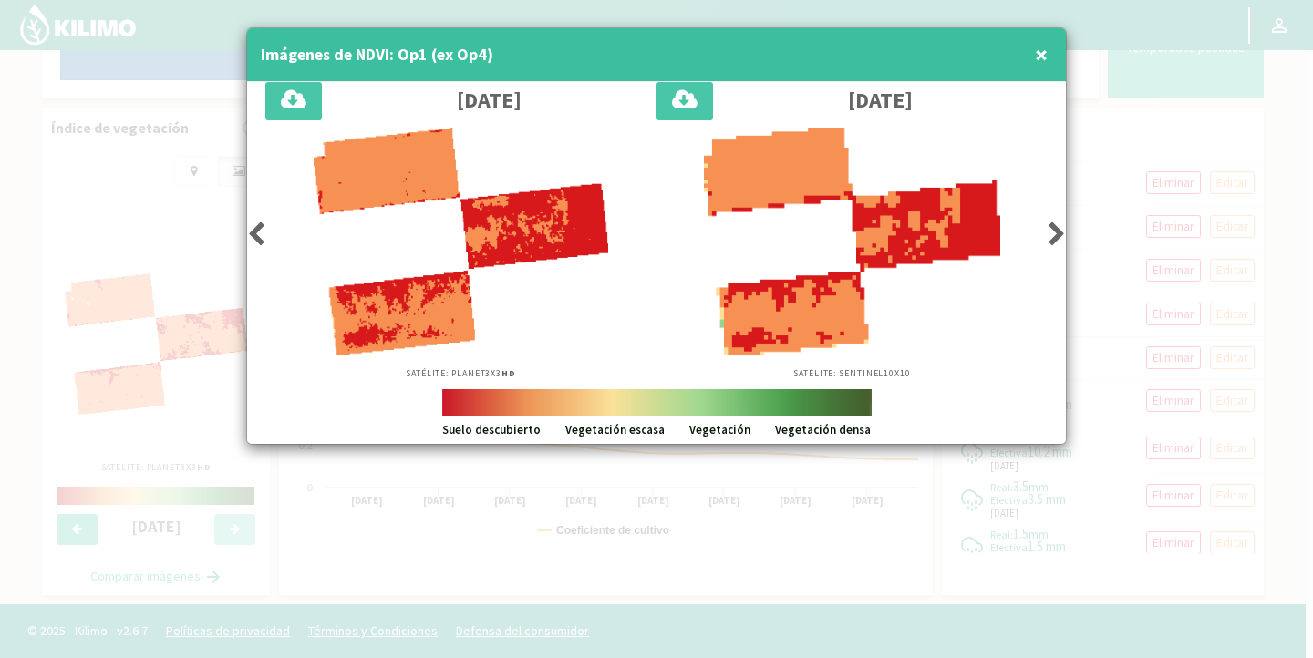
click at [263, 239] on icon at bounding box center [256, 235] width 18 height 26
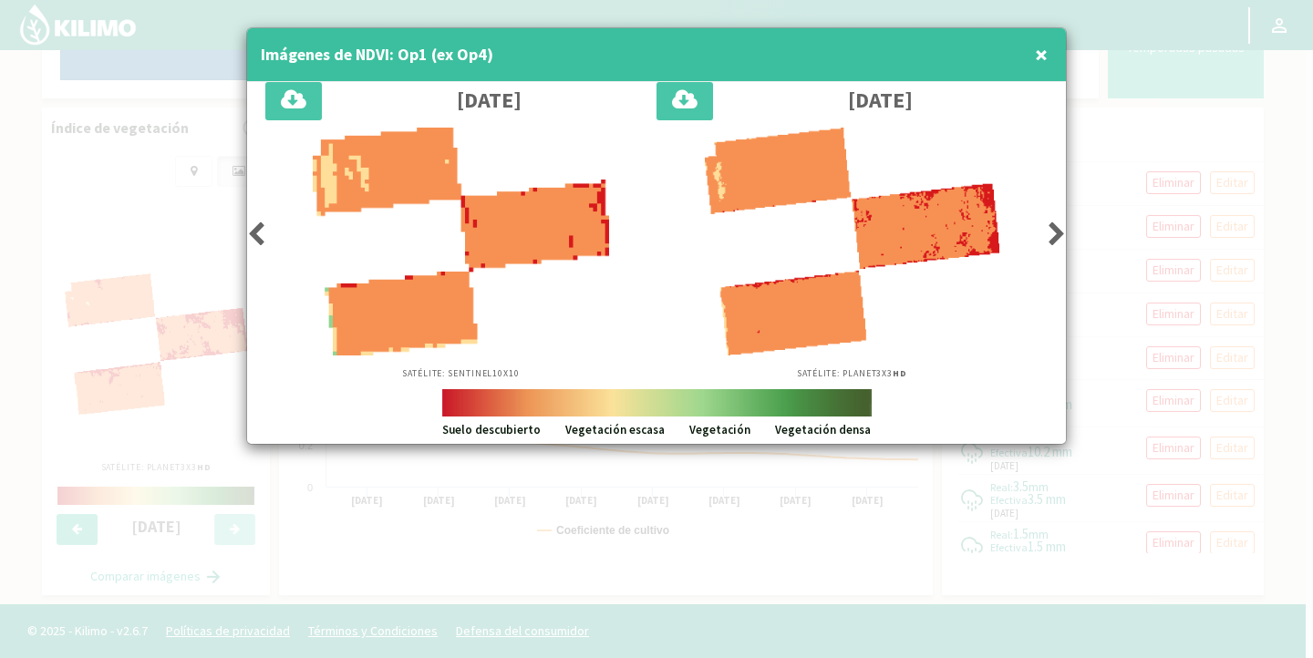
click at [263, 239] on icon at bounding box center [256, 235] width 18 height 26
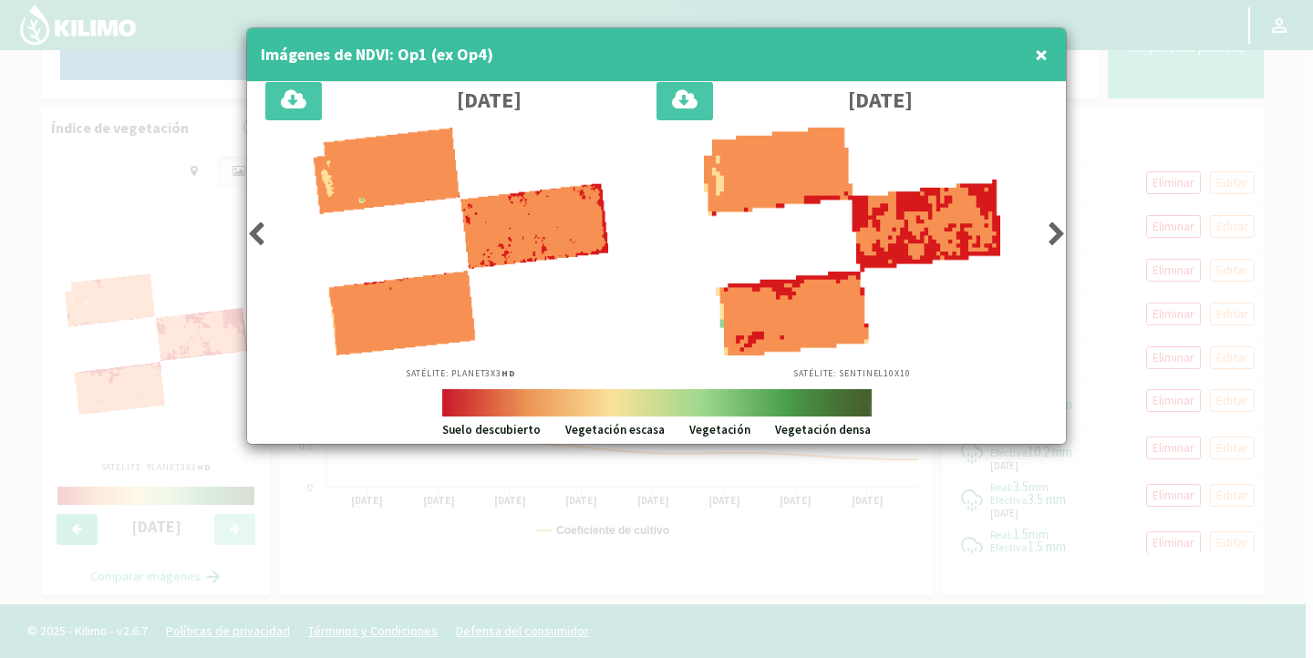
click at [1059, 227] on icon at bounding box center [1057, 235] width 18 height 26
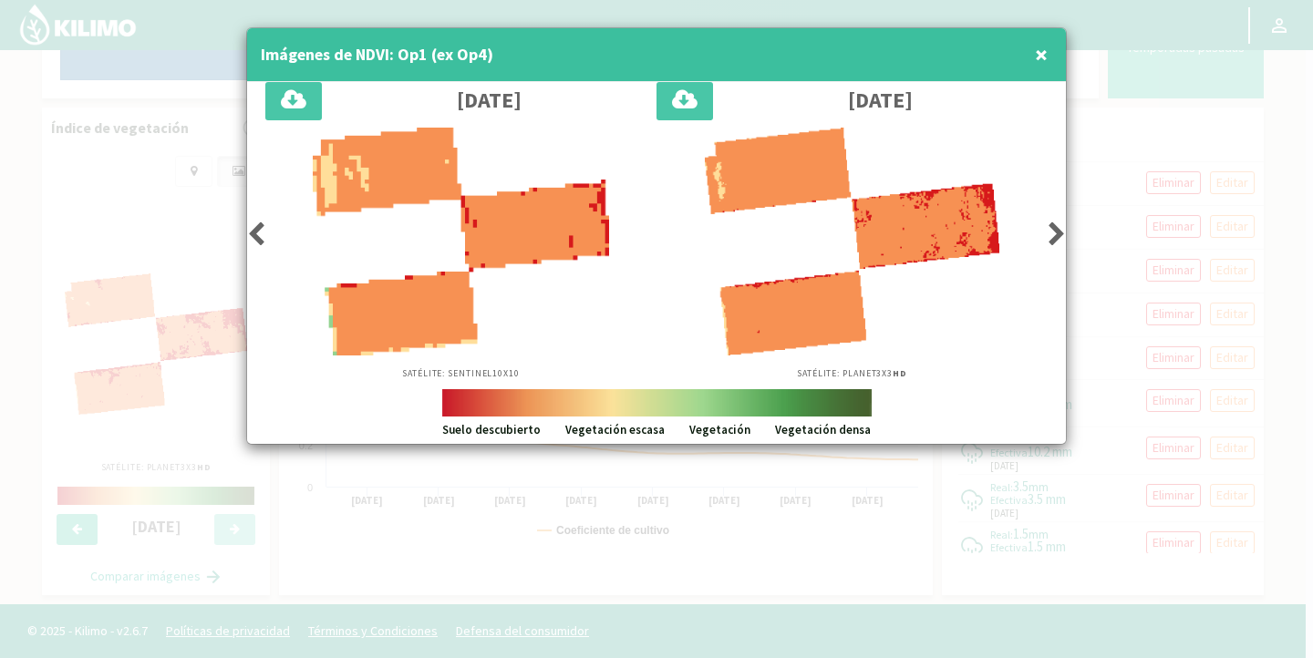
click at [1056, 227] on icon at bounding box center [1057, 235] width 18 height 26
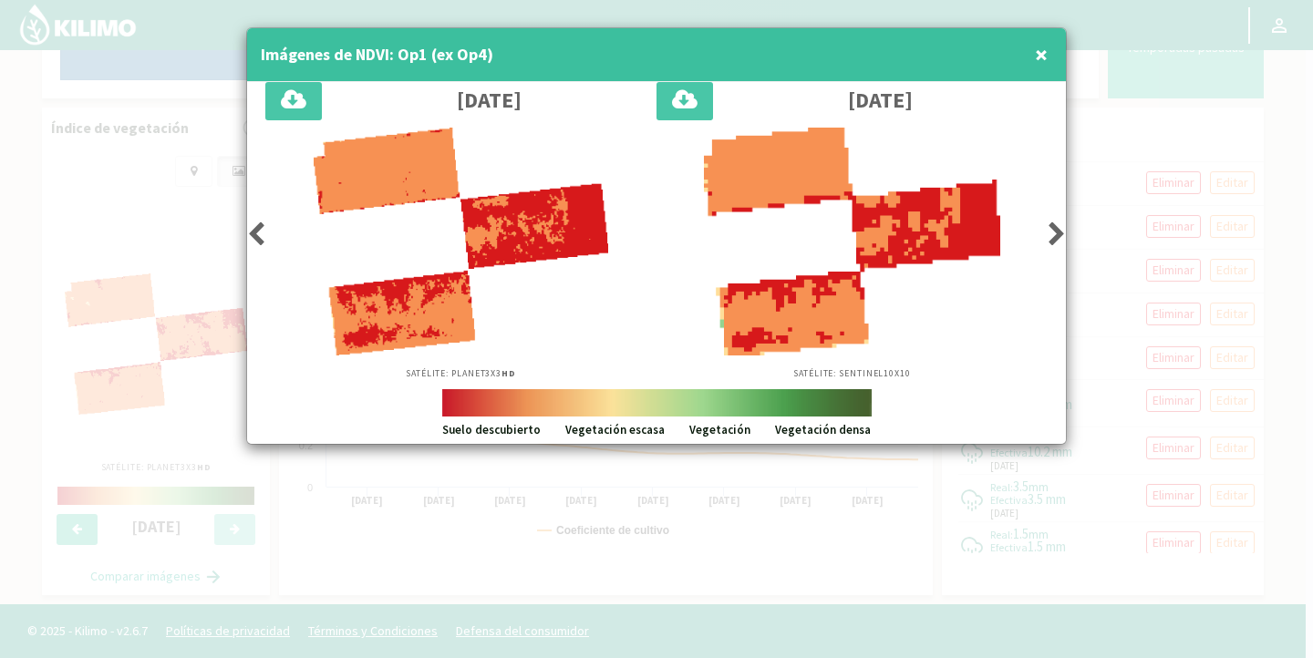
click at [1056, 227] on icon at bounding box center [1057, 235] width 18 height 26
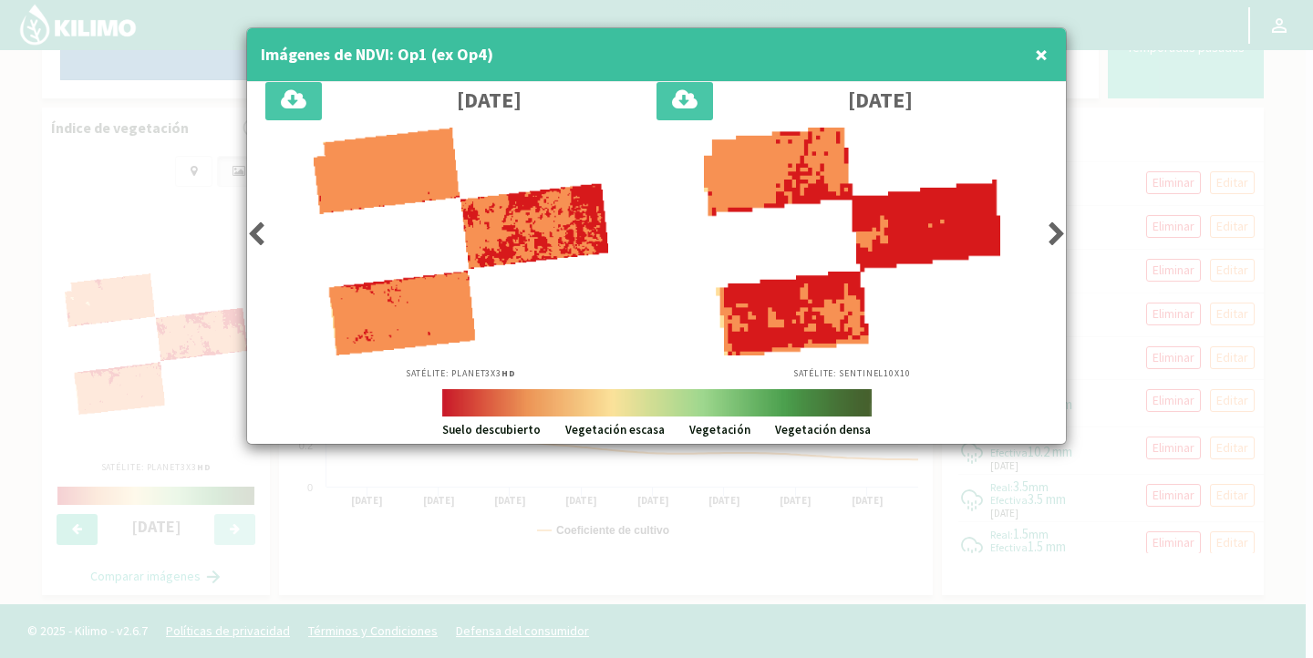
click at [1056, 227] on icon at bounding box center [1057, 235] width 18 height 26
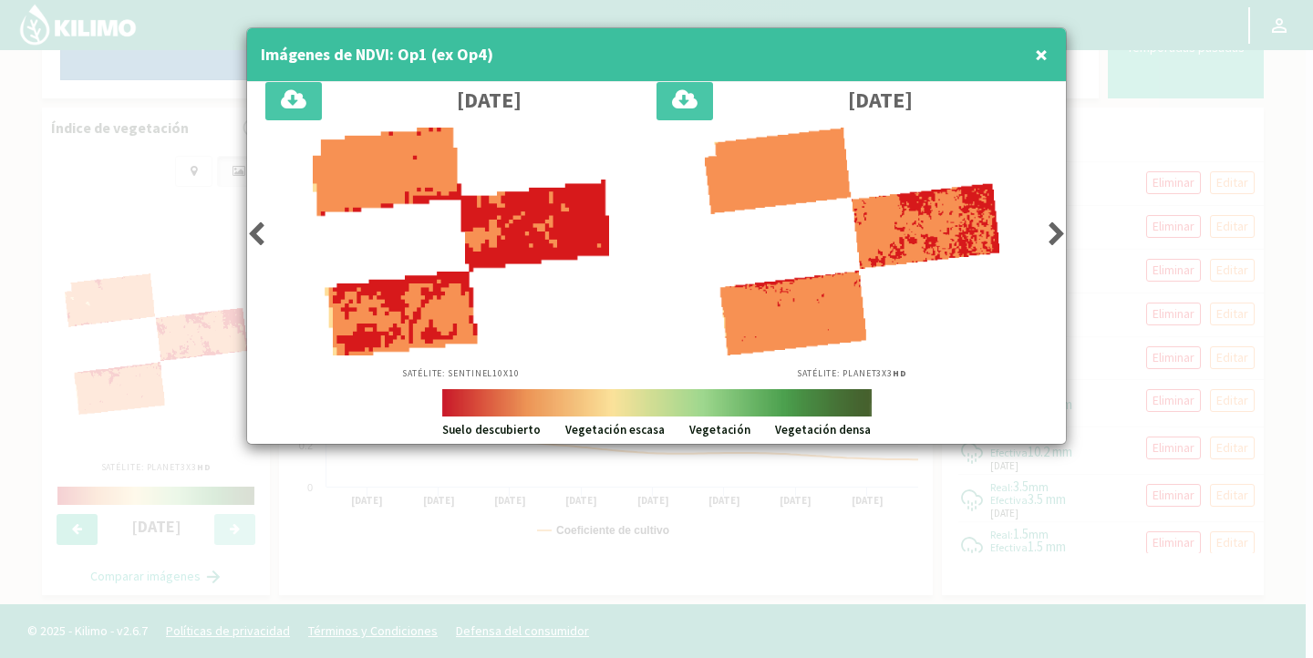
click at [1056, 227] on icon at bounding box center [1057, 235] width 18 height 26
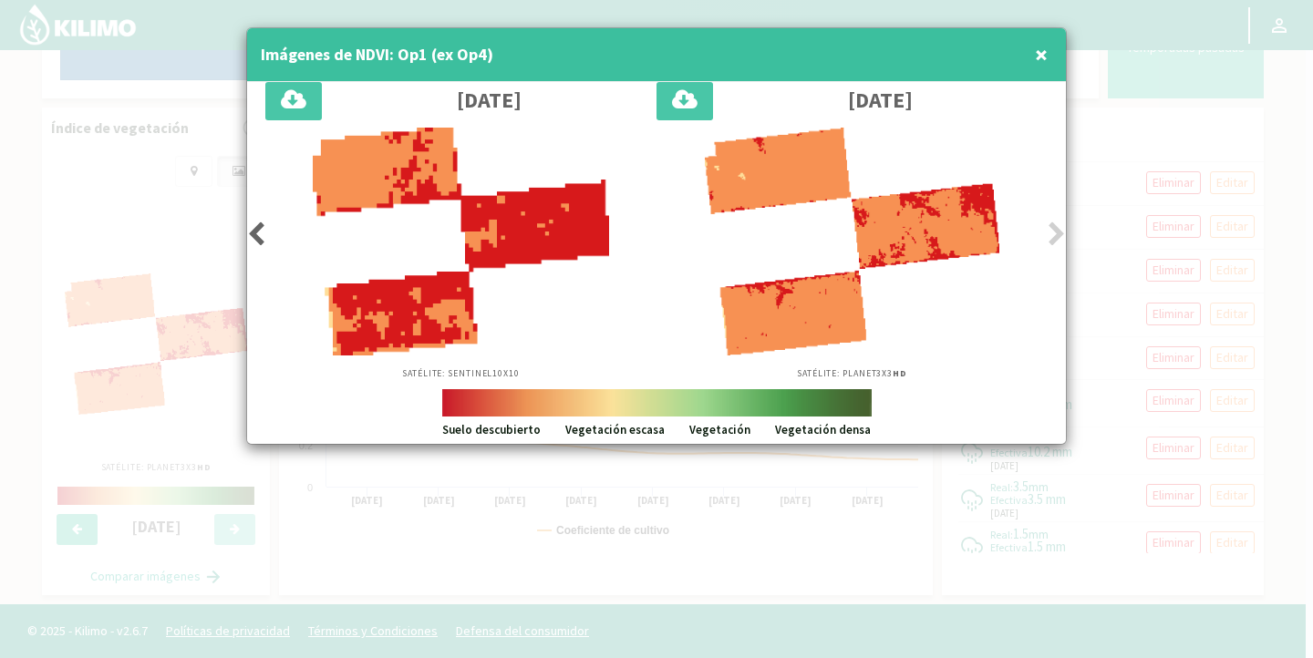
click at [990, 228] on div at bounding box center [852, 242] width 373 height 228
click at [1048, 54] on button "×" at bounding box center [1041, 54] width 22 height 36
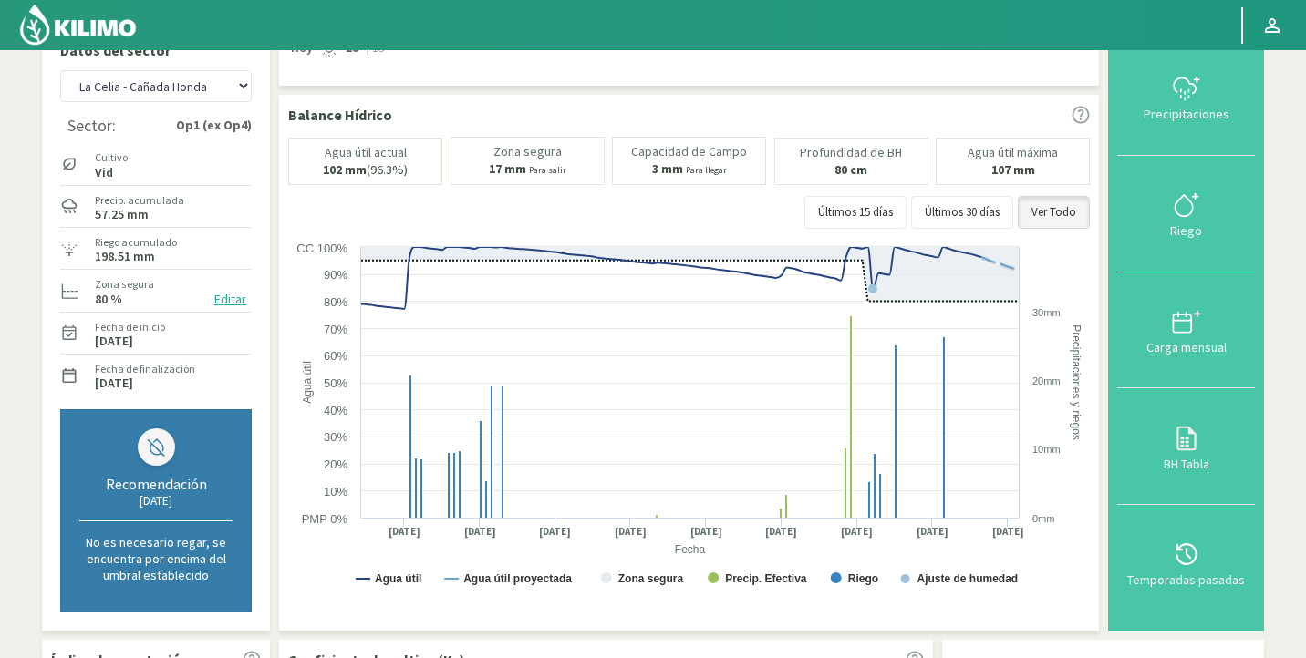
scroll to position [22, 0]
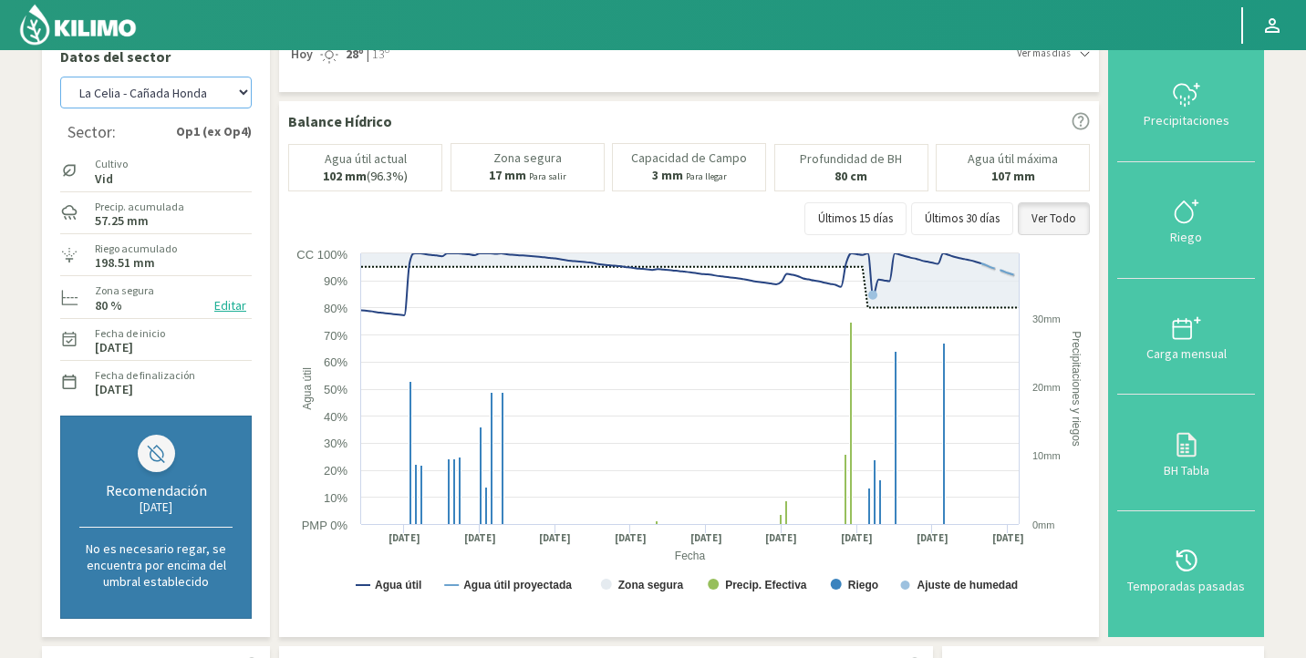
click at [194, 100] on select "Agr. Huertos de Chocalan Agrícola Bakia Agrícola [GEOGRAPHIC_DATA] - IC Agrícol…" at bounding box center [155, 93] width 191 height 32
click at [60, 77] on select "Agr. Huertos de Chocalan Agrícola Bakia Agrícola [GEOGRAPHIC_DATA] - IC Agrícol…" at bounding box center [155, 93] width 191 height 32
select select "2072: Object"
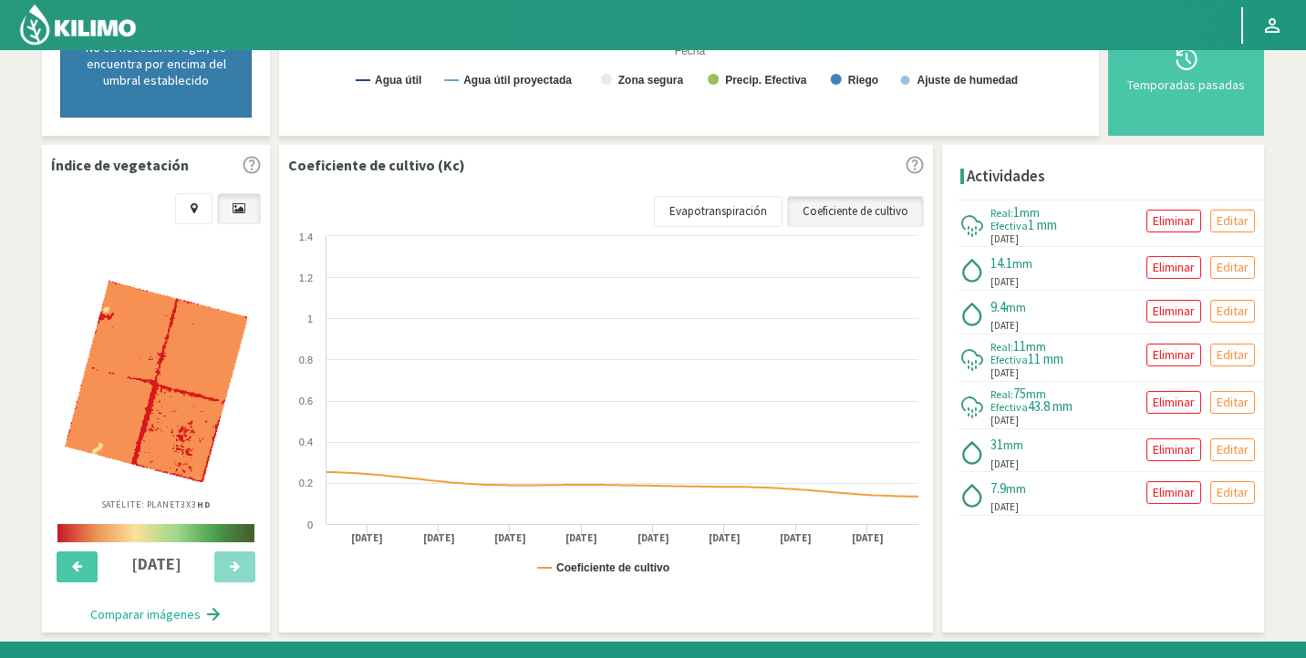
scroll to position [534, 0]
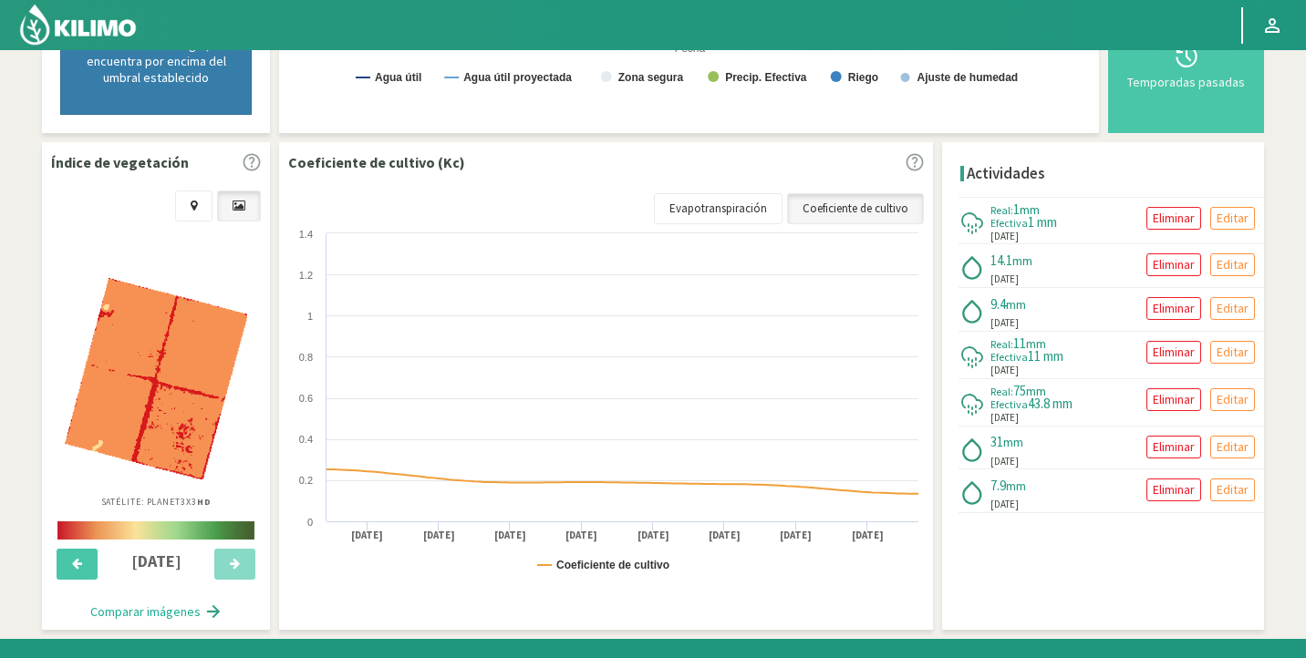
click at [182, 298] on img at bounding box center [156, 379] width 182 height 202
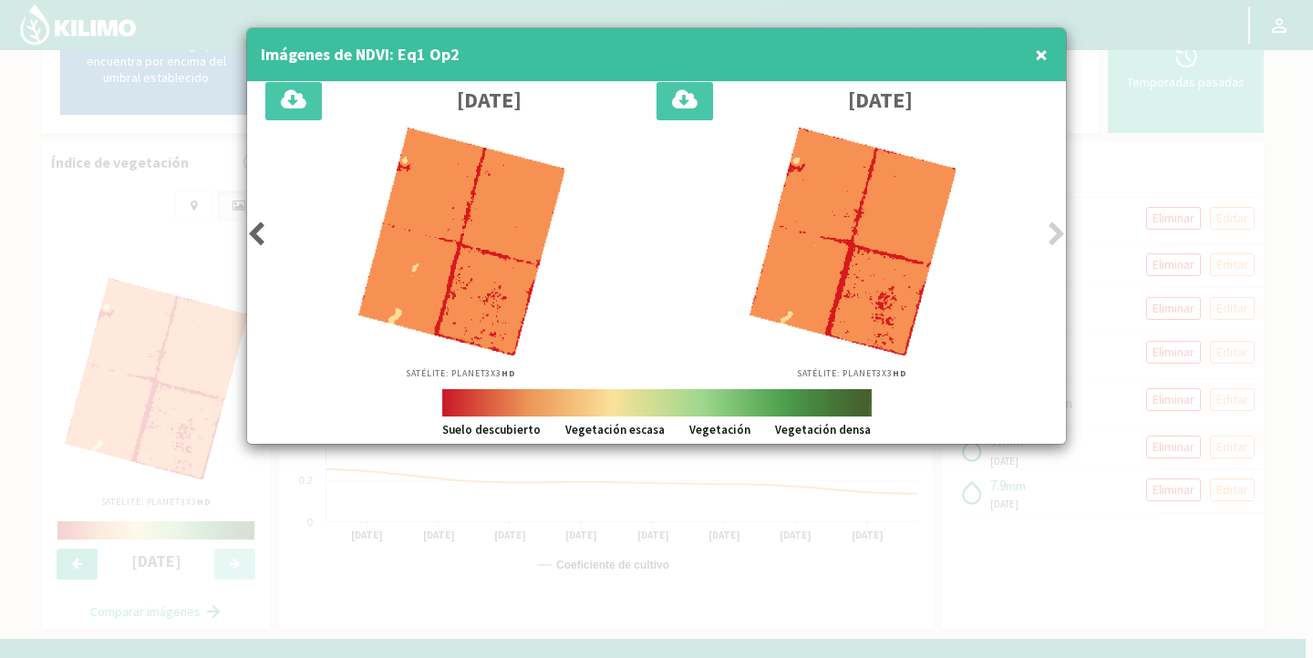
click at [259, 230] on icon at bounding box center [256, 235] width 18 height 26
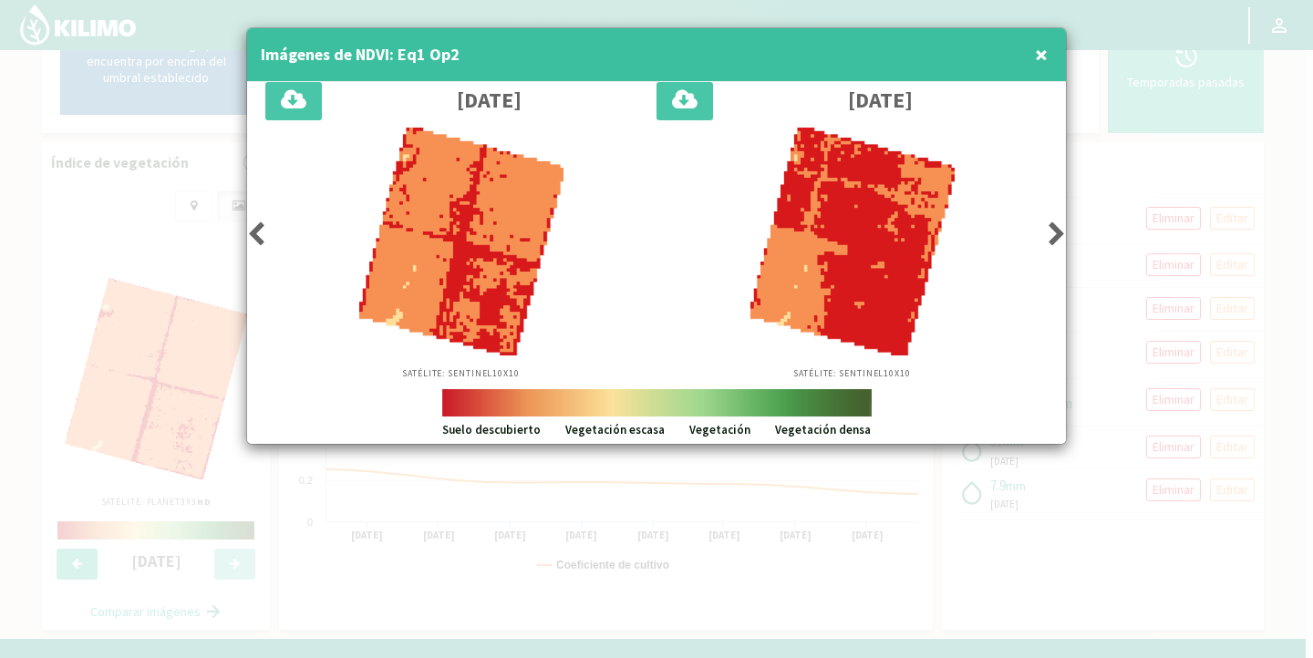
click at [259, 230] on icon at bounding box center [256, 235] width 18 height 26
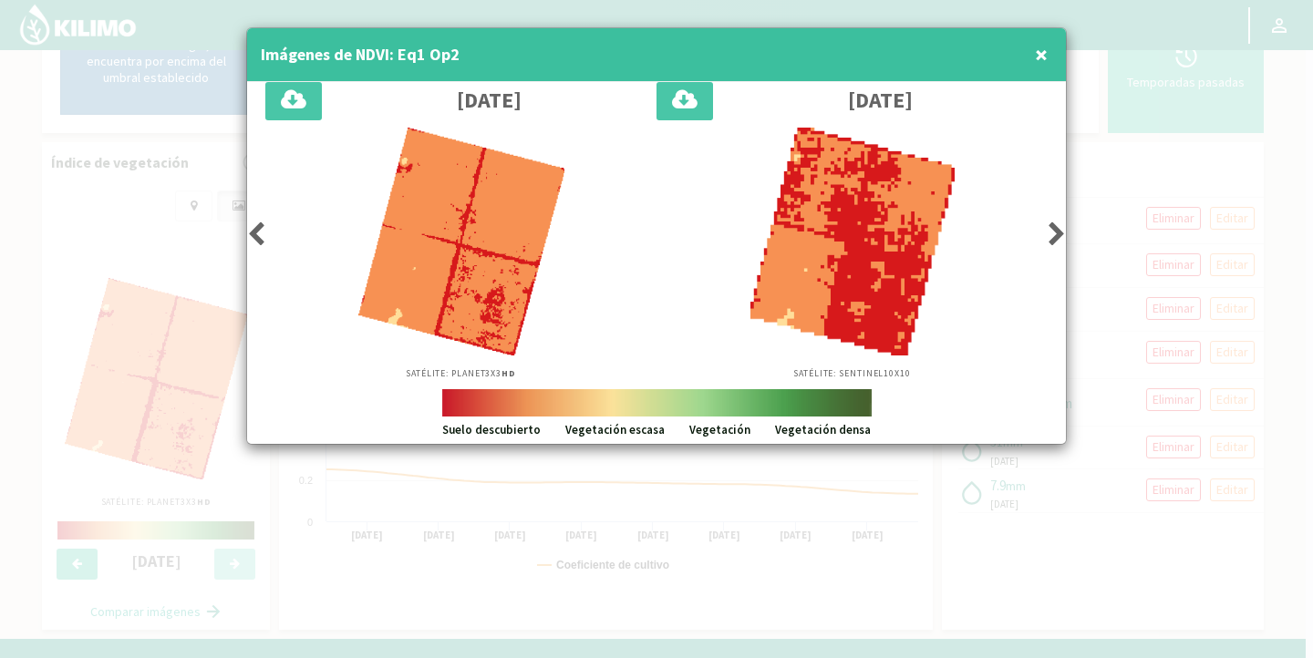
click at [1040, 233] on div "Satélite: Sentinel 10X10" at bounding box center [851, 254] width 391 height 253
click at [1047, 230] on div "[DATE] Satélite: Planet 3X3 HD [DATE] Satélite: Sentinel 10X10" at bounding box center [656, 235] width 819 height 307
click at [1056, 232] on icon at bounding box center [1057, 235] width 18 height 26
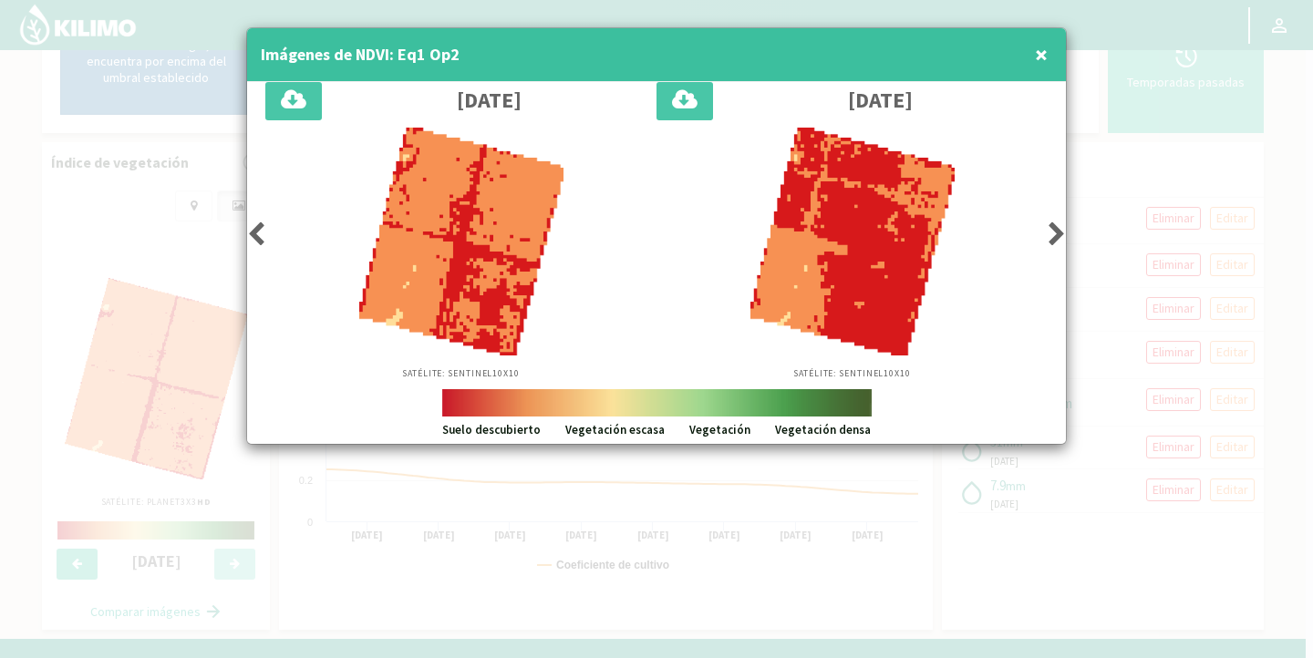
click at [1039, 55] on span "×" at bounding box center [1041, 54] width 13 height 30
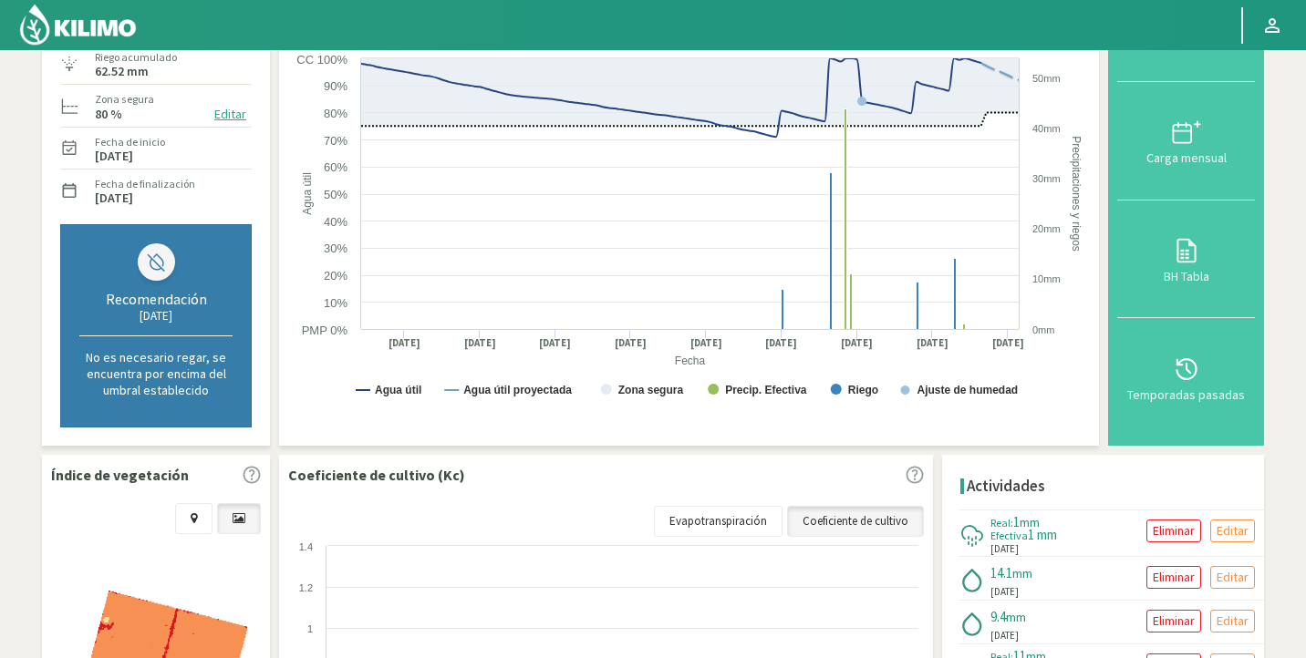
scroll to position [0, 0]
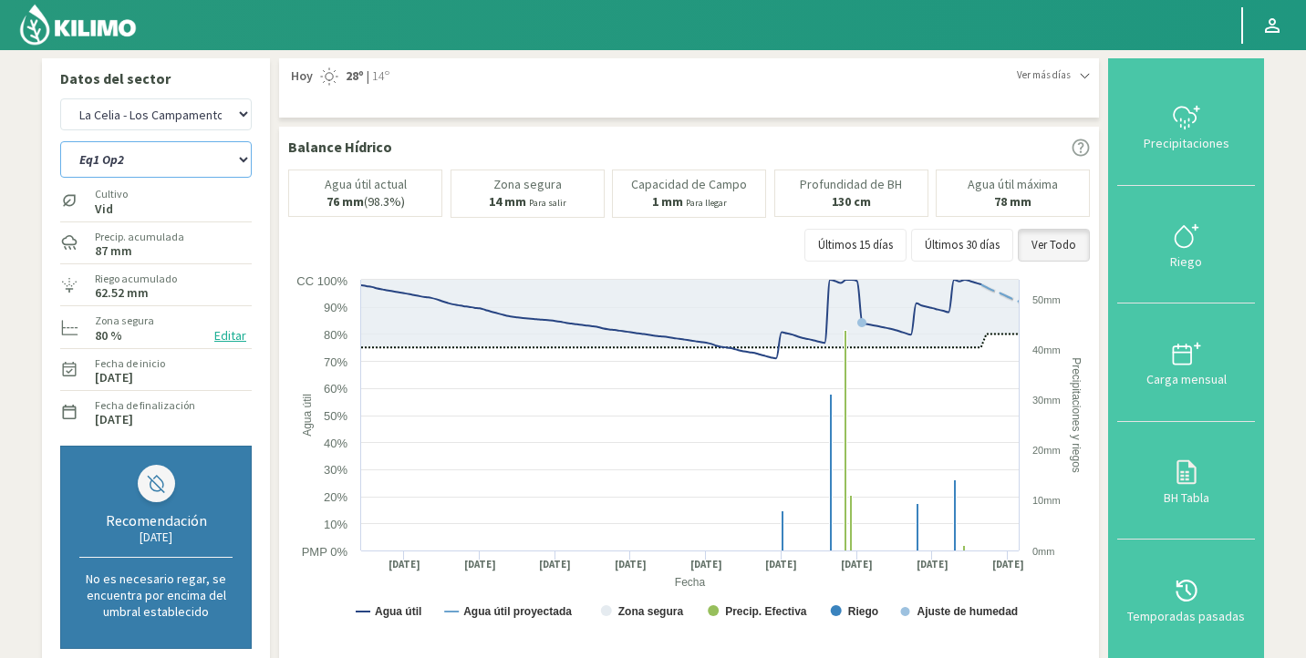
click at [150, 160] on select "Eq1 Op2 Eq2 Op1" at bounding box center [155, 159] width 191 height 36
click at [60, 141] on select "Eq1 Op2 Eq2 Op1" at bounding box center [155, 159] width 191 height 36
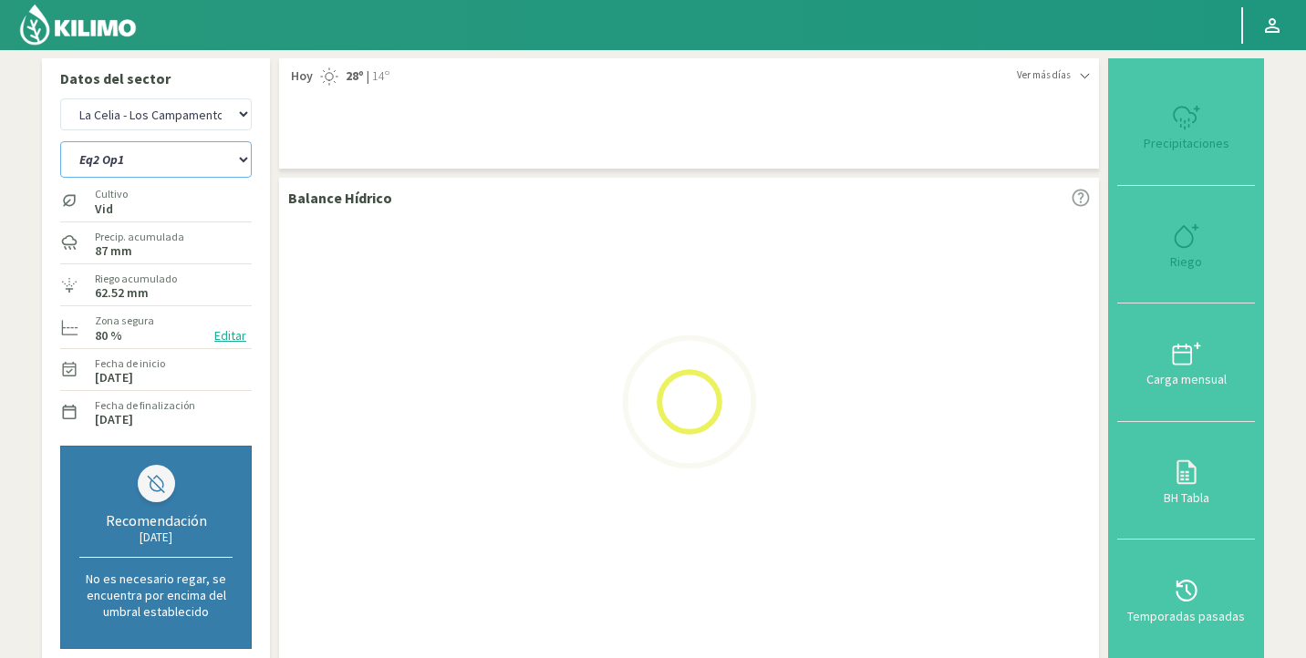
select select "0: Object"
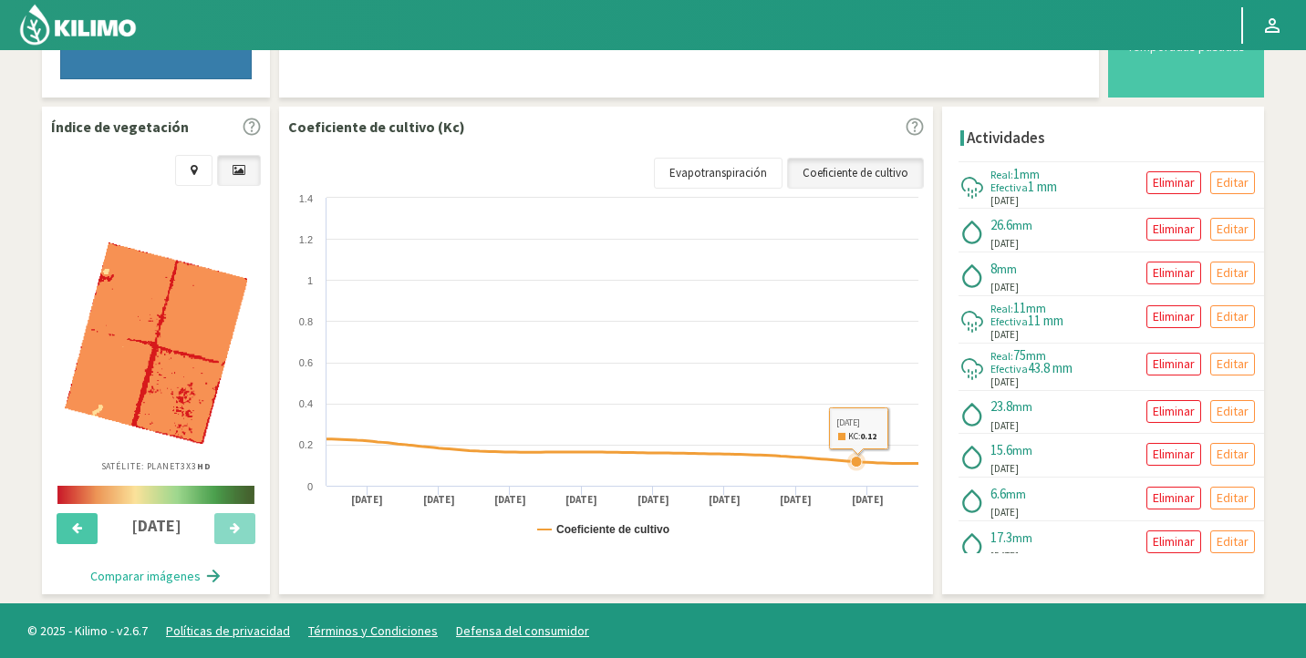
select select "2349: Object"
select select "3: Object"
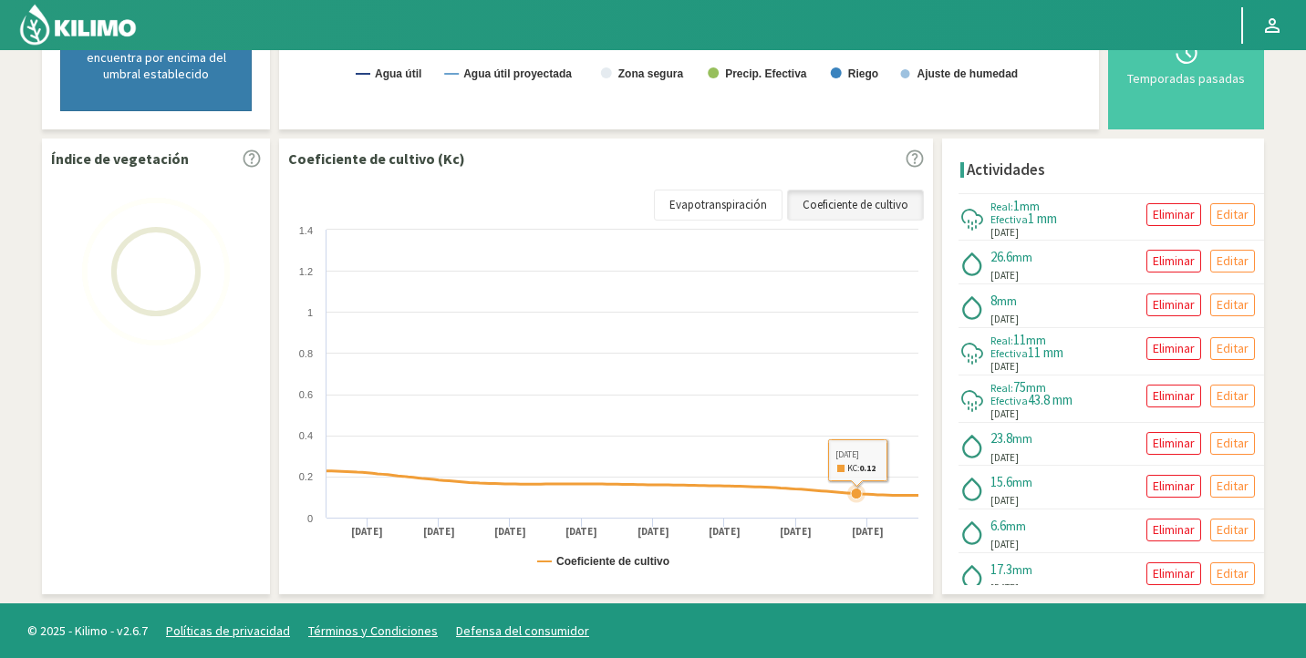
scroll to position [570, 0]
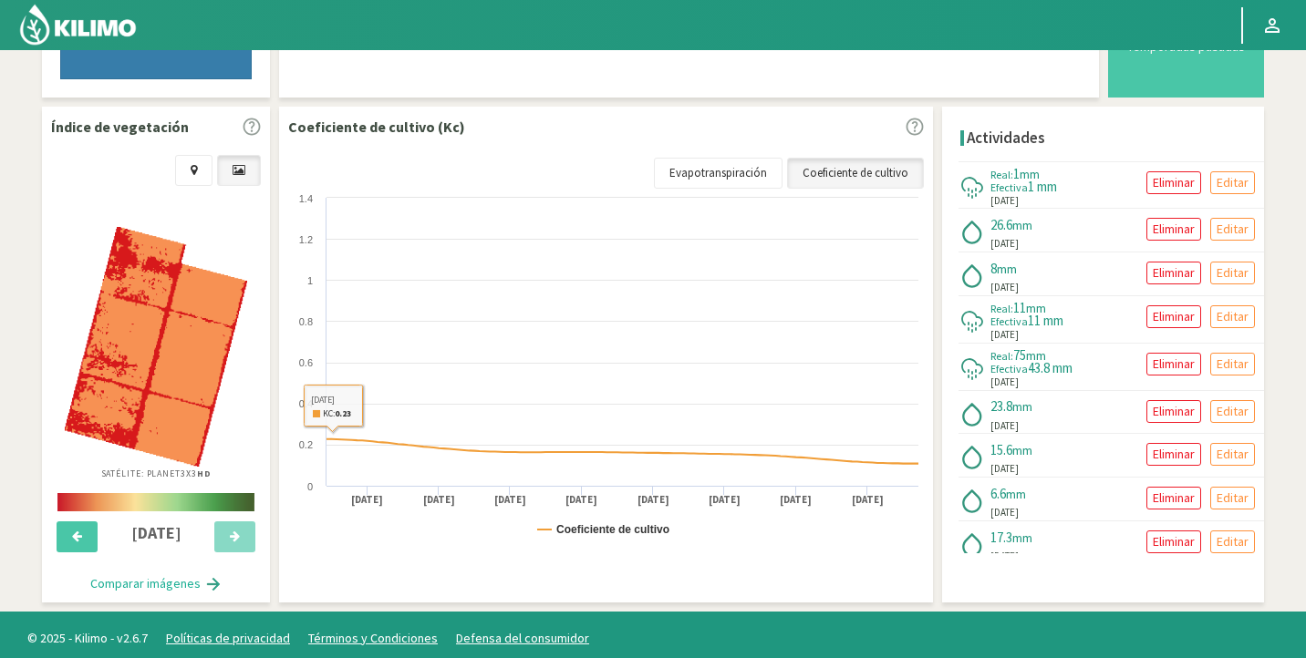
click at [186, 321] on img at bounding box center [156, 347] width 182 height 240
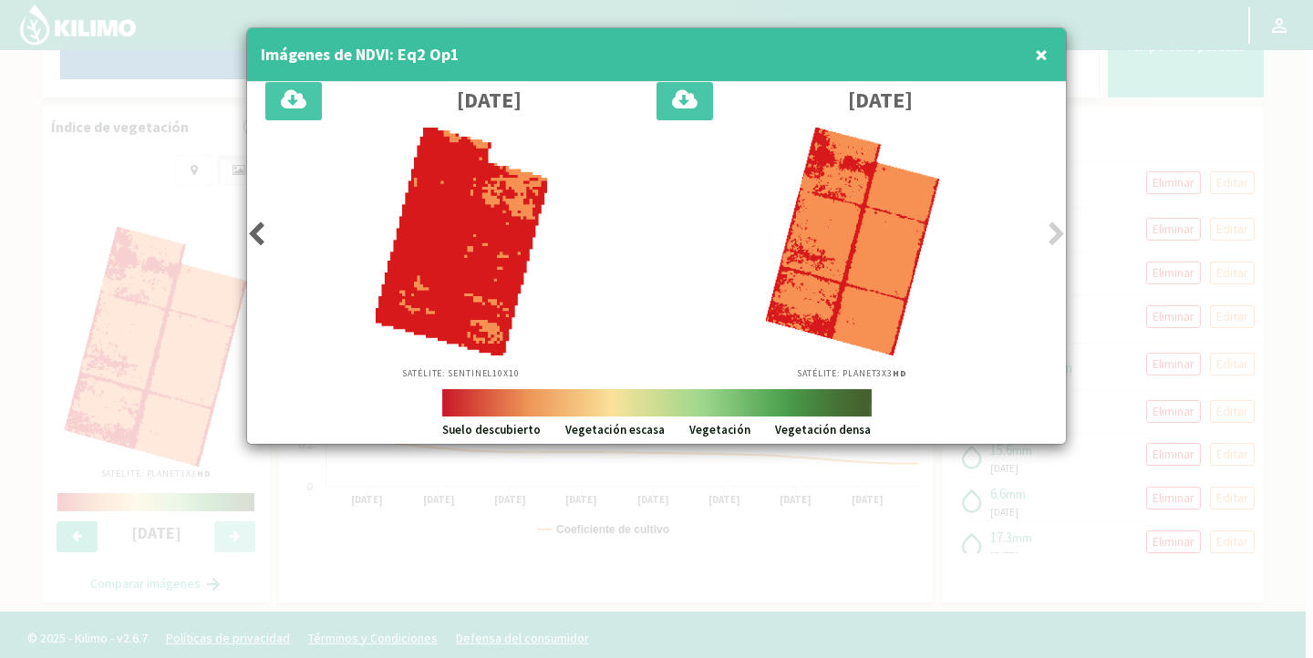
click at [1048, 47] on button "×" at bounding box center [1041, 54] width 22 height 36
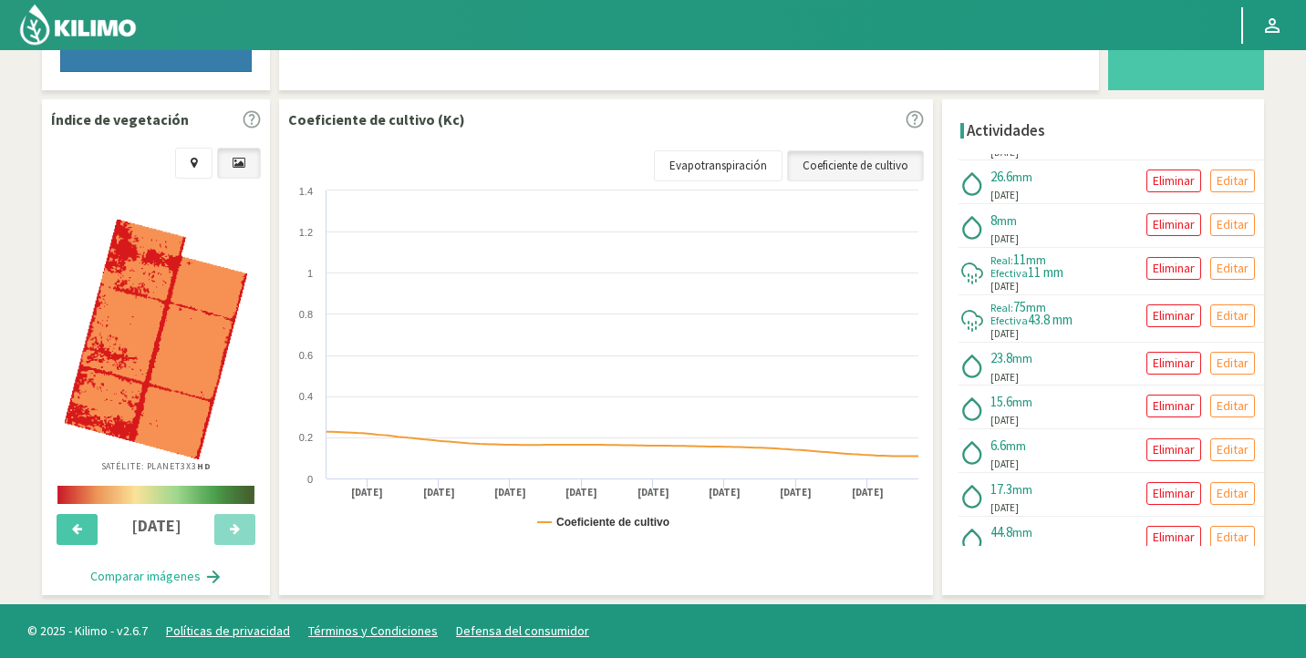
scroll to position [41, 0]
drag, startPoint x: 991, startPoint y: 305, endPoint x: 1063, endPoint y: 306, distance: 72.0
click at [1063, 306] on div "Real: 75 mm Efectiva 43.8 mm [DATE]" at bounding box center [1015, 321] width 114 height 42
drag, startPoint x: 1051, startPoint y: 332, endPoint x: 988, endPoint y: 335, distance: 63.0
click at [988, 335] on div "Real: 75 mm Efectiva 43.8 mm [DATE]" at bounding box center [1015, 321] width 114 height 42
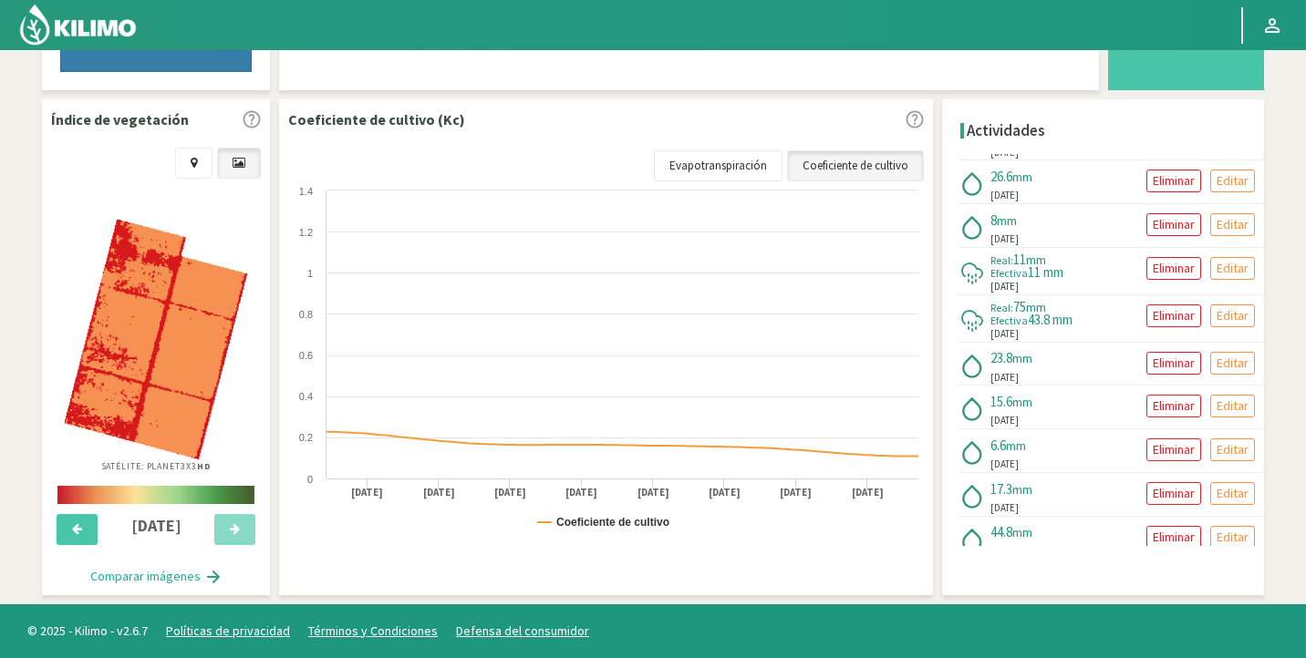
click at [1046, 337] on div "[DATE]" at bounding box center [1031, 334] width 82 height 16
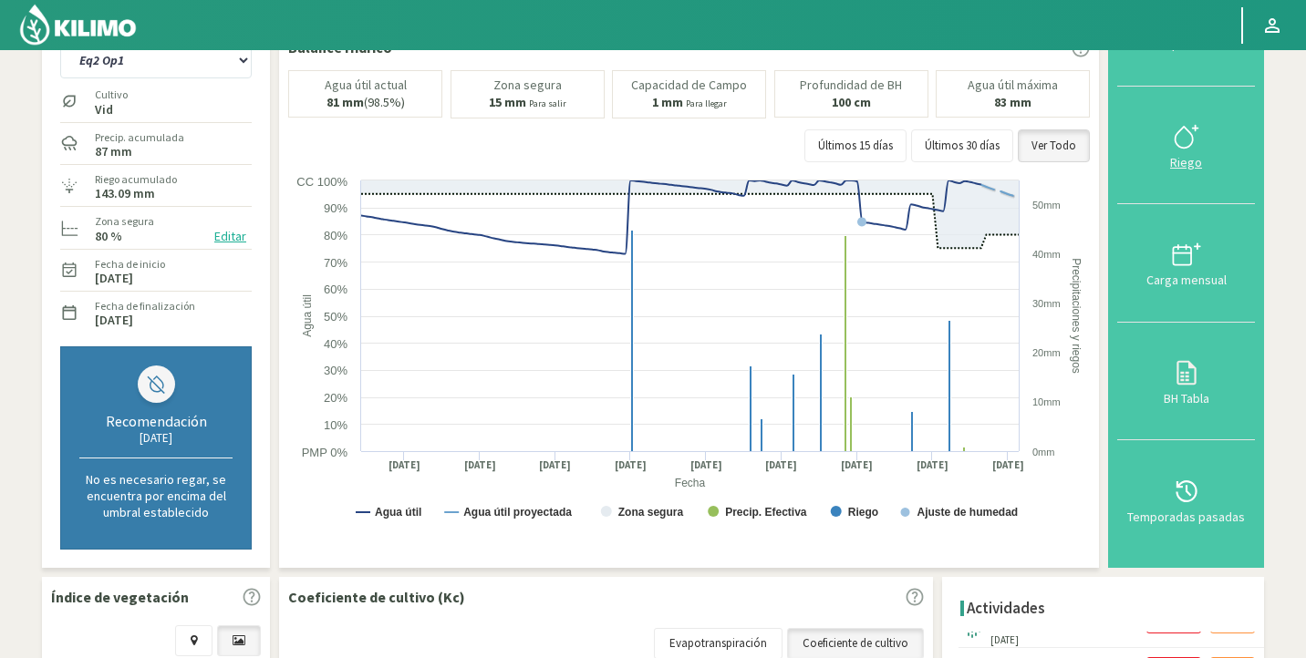
scroll to position [55, 0]
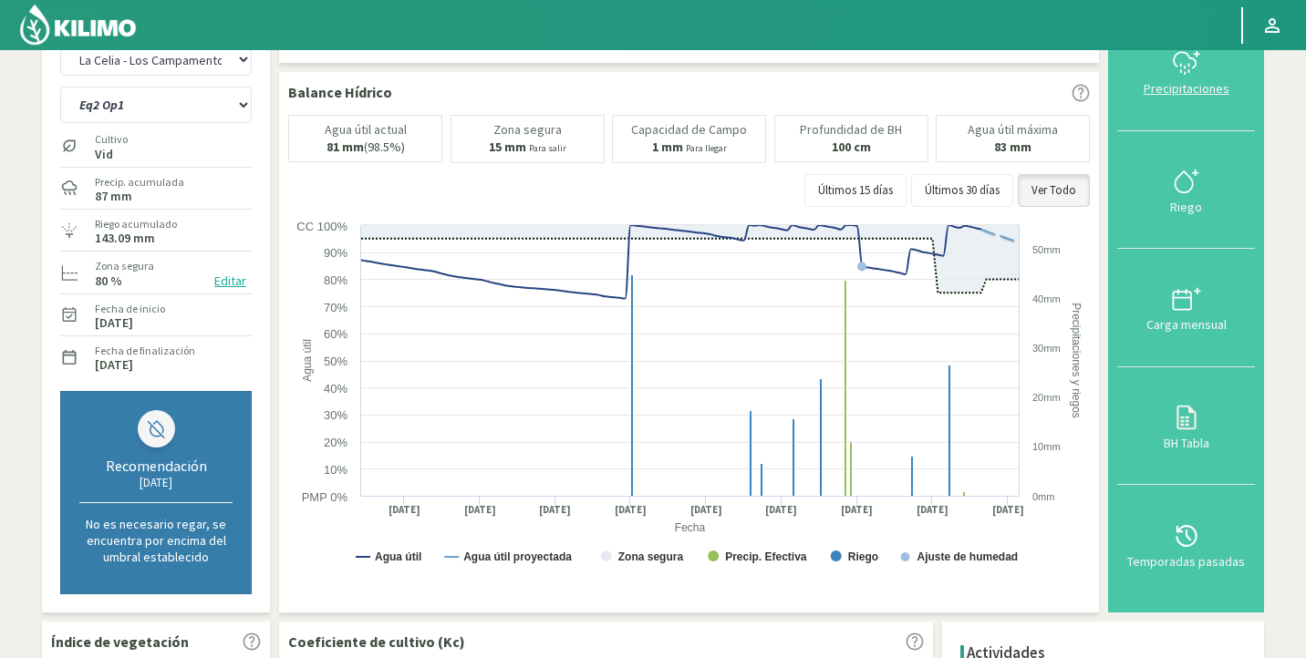
click at [1180, 72] on icon at bounding box center [1180, 71] width 0 height 2
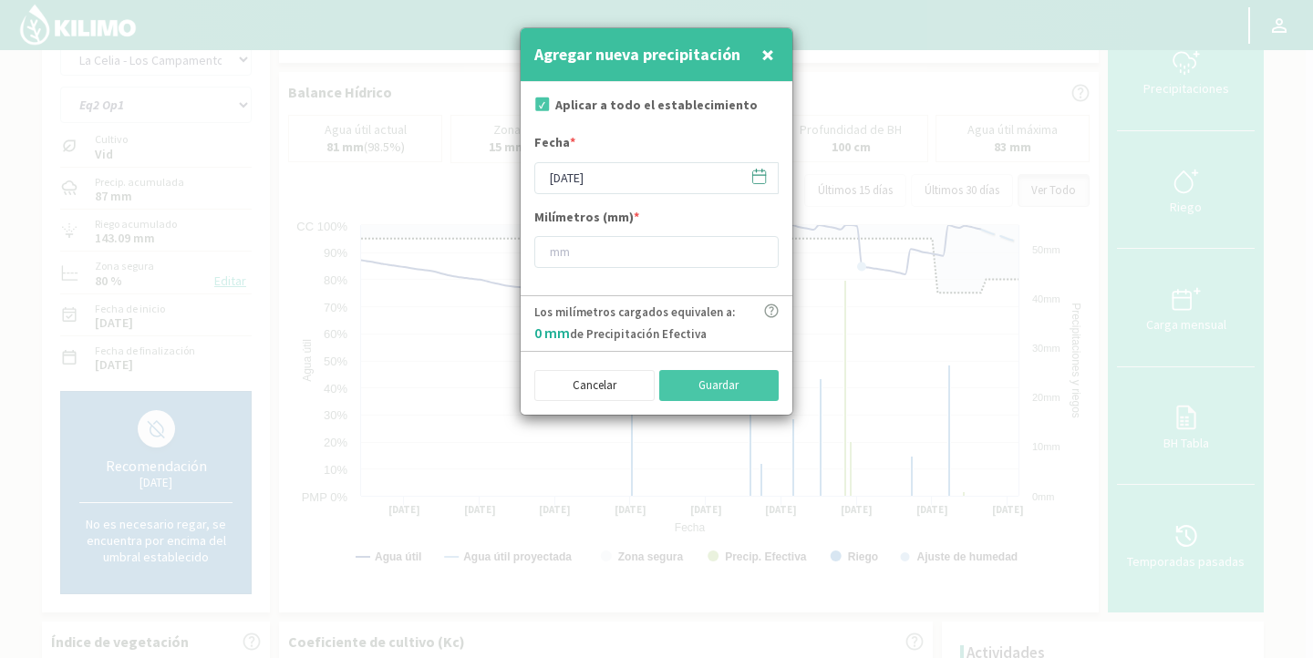
click at [764, 52] on span "×" at bounding box center [767, 54] width 13 height 30
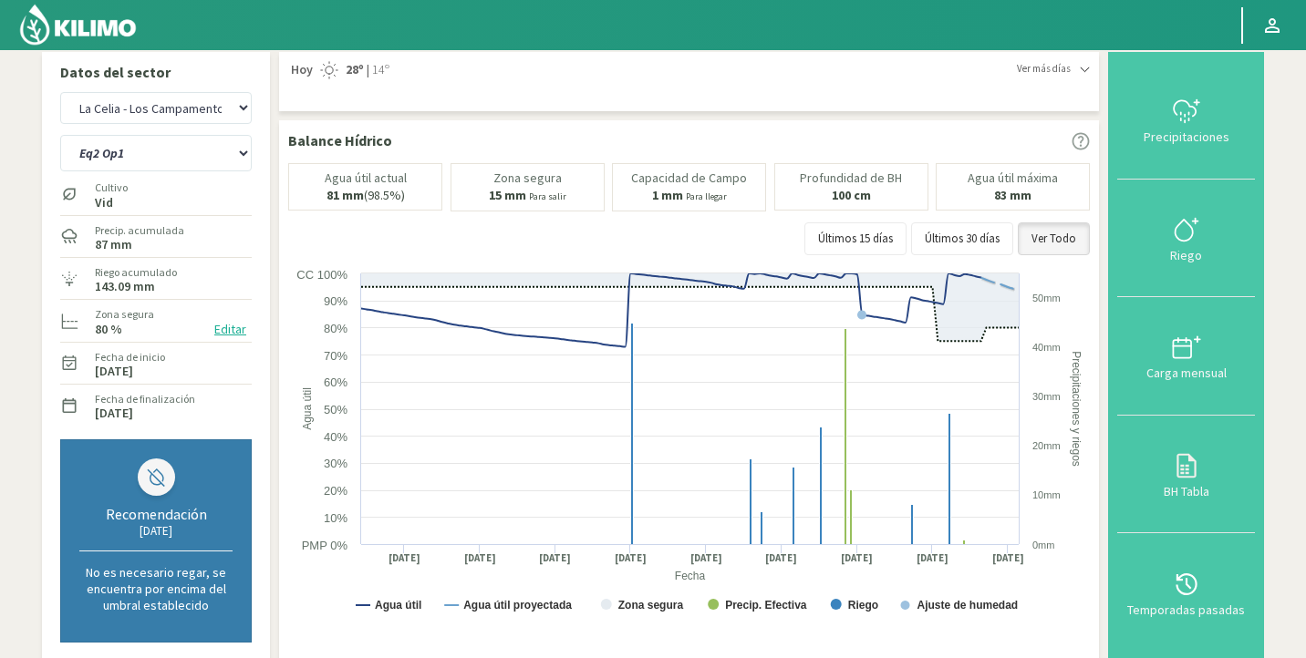
scroll to position [0, 0]
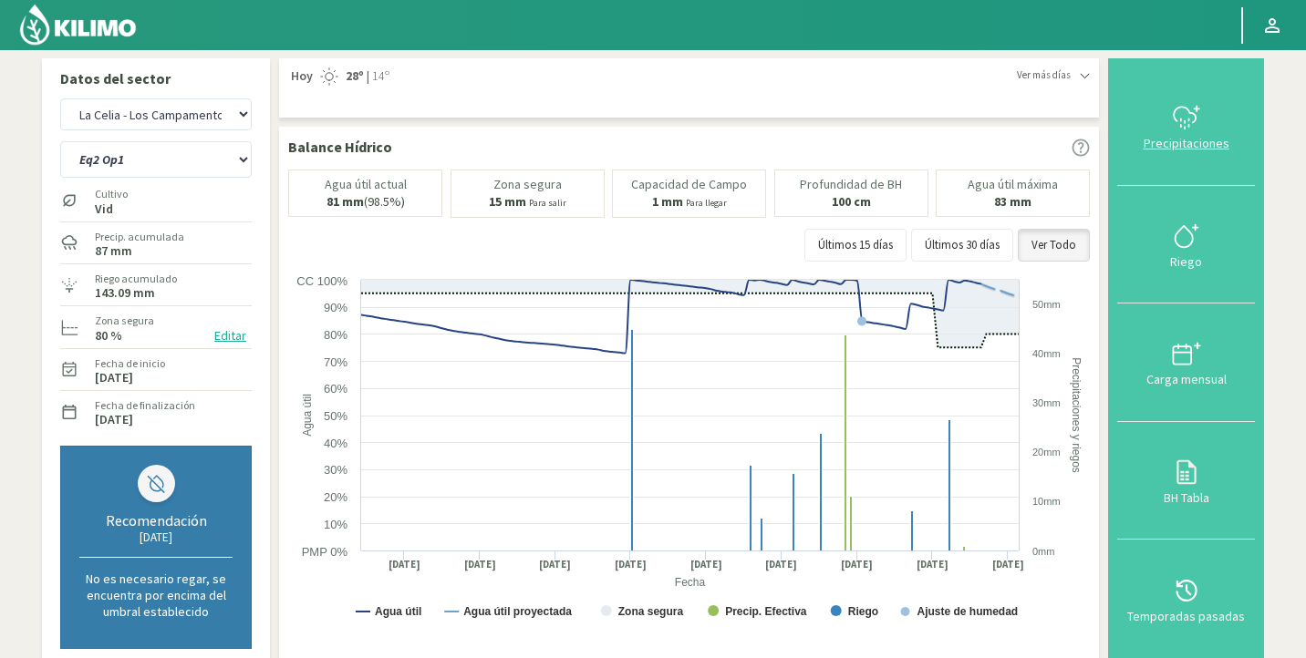
click at [1211, 158] on button "Precipitaciones" at bounding box center [1186, 126] width 138 height 119
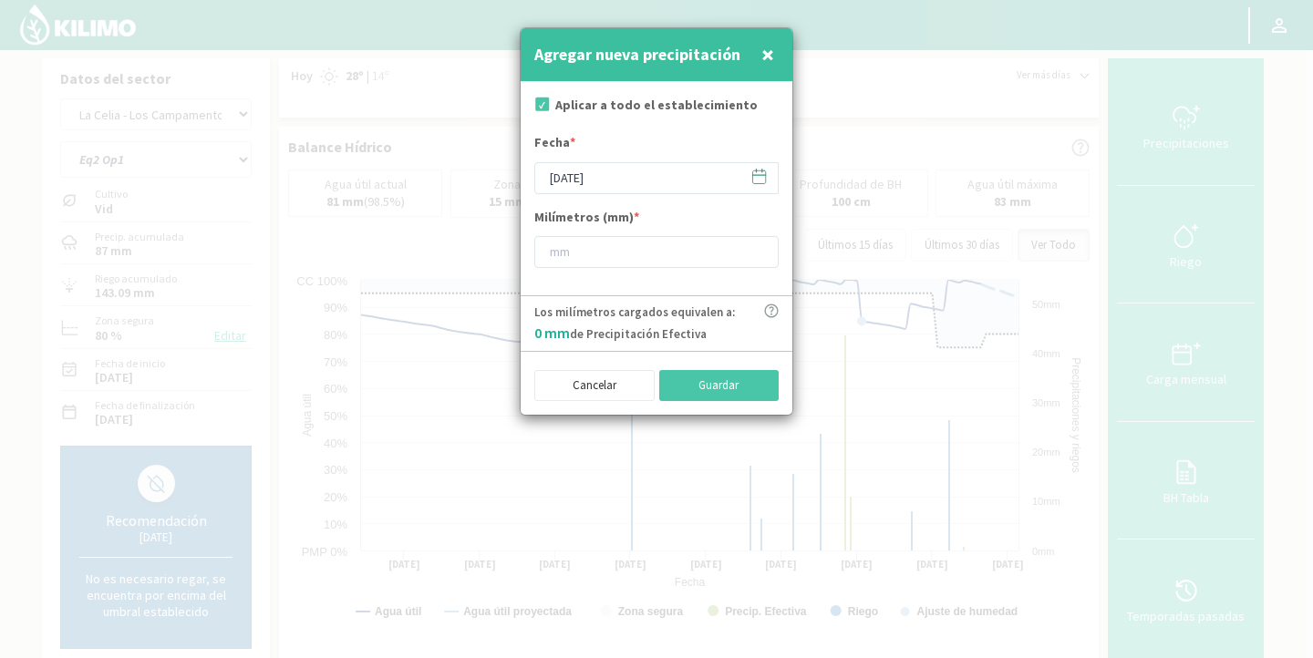
click at [770, 305] on icon at bounding box center [771, 311] width 15 height 15
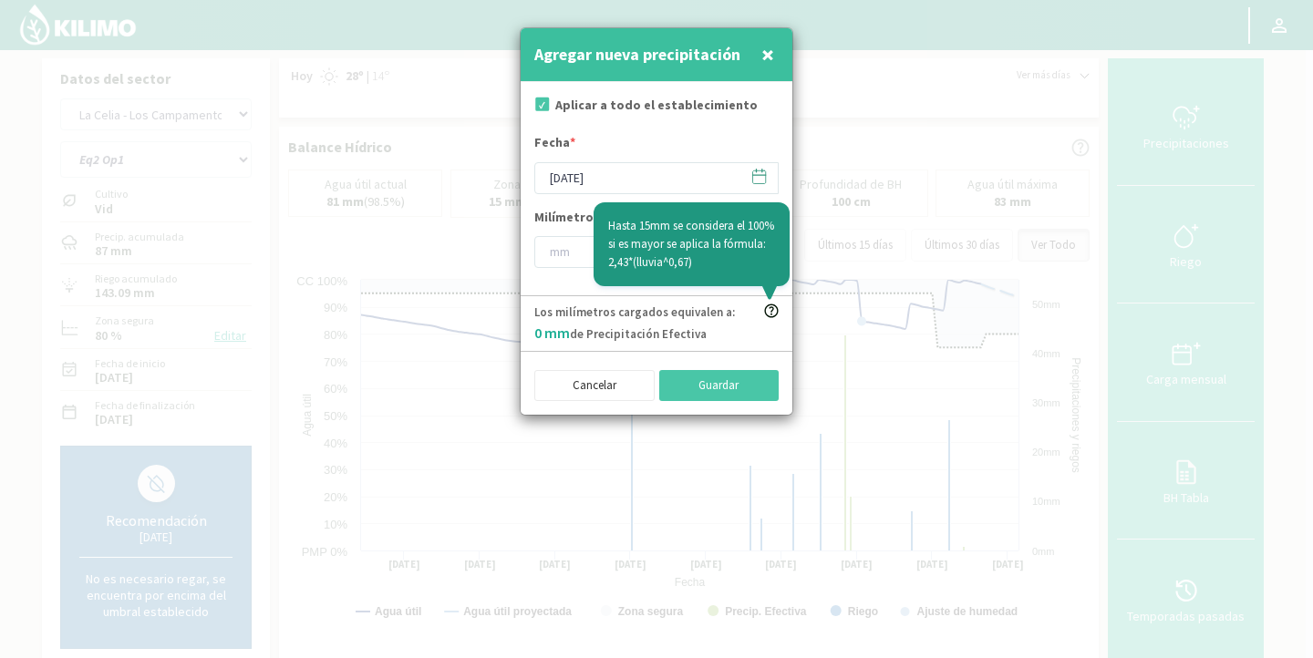
click at [766, 57] on span "×" at bounding box center [767, 54] width 13 height 30
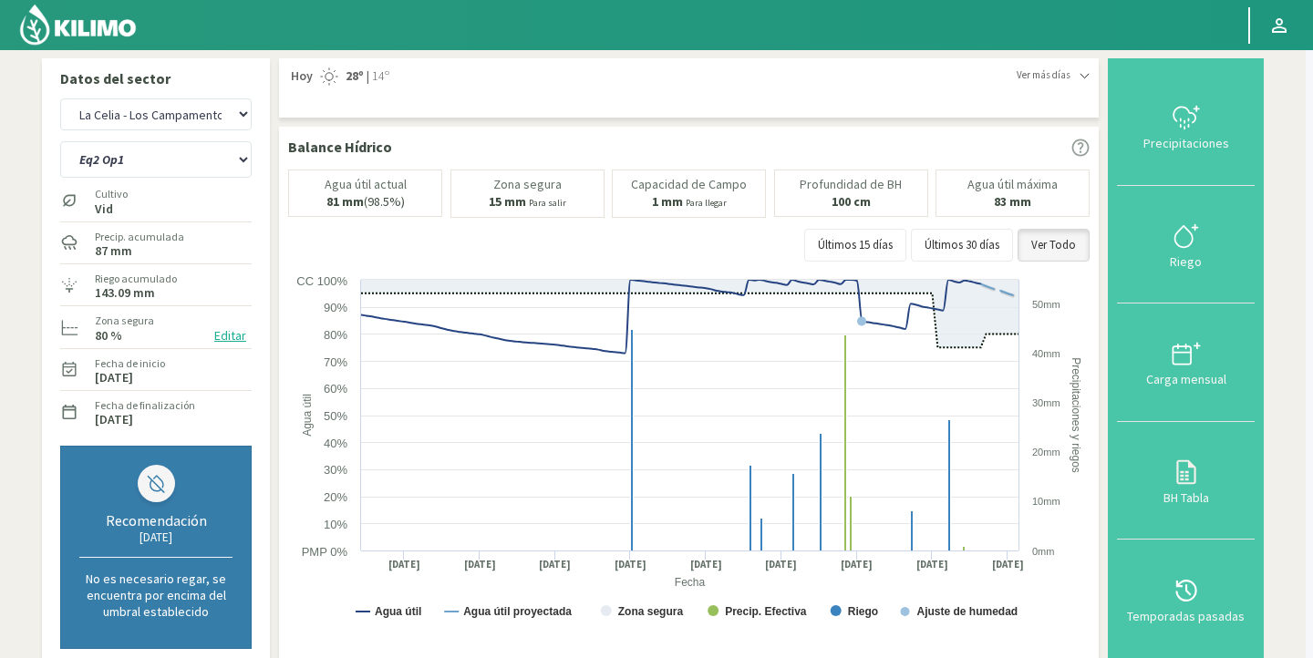
click at [766, 57] on form "Aplicar a todo el establecimiento Fecha * [DATE] Milímetros (mm) *" at bounding box center [657, 90] width 272 height 213
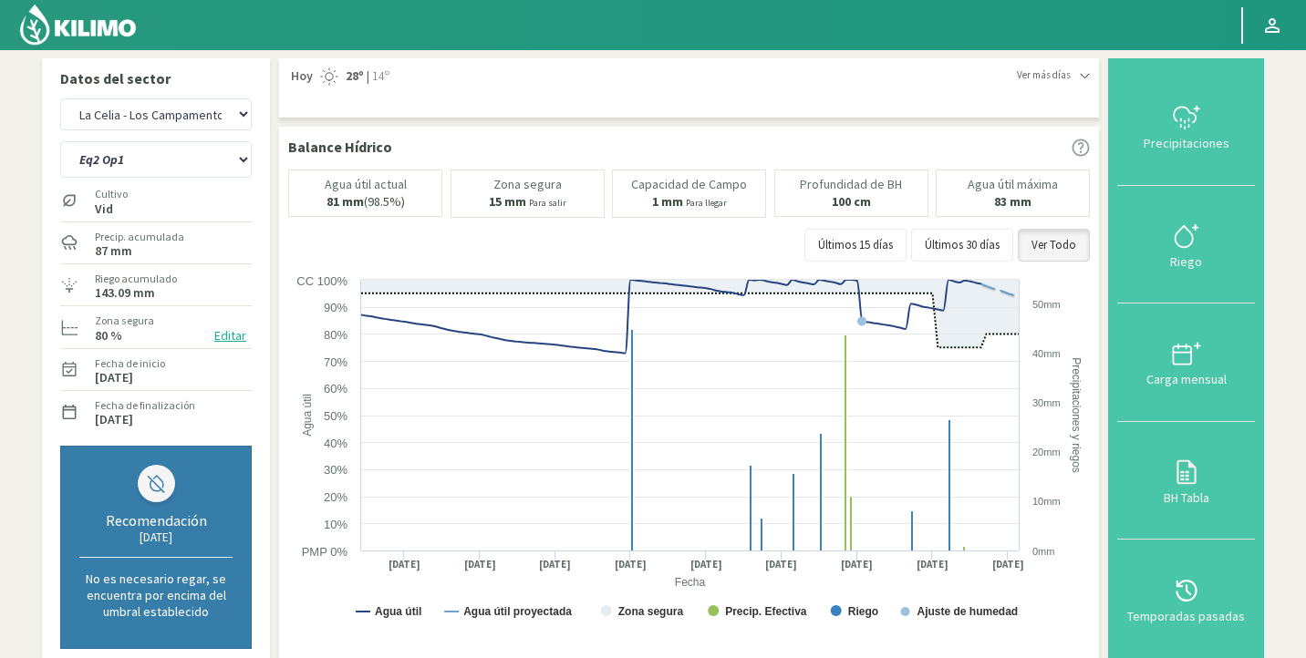
click at [107, 26] on img at bounding box center [77, 25] width 119 height 44
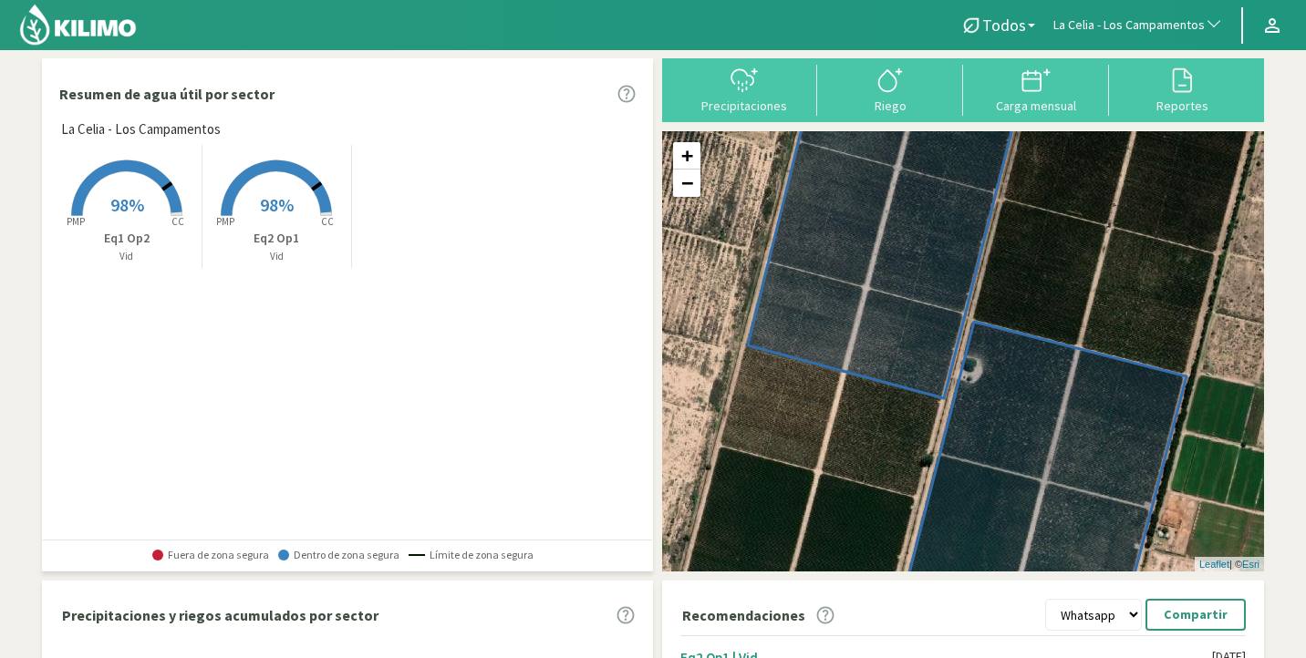
click at [273, 224] on rect at bounding box center [276, 218] width 146 height 146
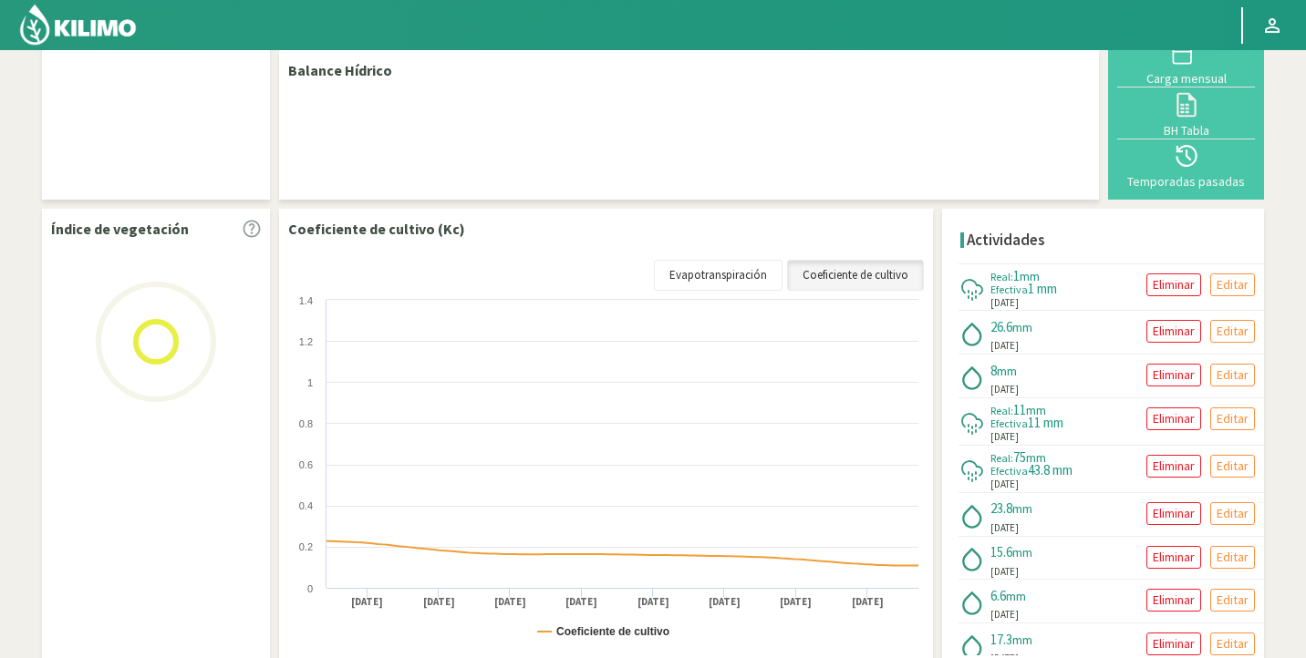
scroll to position [134, 0]
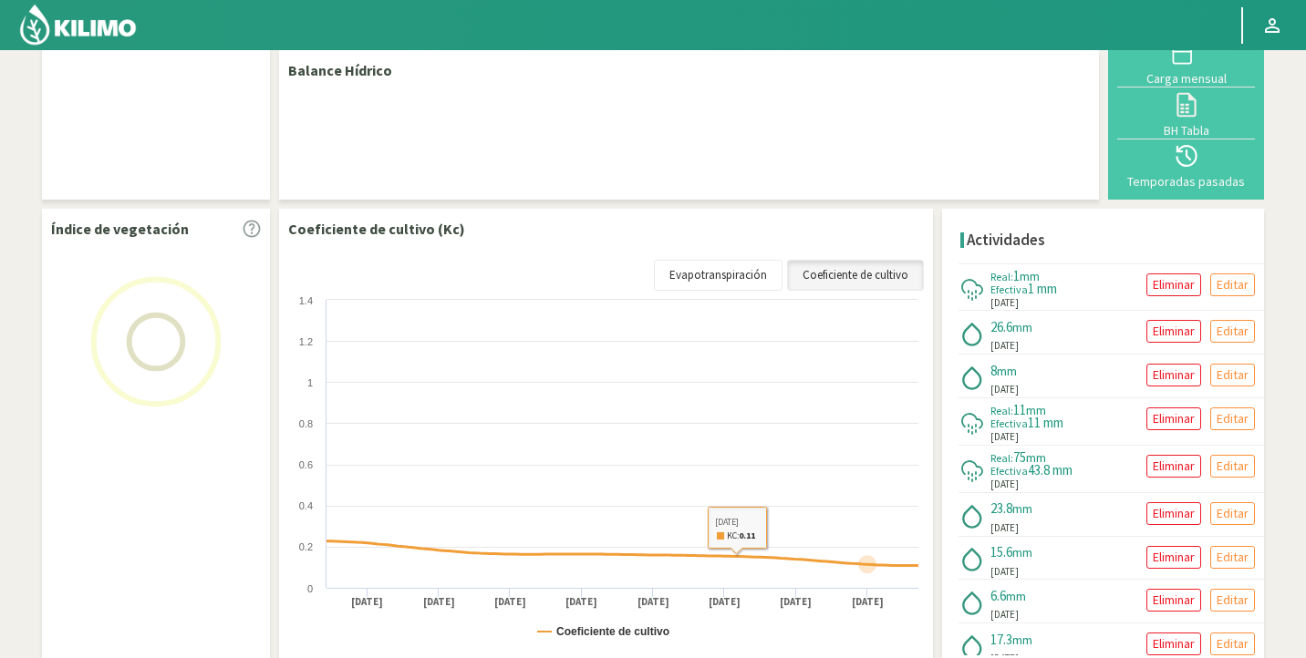
select select "133: Object"
select select "1: Object"
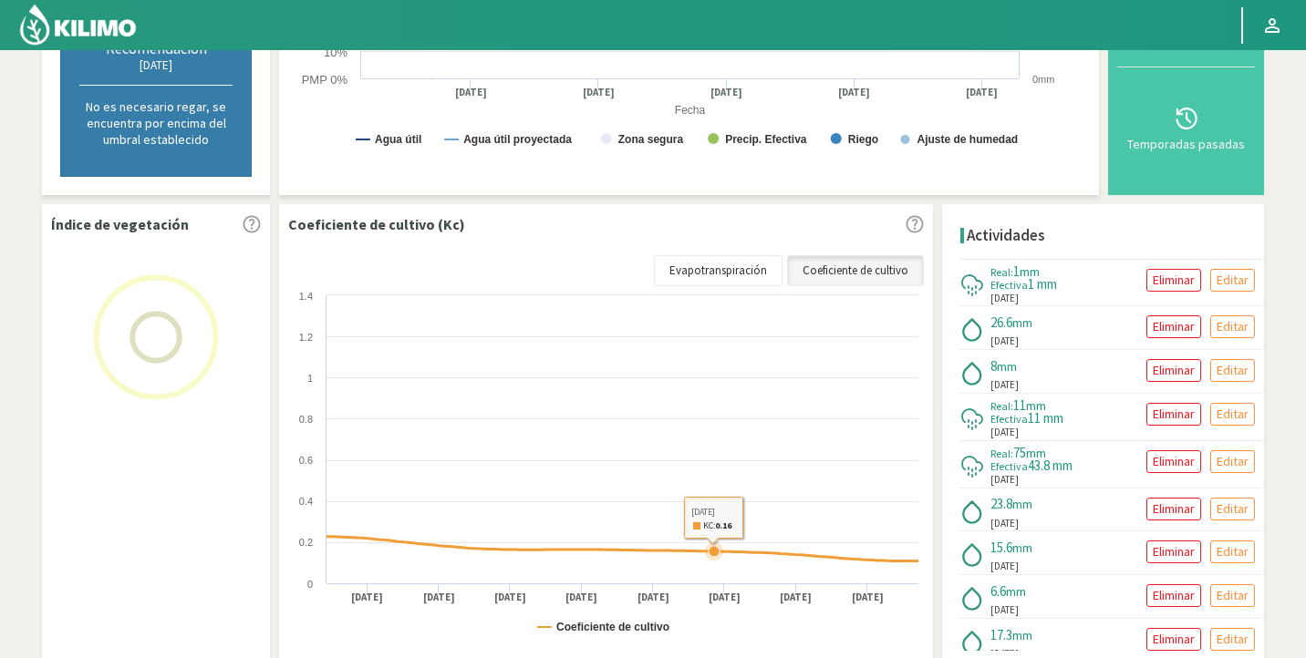
scroll to position [515, 0]
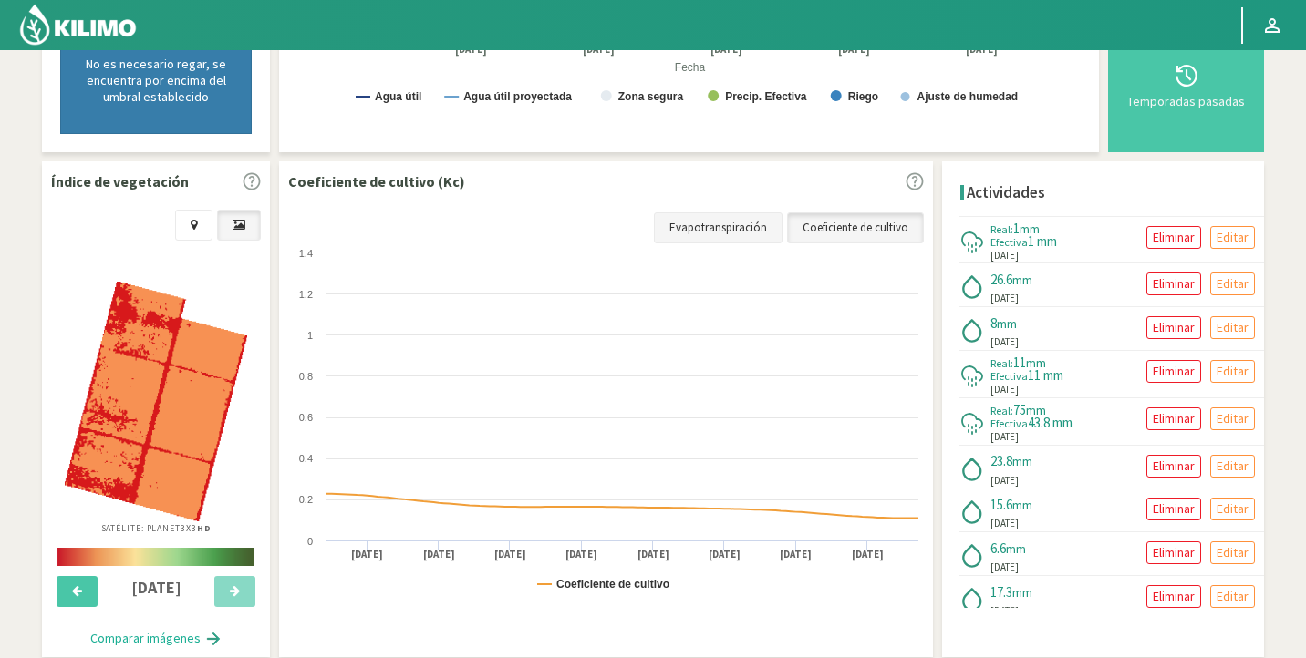
click at [705, 233] on link "Evapotranspiración" at bounding box center [718, 227] width 129 height 31
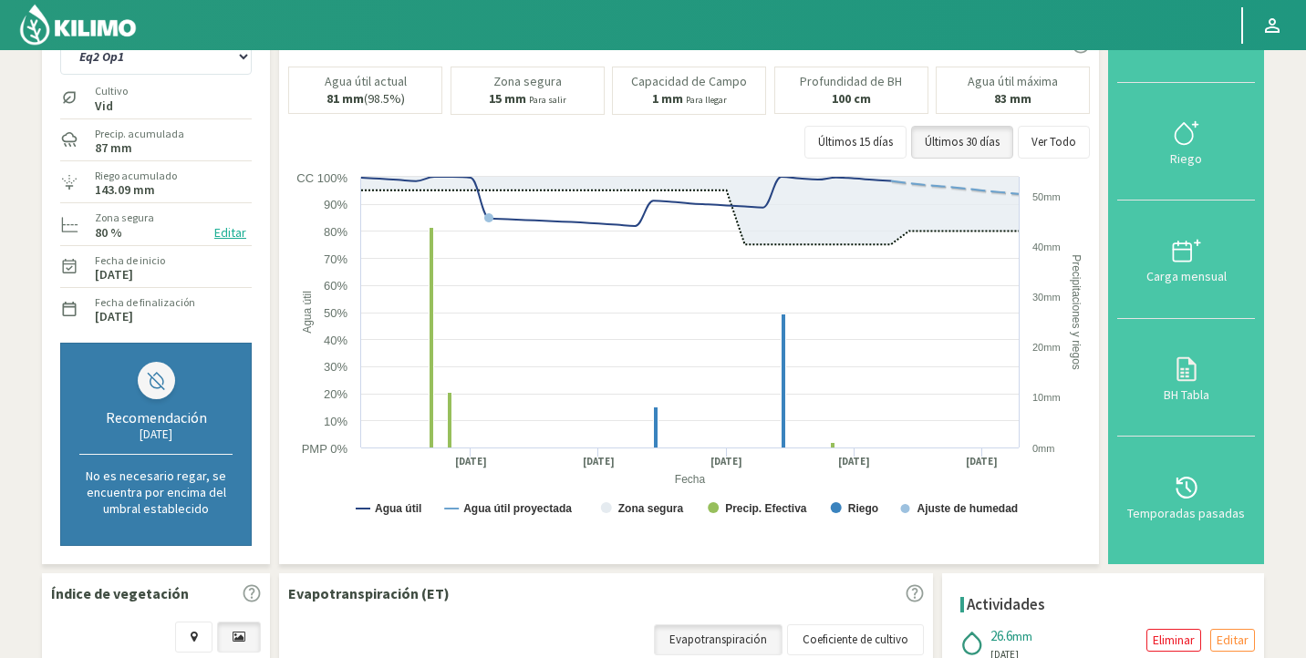
scroll to position [0, 0]
